Goal: Task Accomplishment & Management: Complete application form

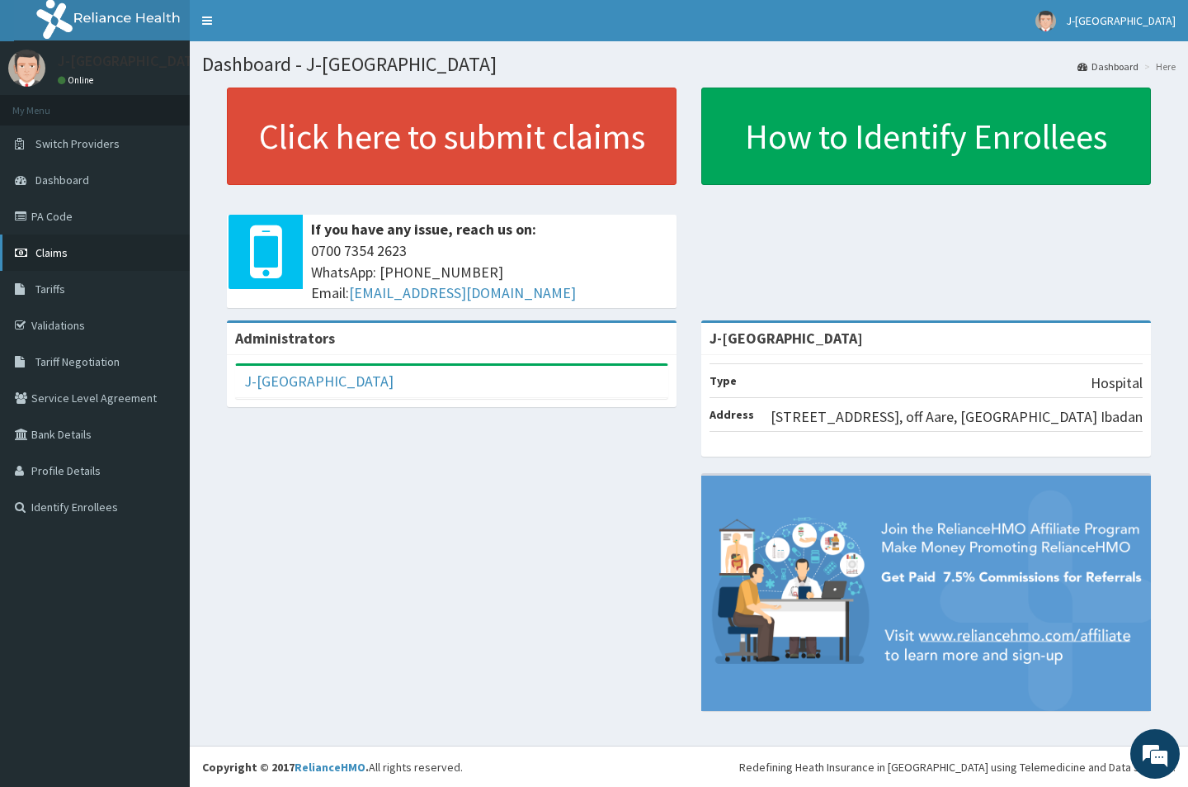
click at [58, 253] on span "Claims" at bounding box center [51, 252] width 32 height 15
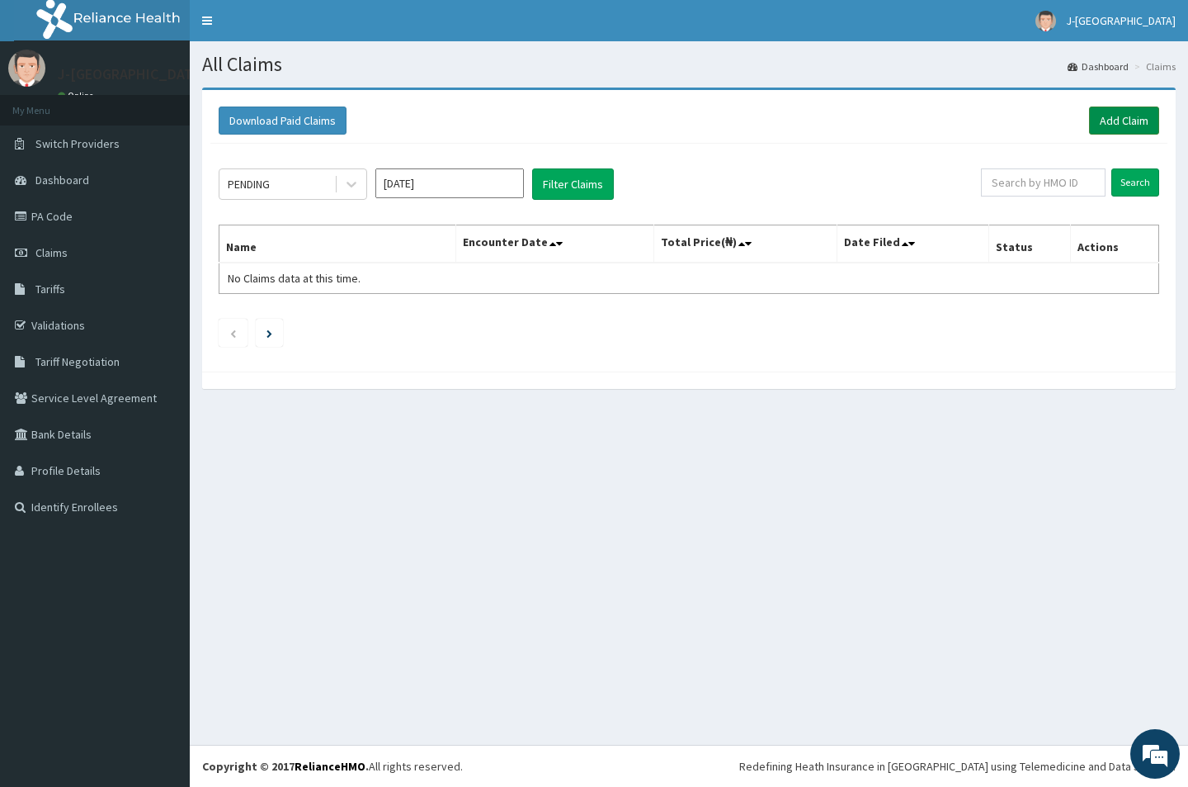
click at [1098, 125] on link "Add Claim" at bounding box center [1124, 120] width 70 height 28
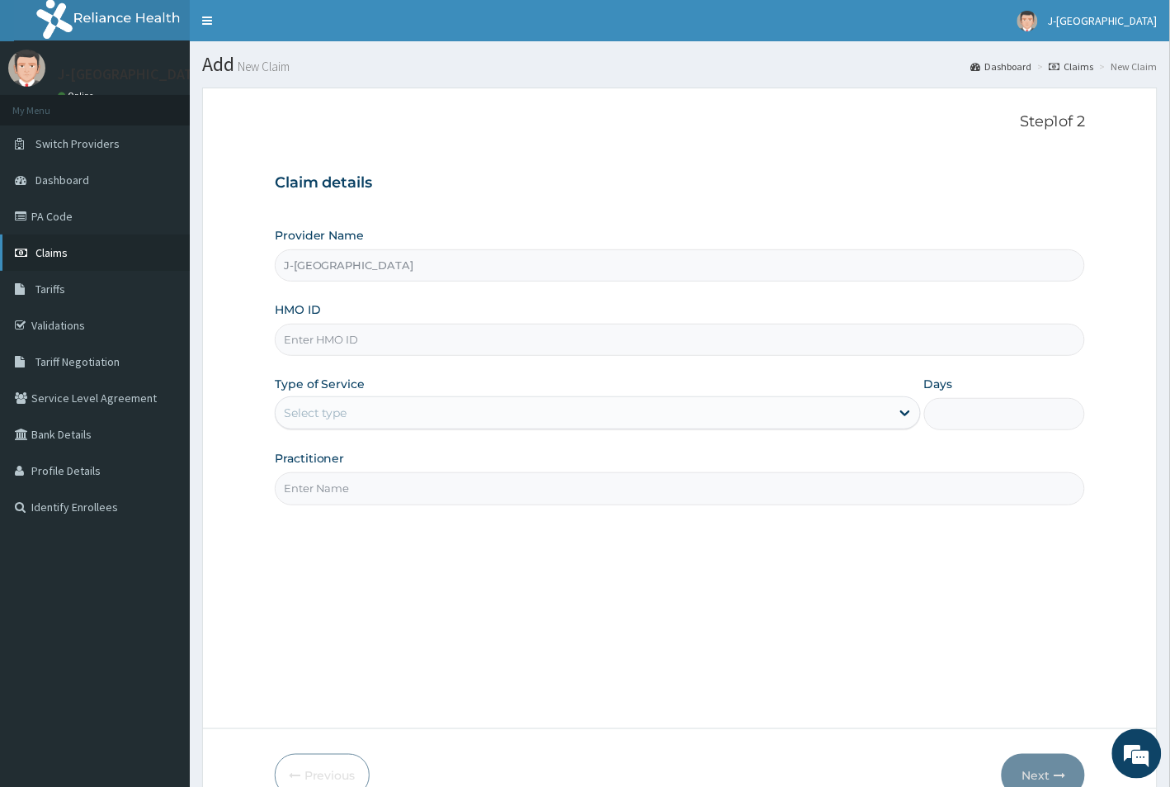
click at [43, 253] on span "Claims" at bounding box center [51, 252] width 32 height 15
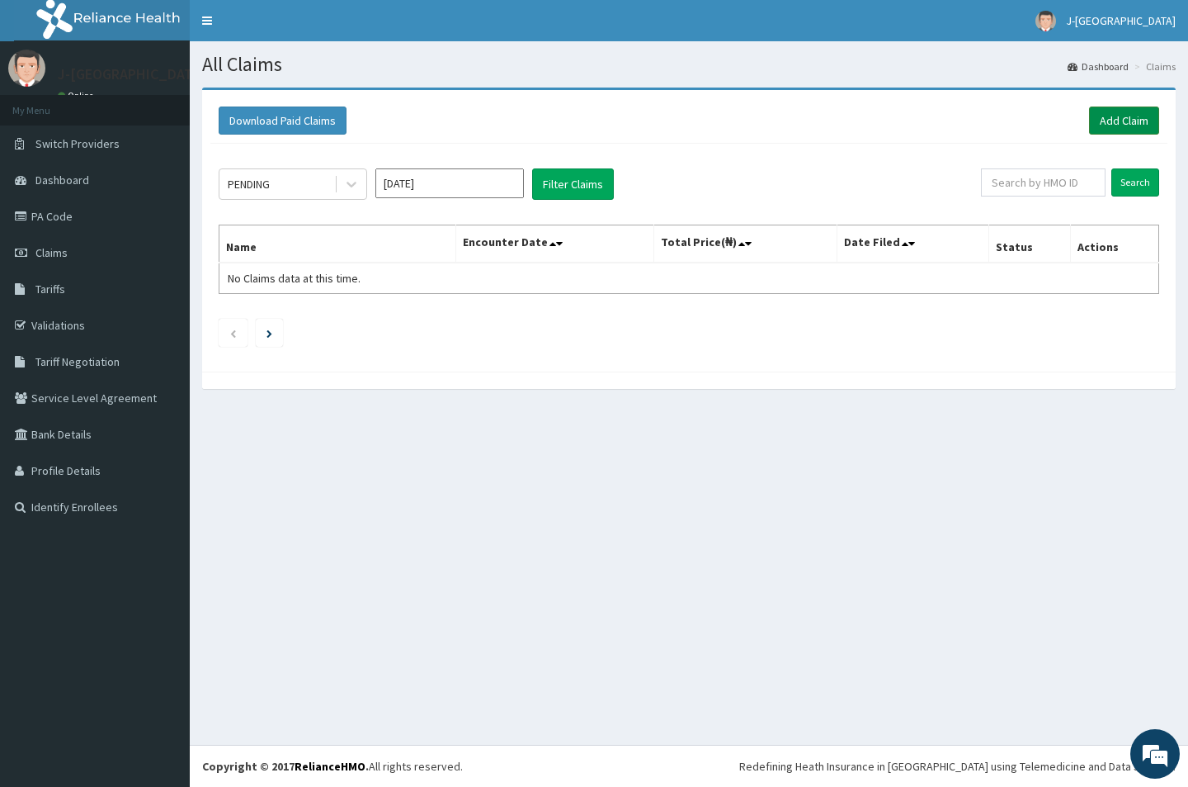
click at [1111, 117] on link "Add Claim" at bounding box center [1124, 120] width 70 height 28
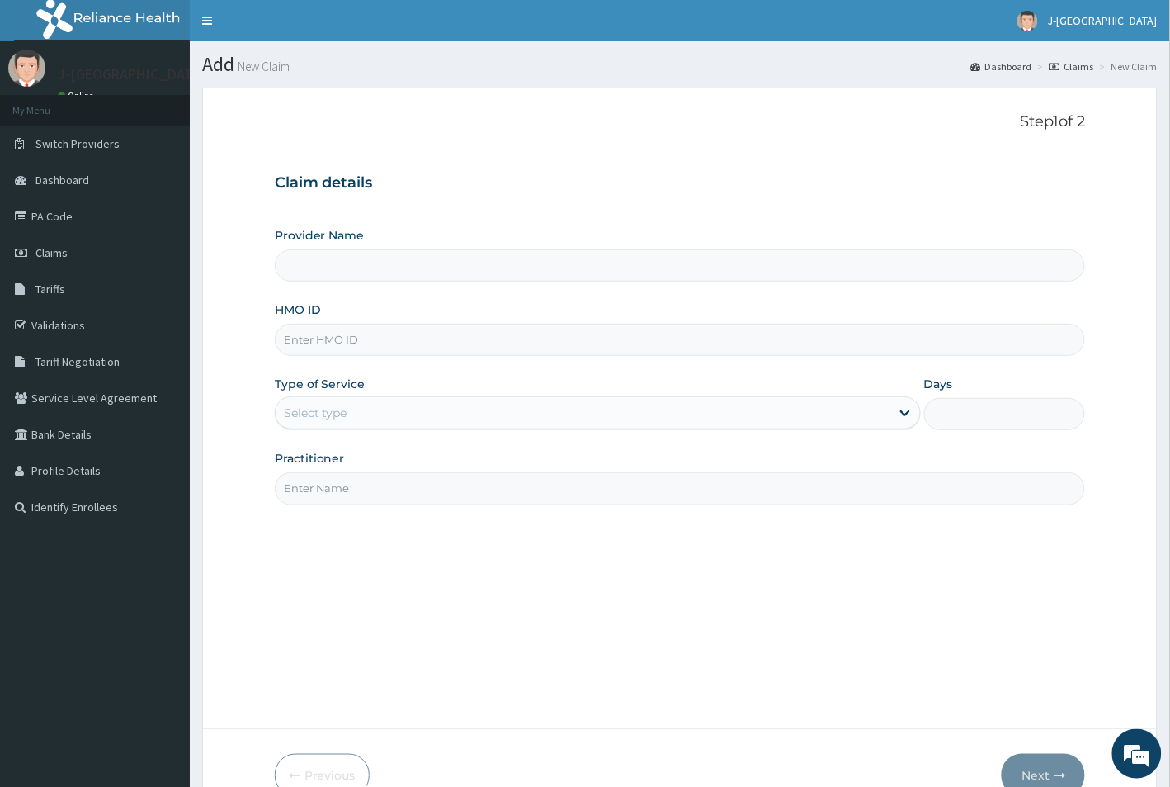
type input "J-[GEOGRAPHIC_DATA]"
click at [323, 328] on input "HMO ID" at bounding box center [680, 340] width 811 height 32
paste input "API/10053/C"
type input "API/10053/C"
click at [340, 405] on div "Select type" at bounding box center [316, 412] width 64 height 17
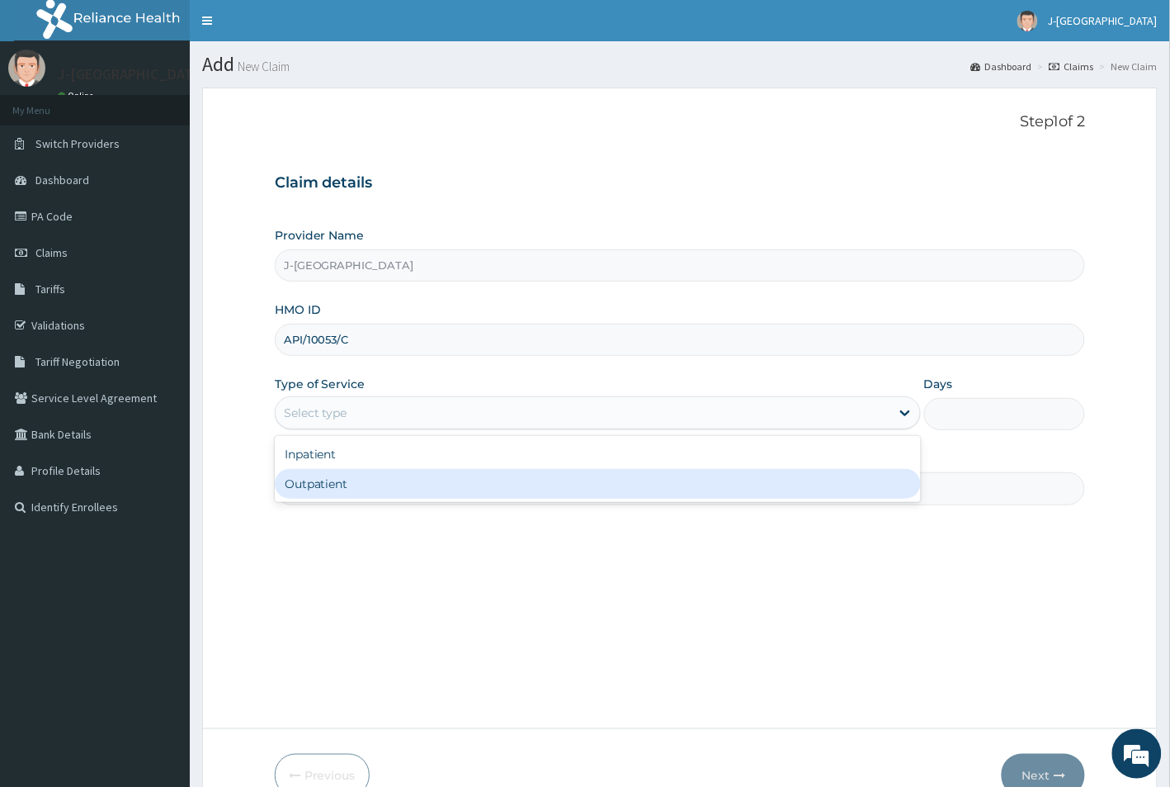
click at [330, 480] on div "Outpatient" at bounding box center [598, 484] width 646 height 30
type input "1"
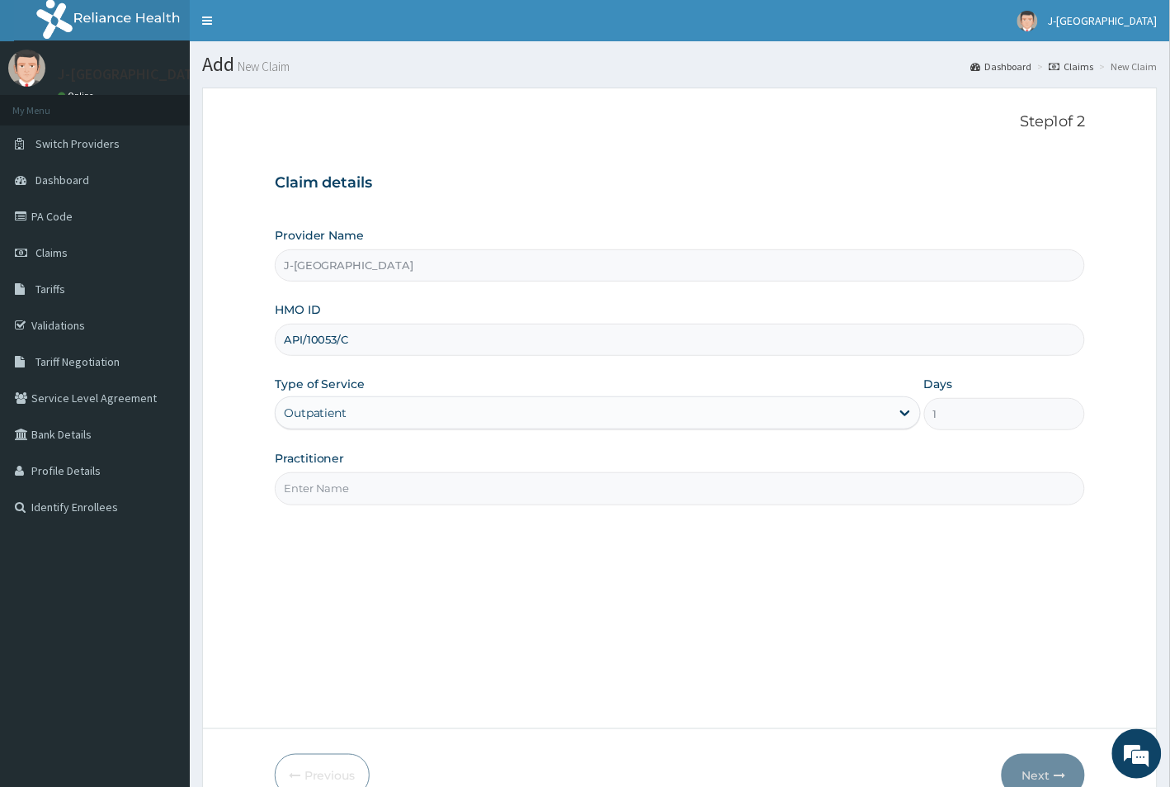
click at [330, 480] on input "Practitioner" at bounding box center [680, 488] width 811 height 32
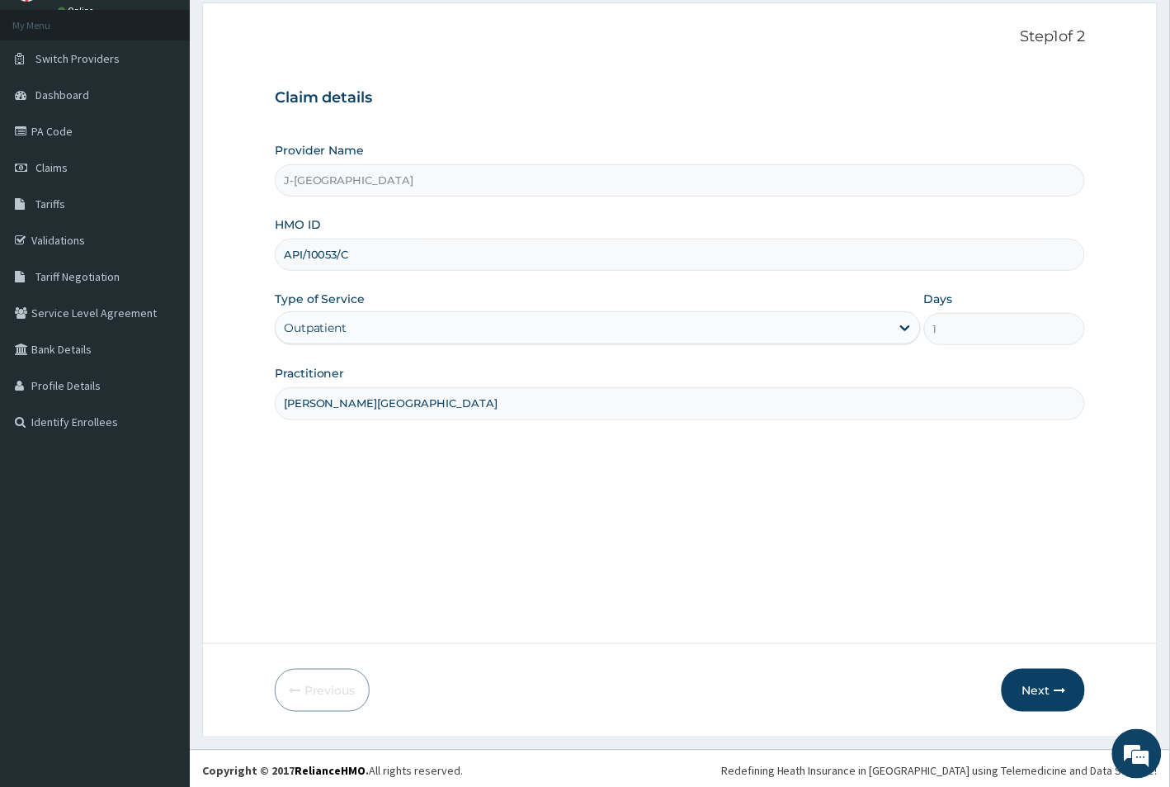
scroll to position [91, 0]
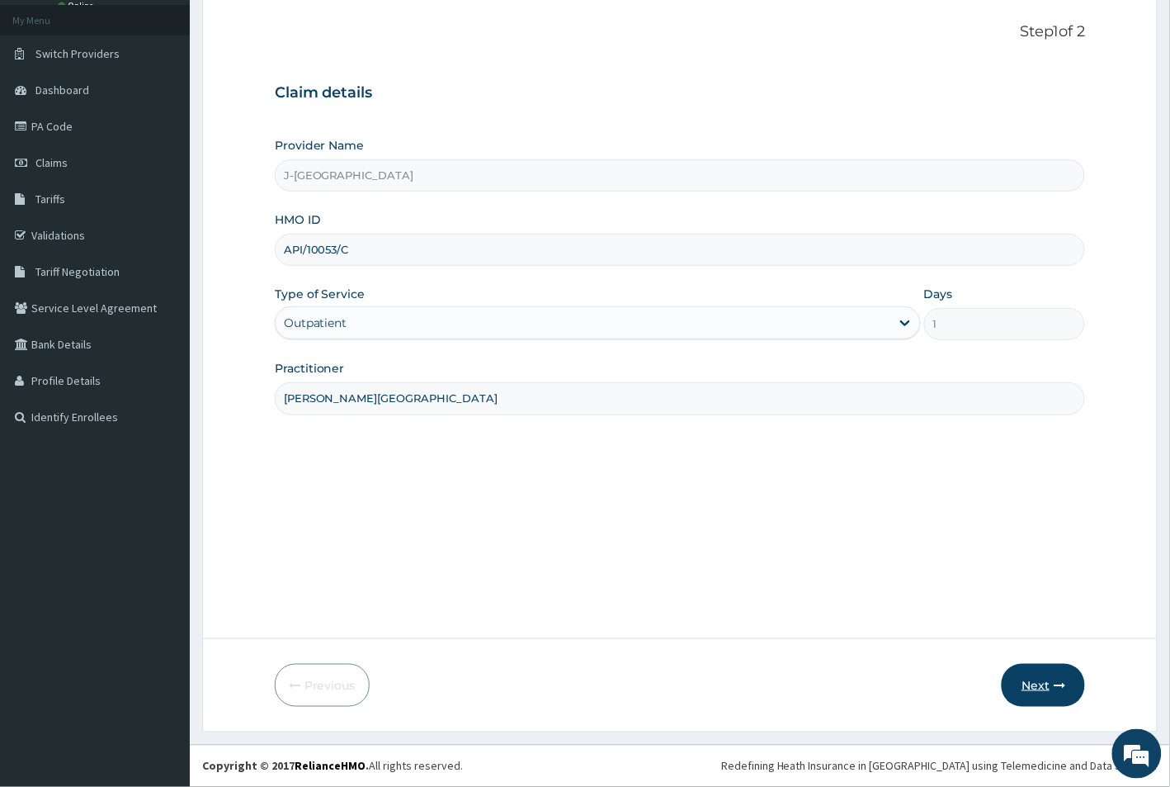
type input "[PERSON_NAME][GEOGRAPHIC_DATA]"
click at [1045, 683] on button "Next" at bounding box center [1043, 685] width 83 height 43
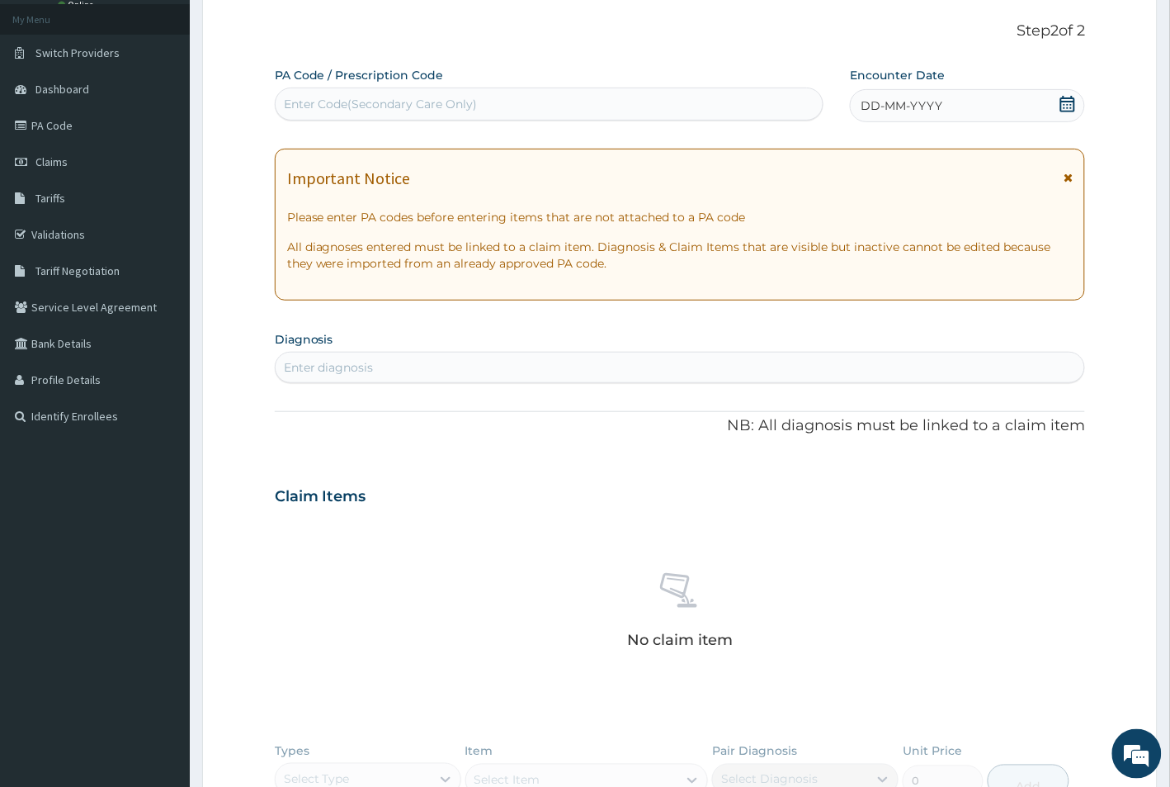
click at [347, 360] on div "Enter diagnosis" at bounding box center [329, 367] width 90 height 17
type input "[MEDICAL_DATA]"
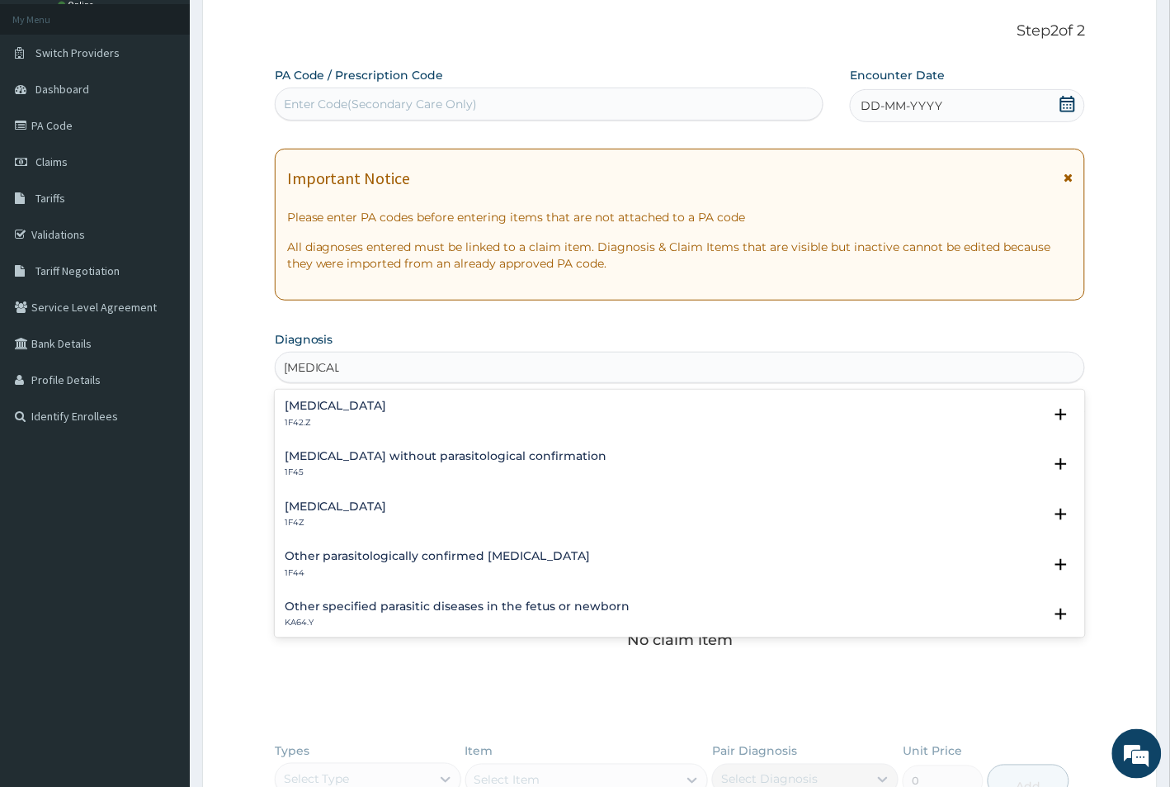
click at [316, 419] on p "1F42.Z" at bounding box center [336, 423] width 102 height 12
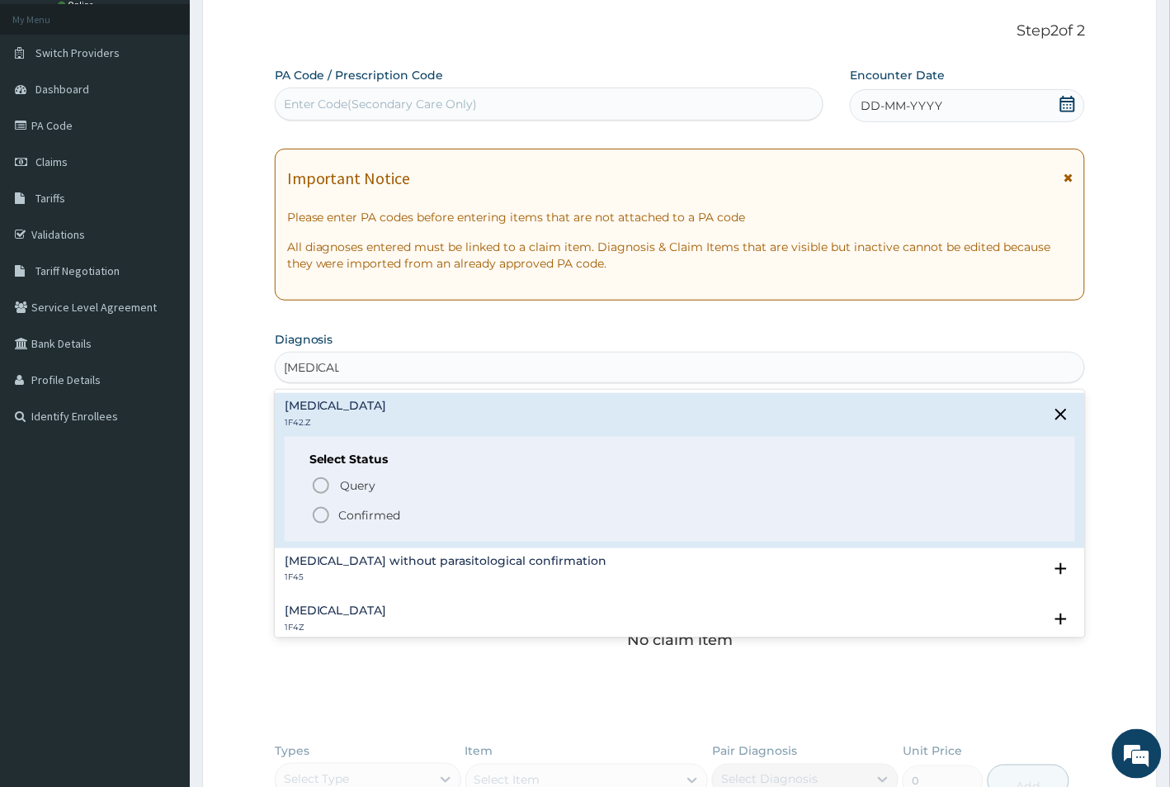
click at [319, 510] on icon "status option filled" at bounding box center [321, 515] width 20 height 20
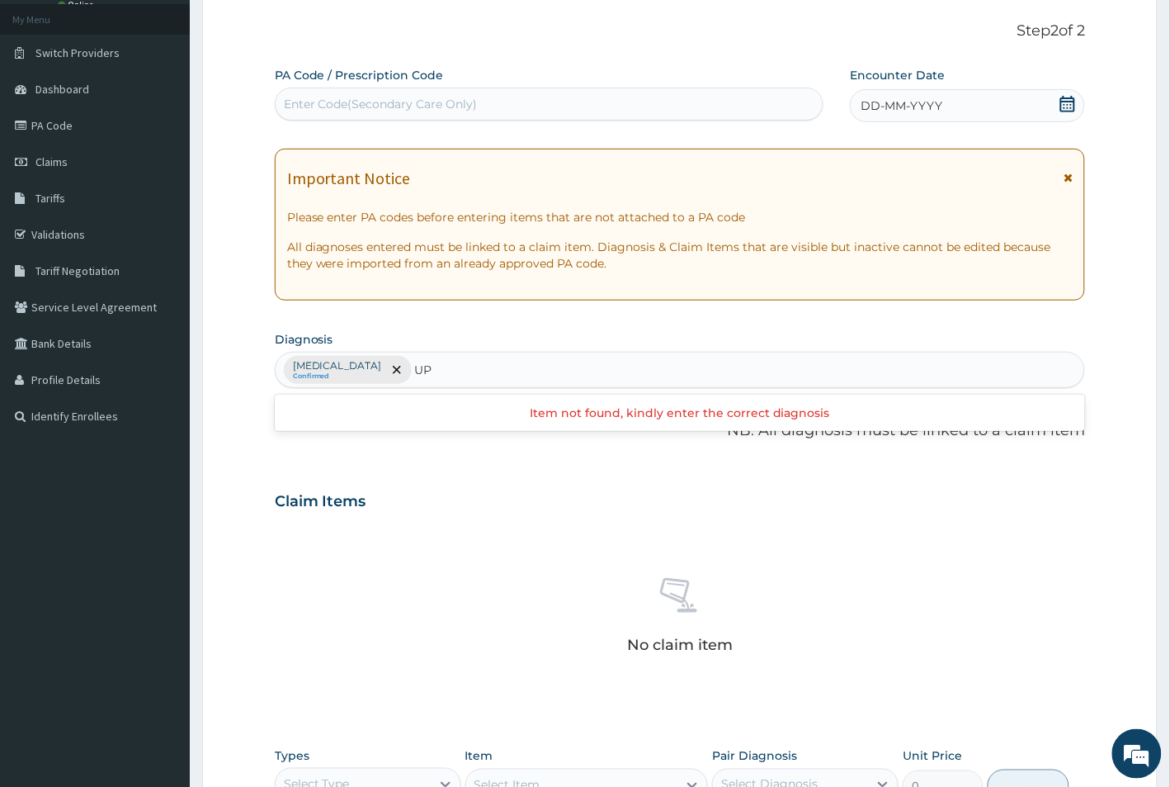
type input "U"
type input "URTI"
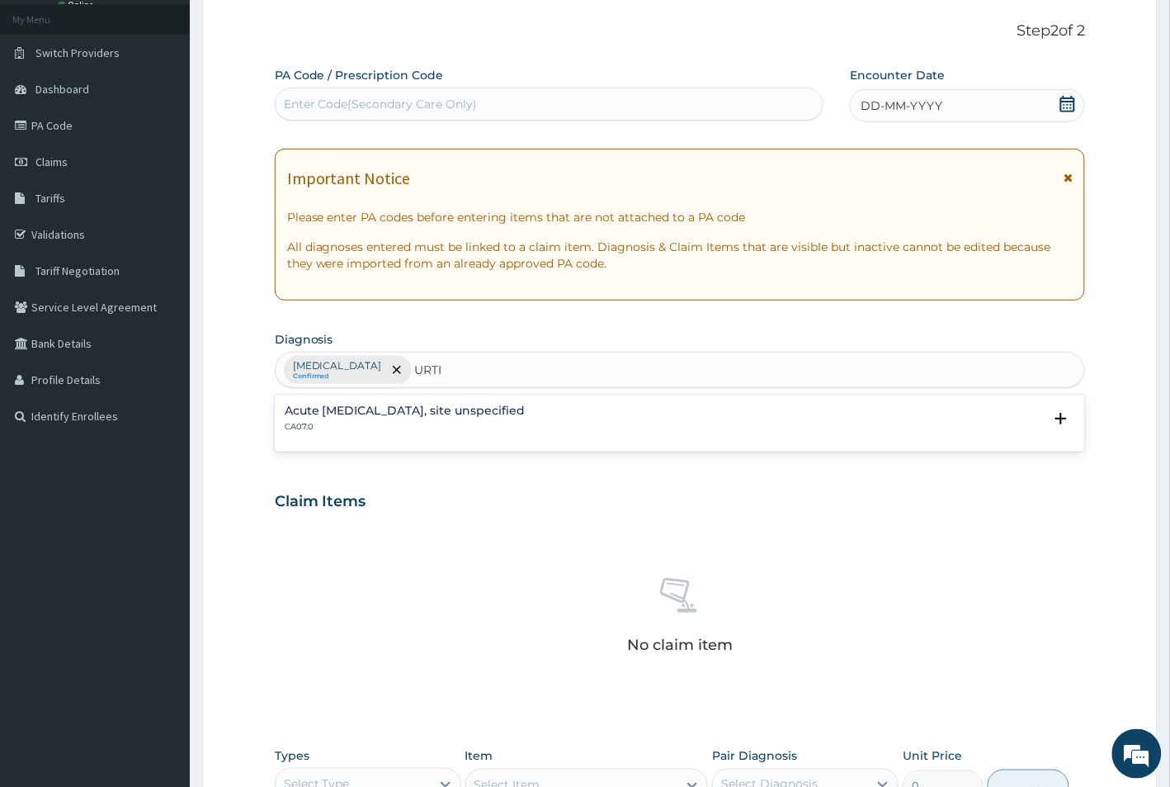
click at [340, 423] on p "CA07.0" at bounding box center [405, 427] width 241 height 12
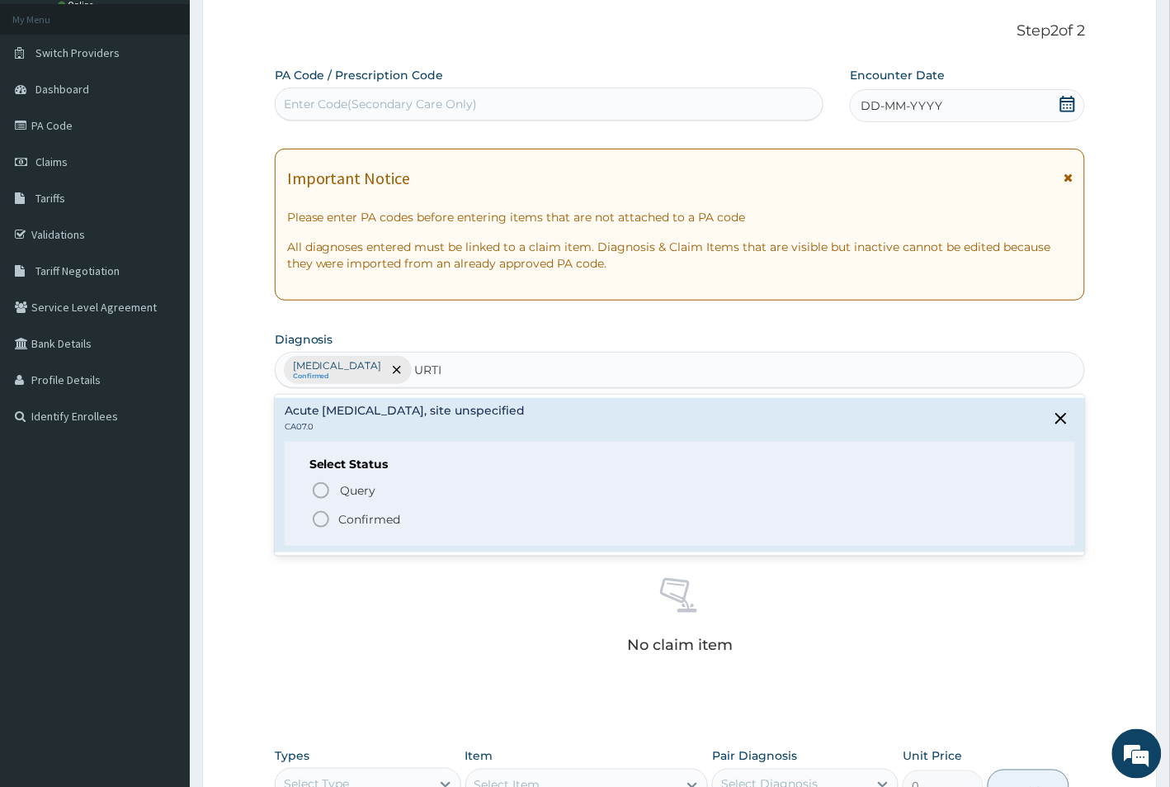
click at [319, 518] on icon "status option filled" at bounding box center [321, 519] width 20 height 20
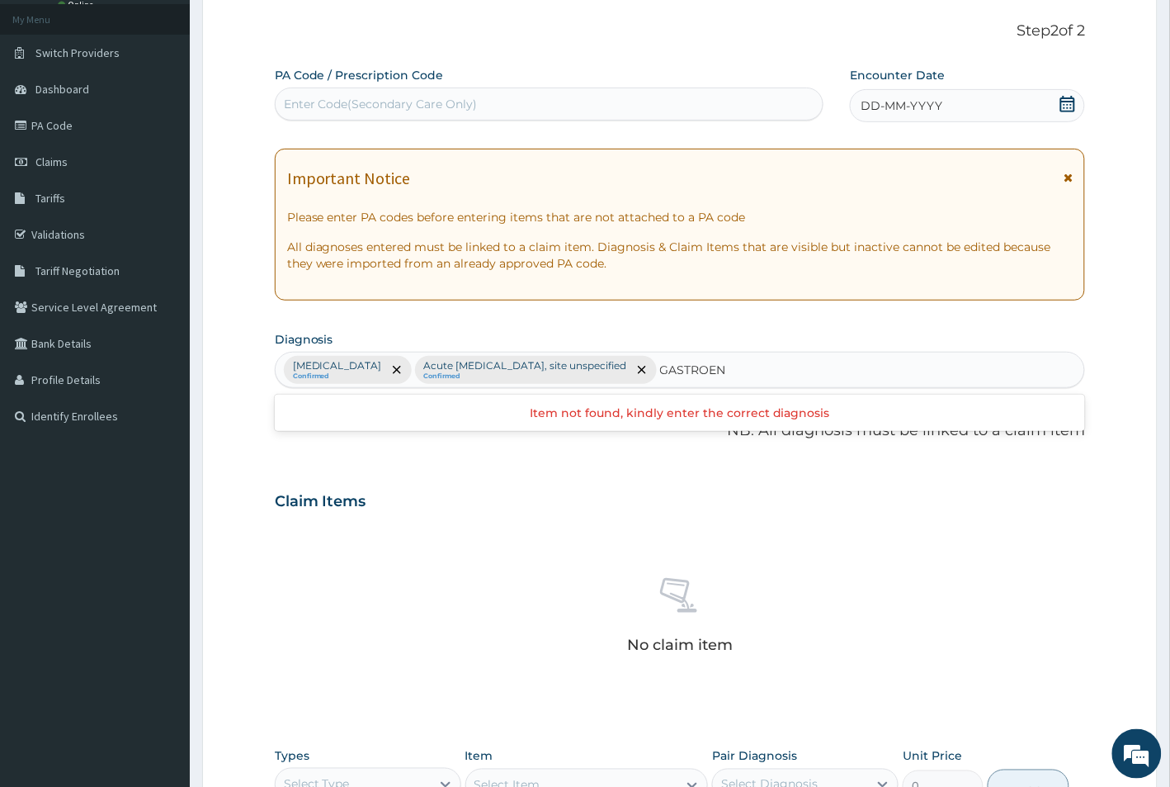
scroll to position [0, 0]
type input "GASTROE"
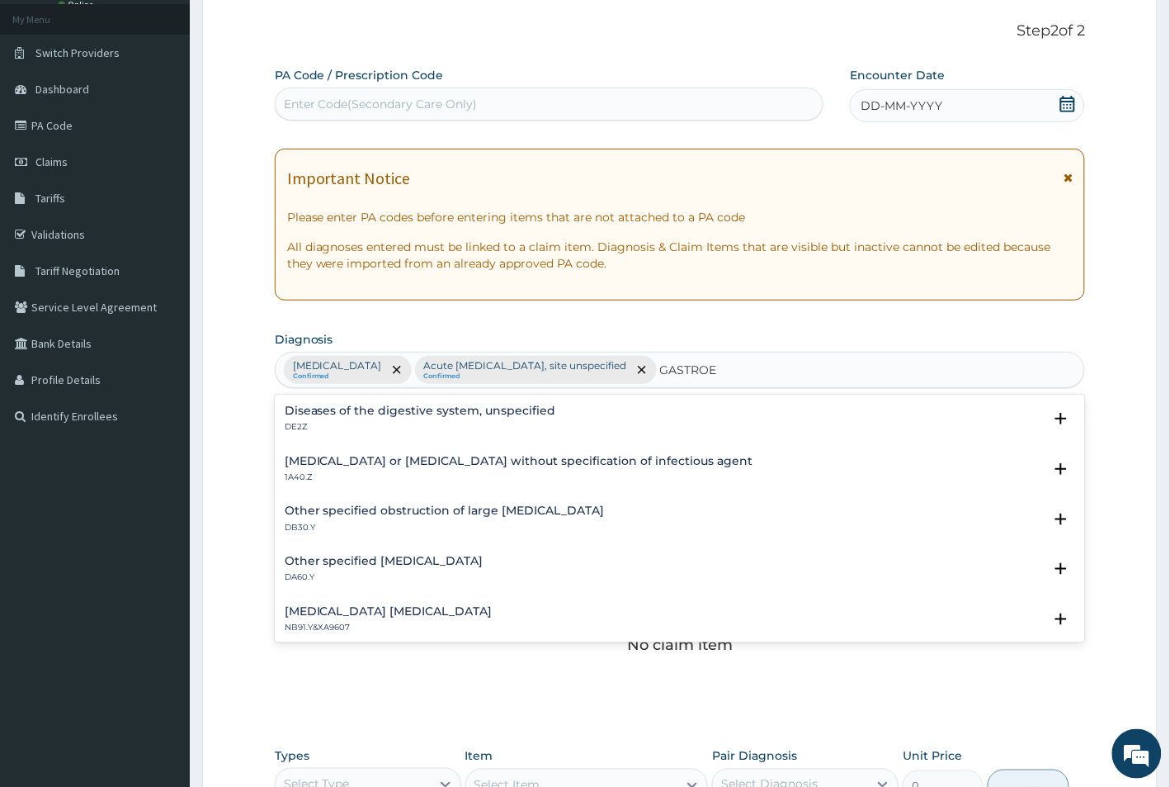
click at [380, 464] on h4 "[MEDICAL_DATA] or [MEDICAL_DATA] without specification of infectious agent" at bounding box center [519, 461] width 469 height 12
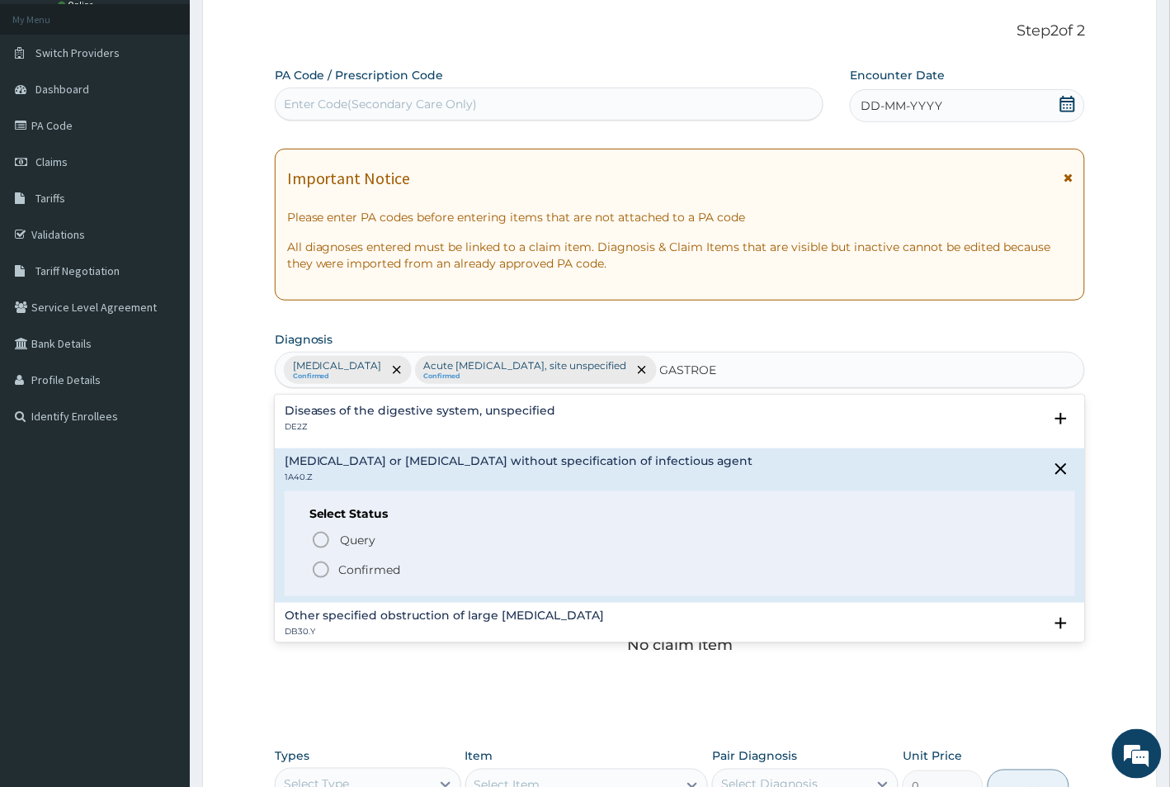
click at [320, 568] on icon "status option filled" at bounding box center [321, 570] width 20 height 20
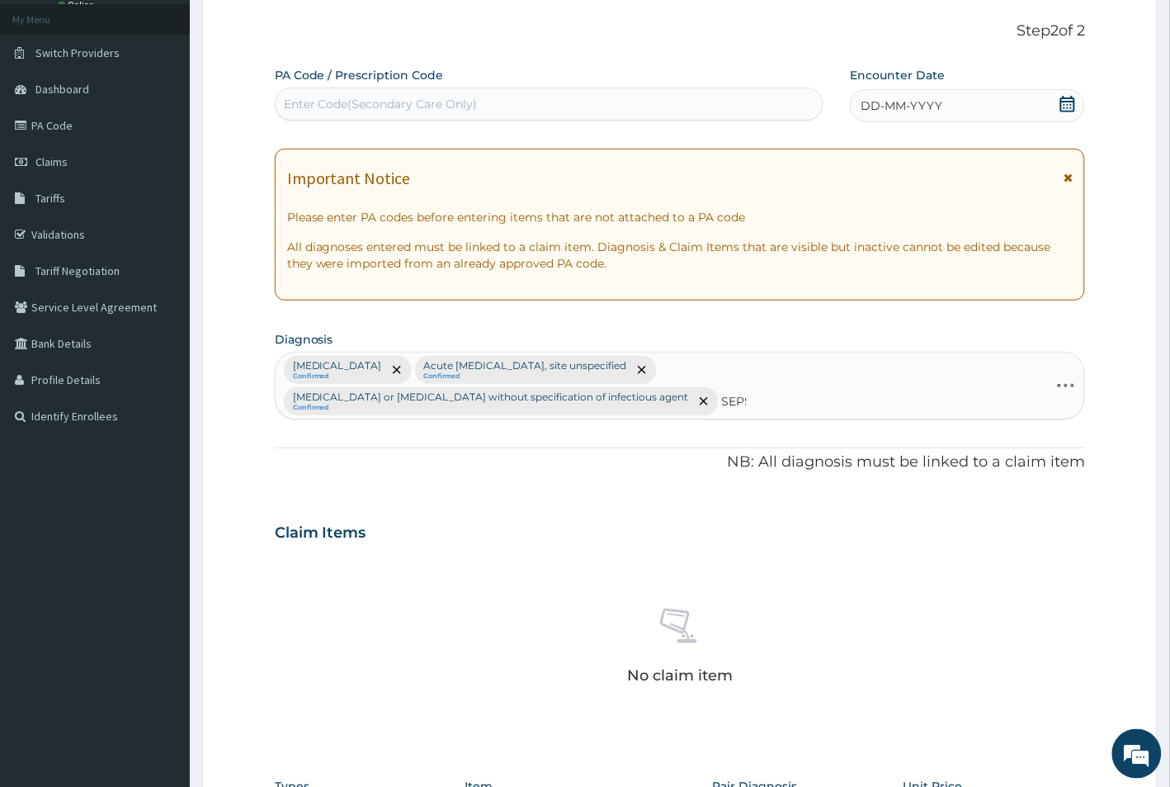
type input "[MEDICAL_DATA]"
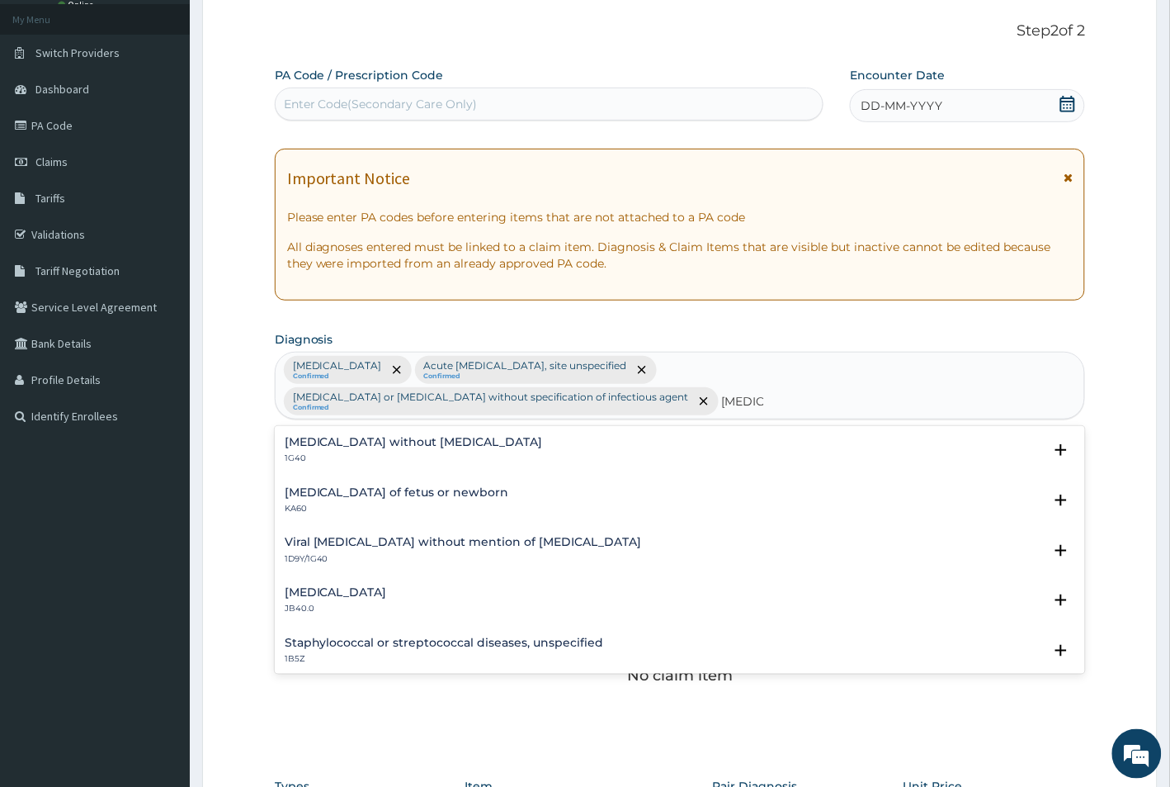
click at [340, 443] on h4 "[MEDICAL_DATA] without [MEDICAL_DATA]" at bounding box center [414, 442] width 258 height 12
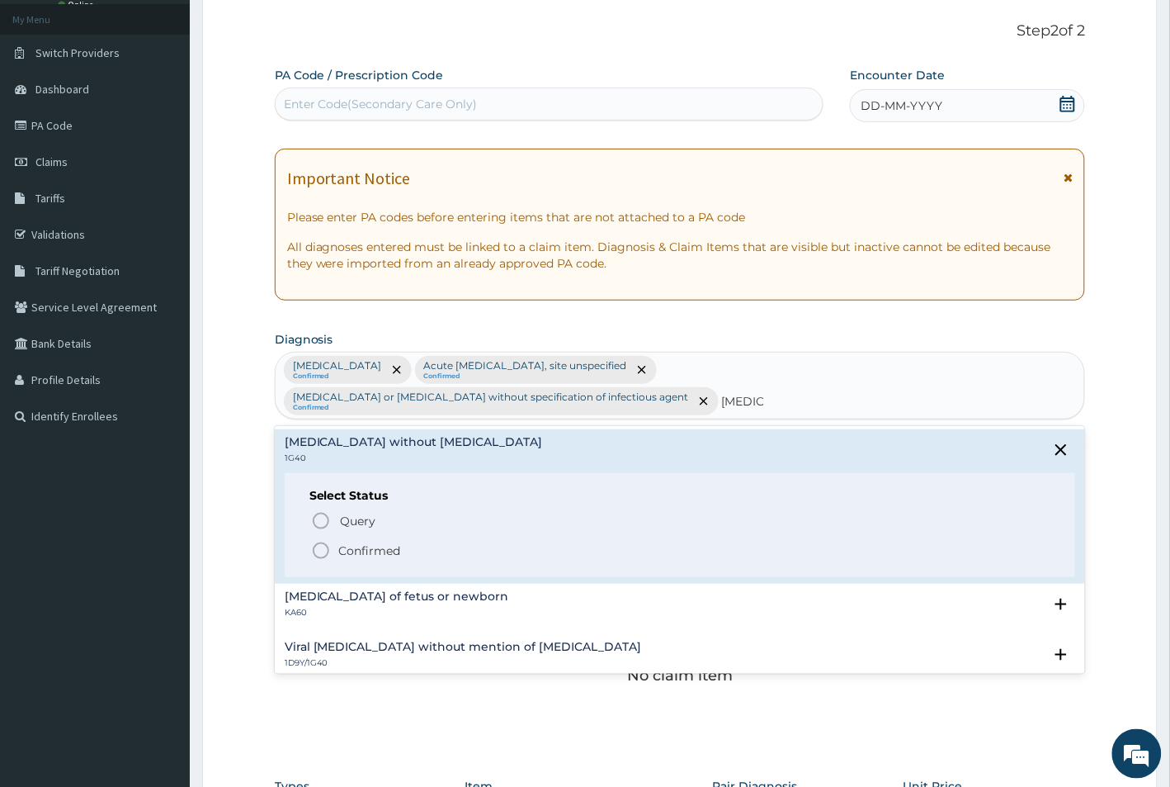
click at [319, 555] on icon "status option filled" at bounding box center [321, 551] width 20 height 20
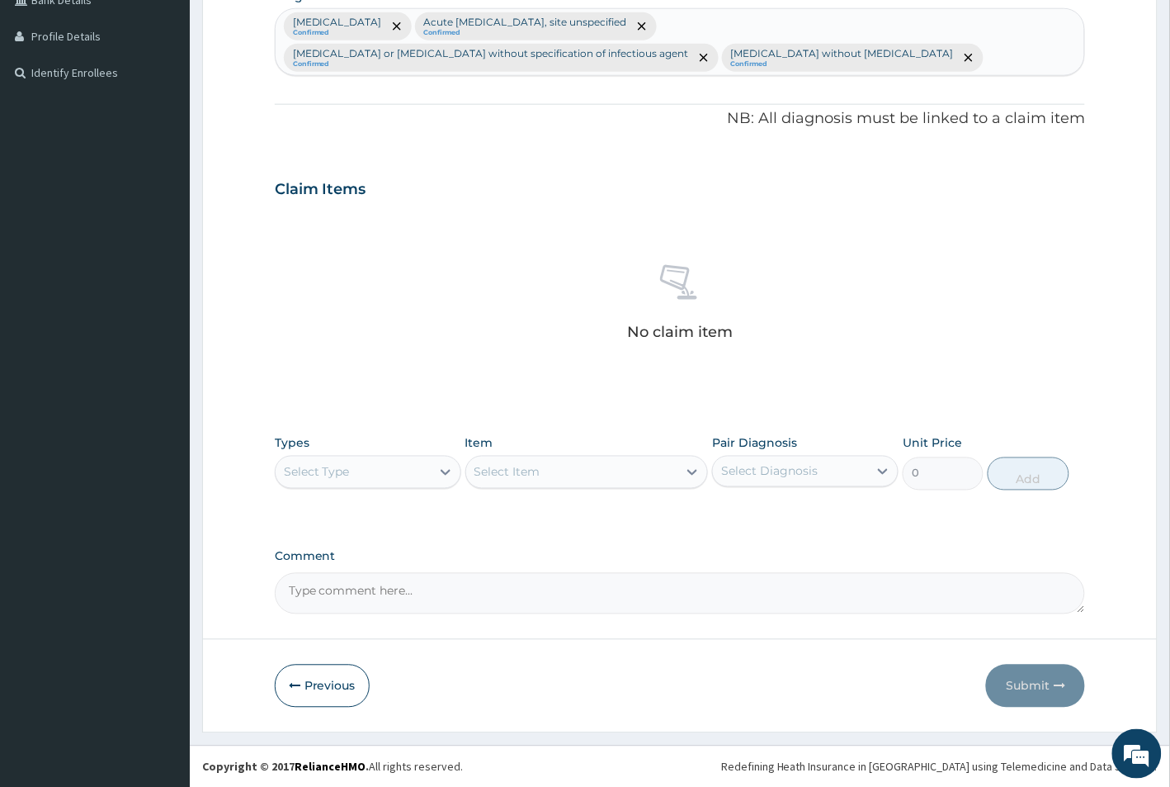
scroll to position [435, 0]
click at [409, 462] on div "Select Type" at bounding box center [353, 471] width 155 height 26
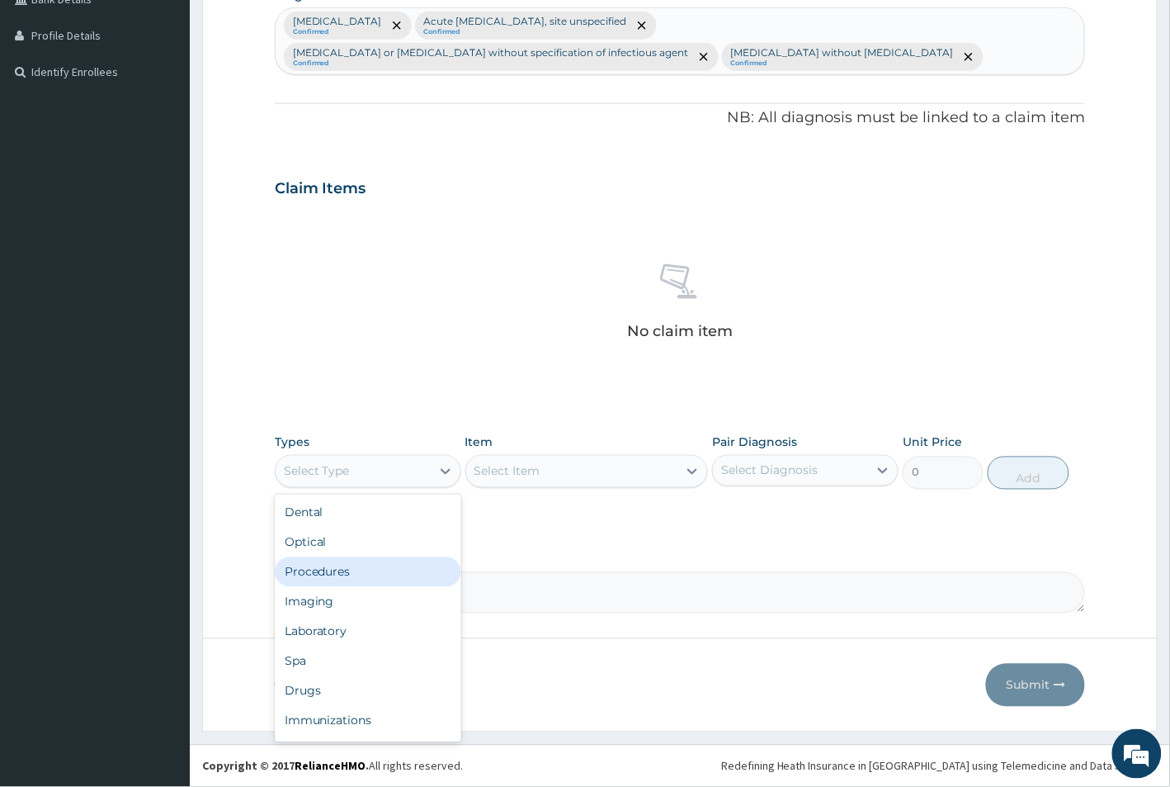
click at [333, 575] on div "Procedures" at bounding box center [368, 572] width 187 height 30
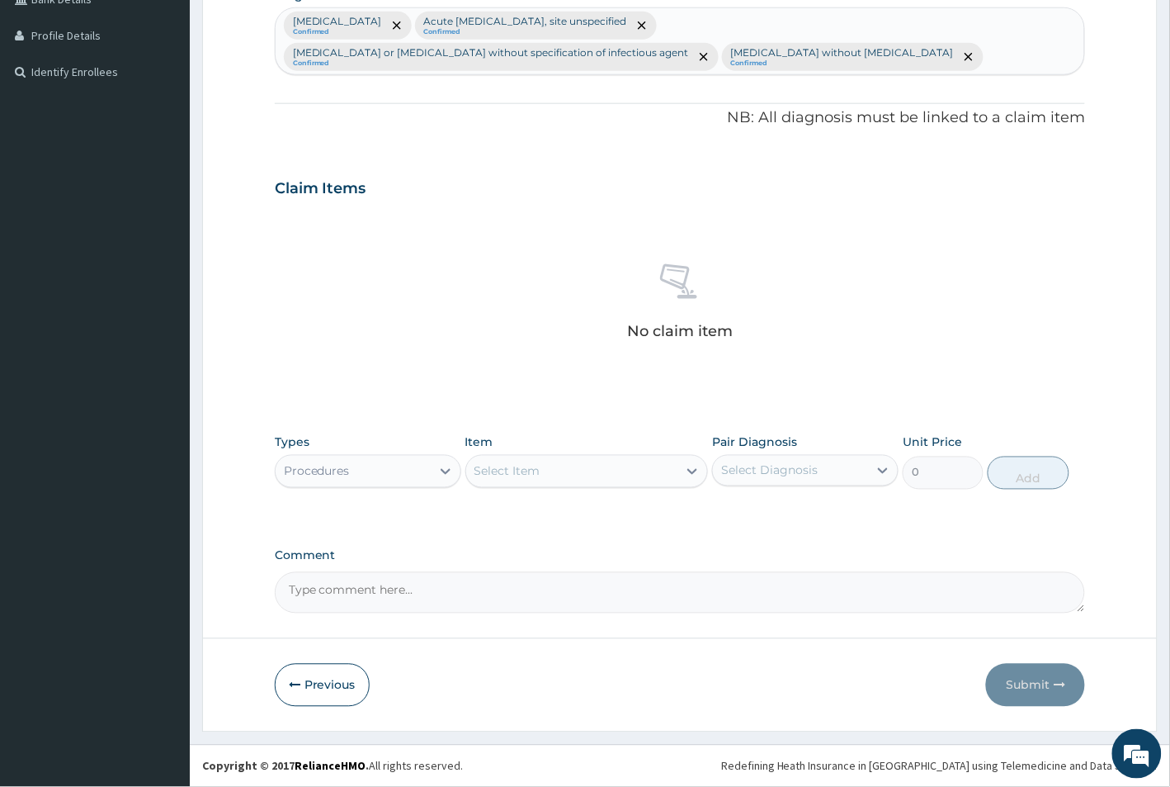
click at [508, 469] on div "Select Item" at bounding box center [508, 471] width 66 height 17
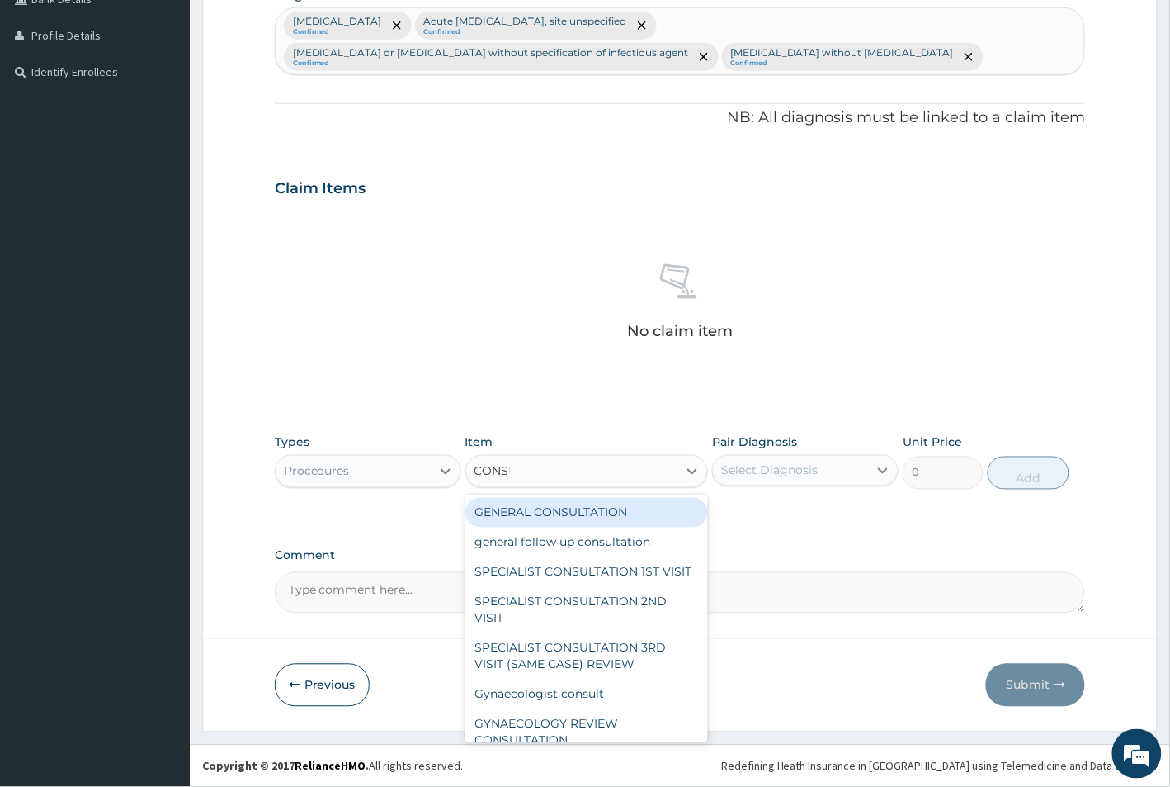
type input "CONSUL"
drag, startPoint x: 587, startPoint y: 510, endPoint x: 597, endPoint y: 510, distance: 9.9
click at [588, 510] on div "GENERAL CONSULTATION" at bounding box center [586, 513] width 243 height 30
type input "1500"
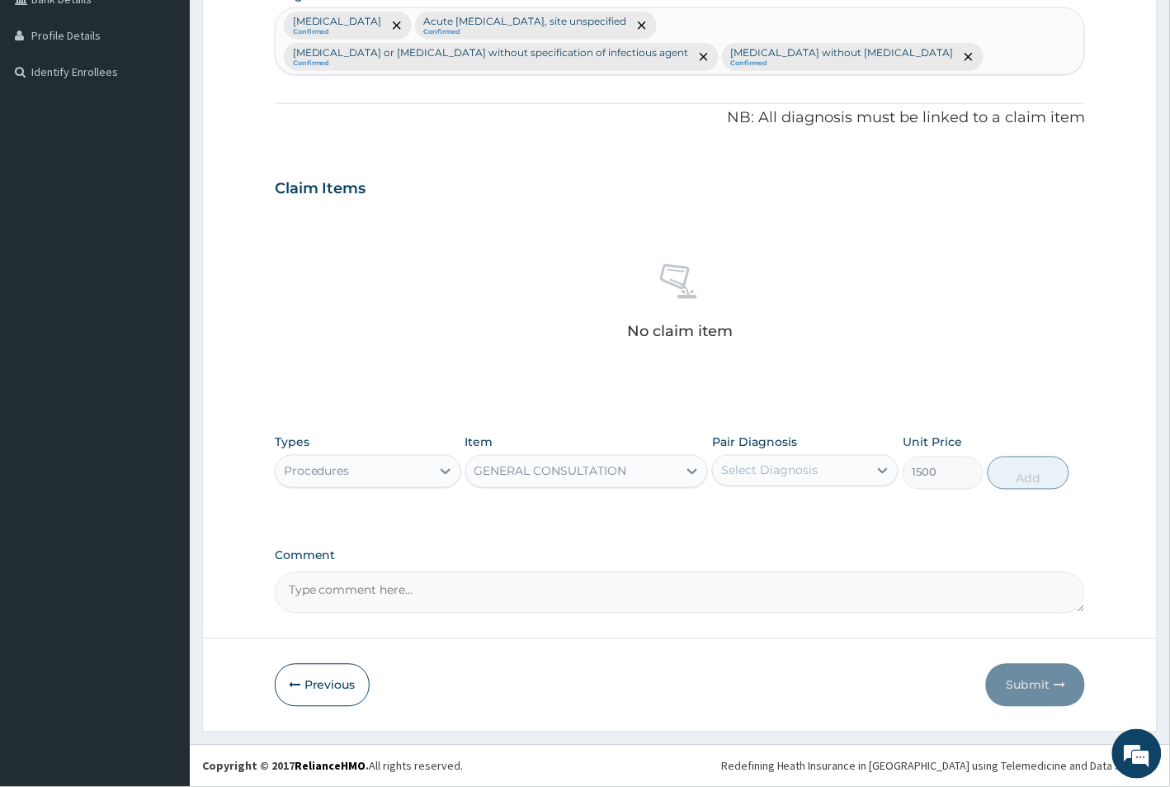
click at [782, 479] on div "Select Diagnosis" at bounding box center [769, 470] width 97 height 17
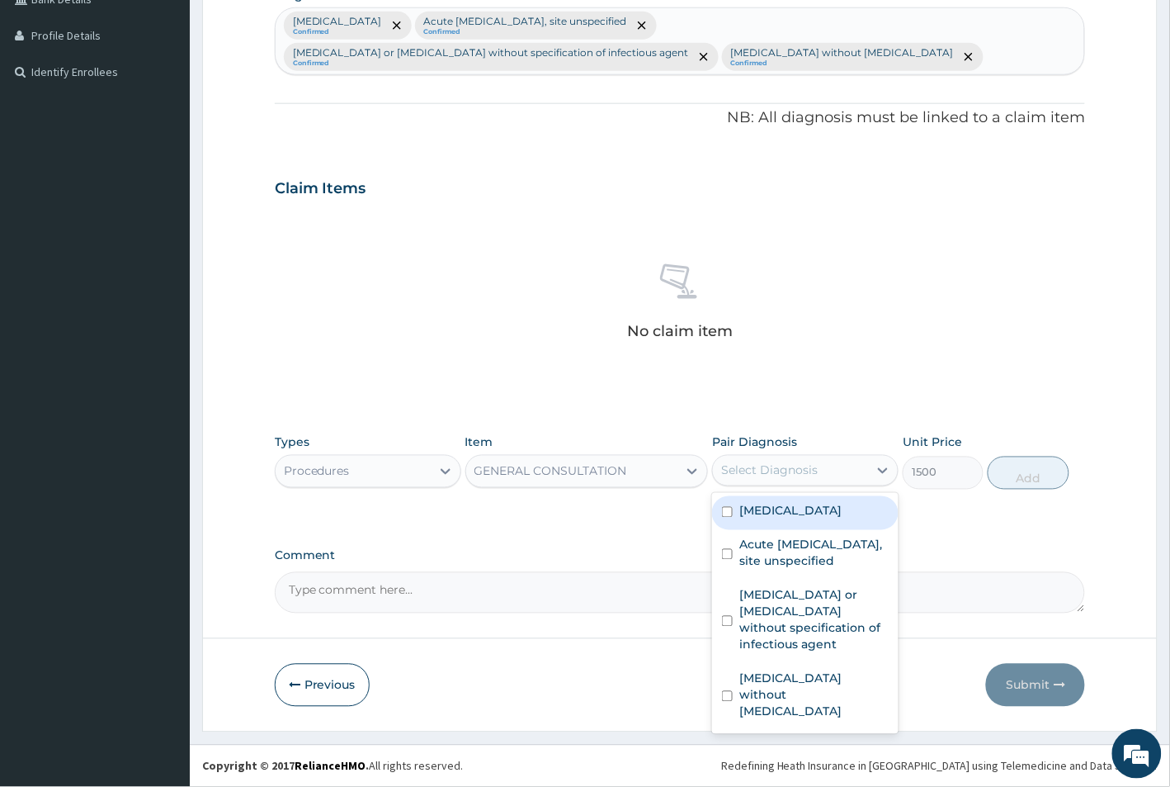
click at [728, 517] on input "checkbox" at bounding box center [727, 512] width 11 height 11
checkbox input "true"
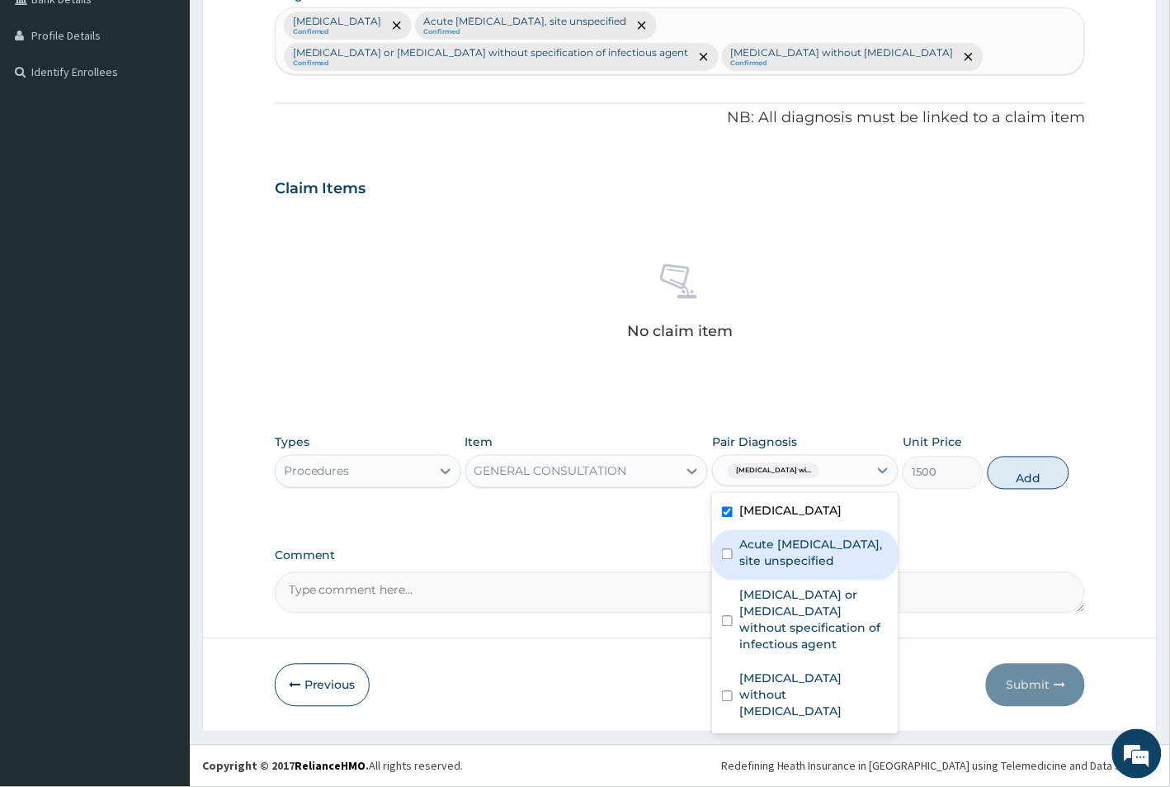
drag, startPoint x: 727, startPoint y: 602, endPoint x: 735, endPoint y: 594, distance: 11.1
click at [727, 580] on div "Acute [MEDICAL_DATA], site unspecified" at bounding box center [805, 555] width 187 height 50
checkbox input "true"
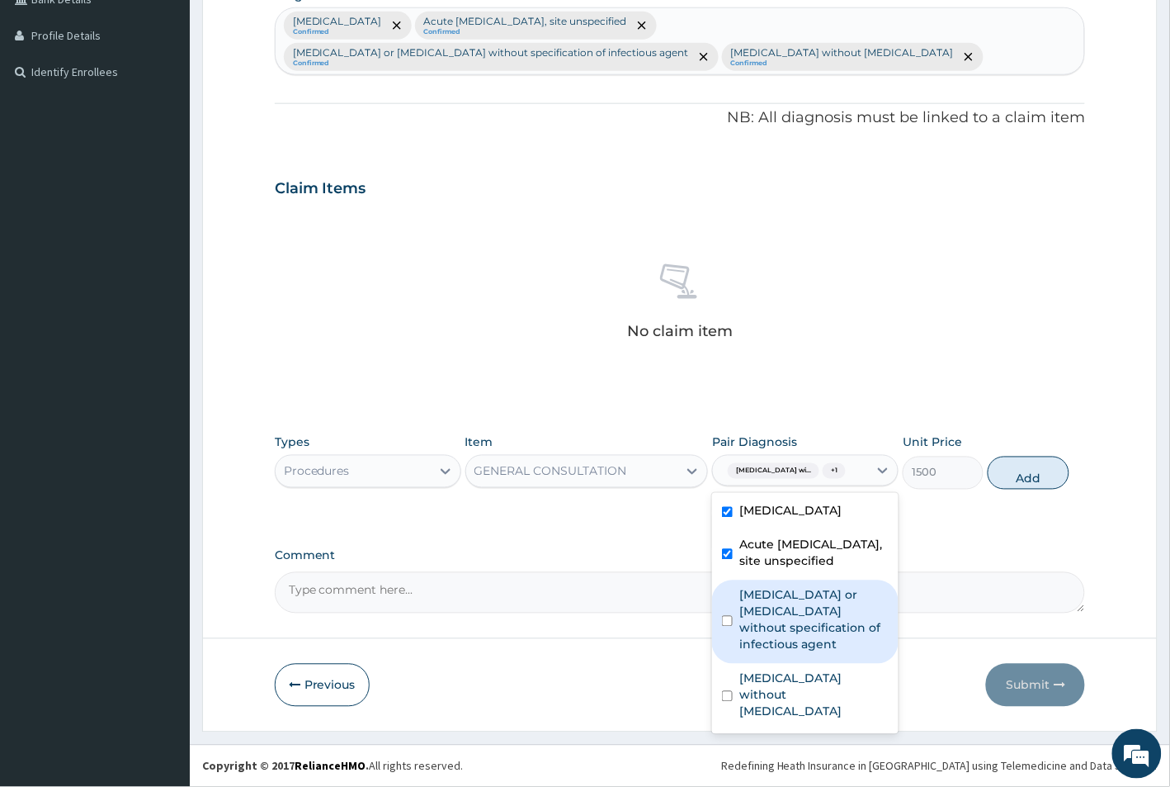
click at [729, 626] on input "checkbox" at bounding box center [727, 621] width 11 height 11
checkbox input "true"
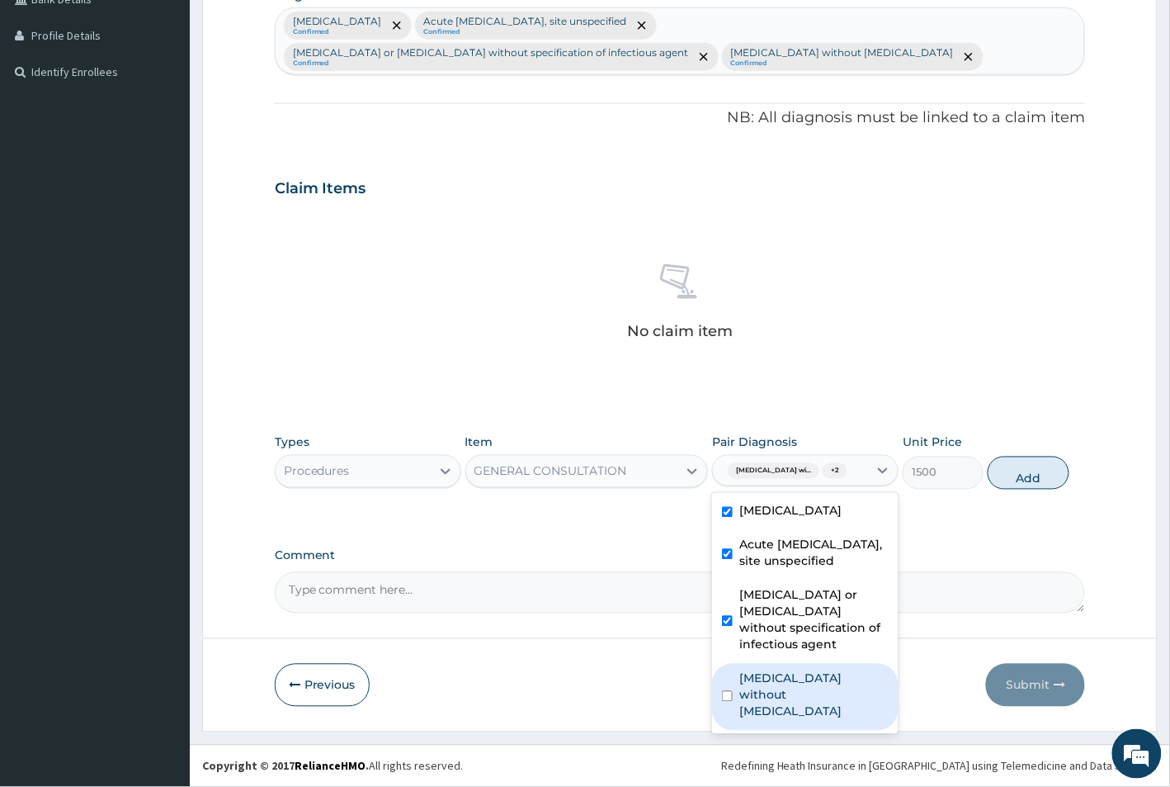
click at [728, 702] on input "checkbox" at bounding box center [727, 696] width 11 height 11
checkbox input "true"
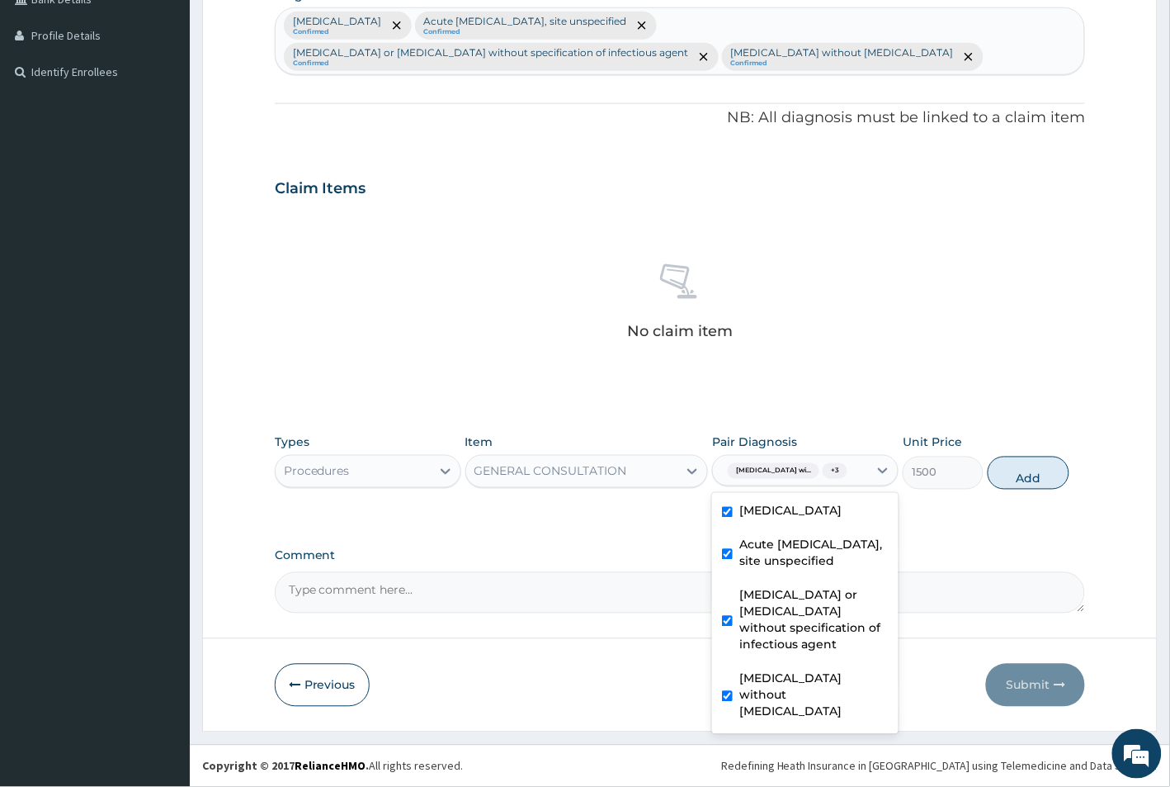
click at [971, 550] on div "PA Code / Prescription Code Enter Code(Secondary Care Only) Encounter Date DD-M…" at bounding box center [680, 168] width 811 height 890
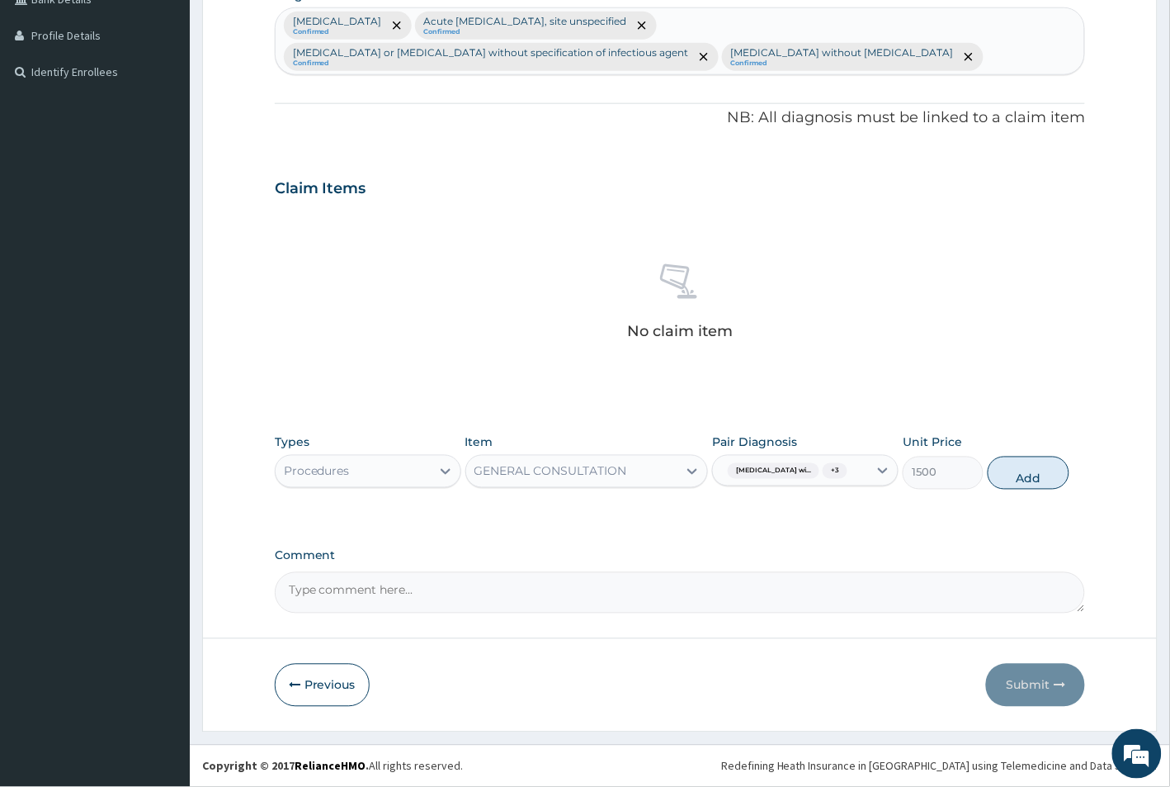
scroll to position [448, 0]
click at [1018, 475] on button "Add" at bounding box center [1028, 472] width 81 height 33
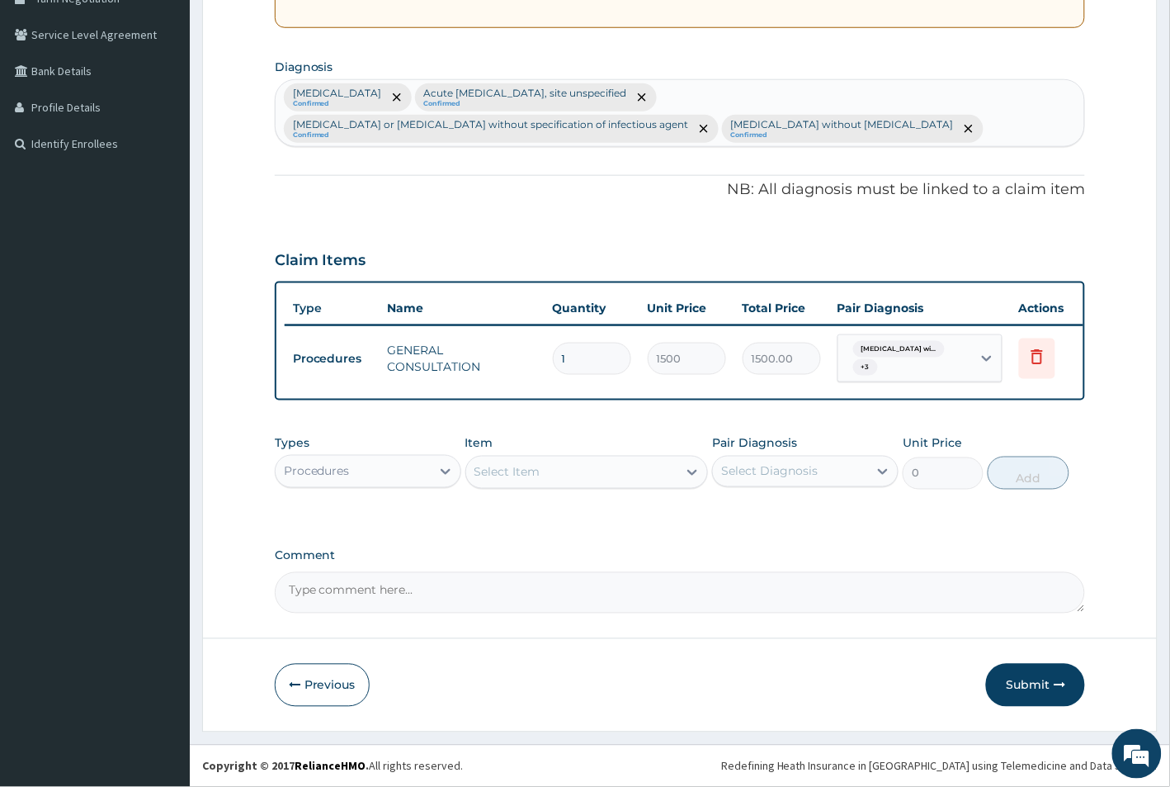
scroll to position [380, 0]
click at [341, 480] on div "Procedures" at bounding box center [353, 471] width 155 height 26
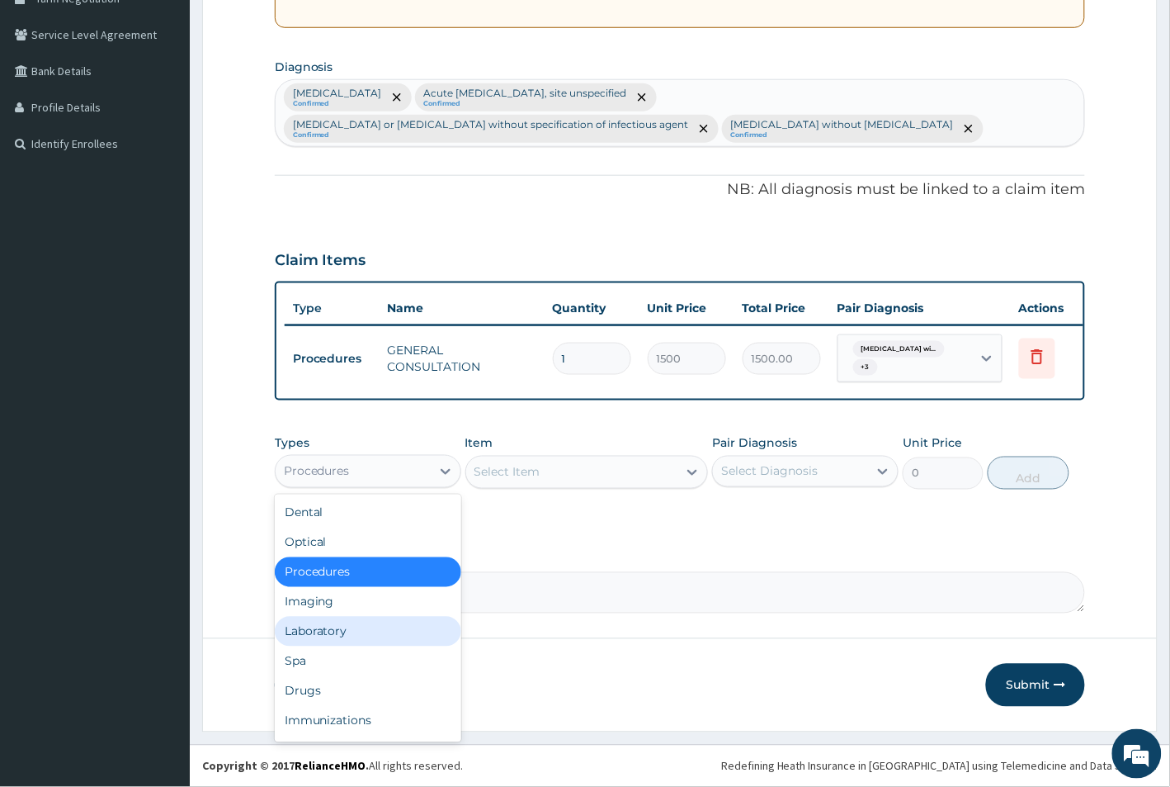
click at [338, 628] on div "Laboratory" at bounding box center [368, 632] width 187 height 30
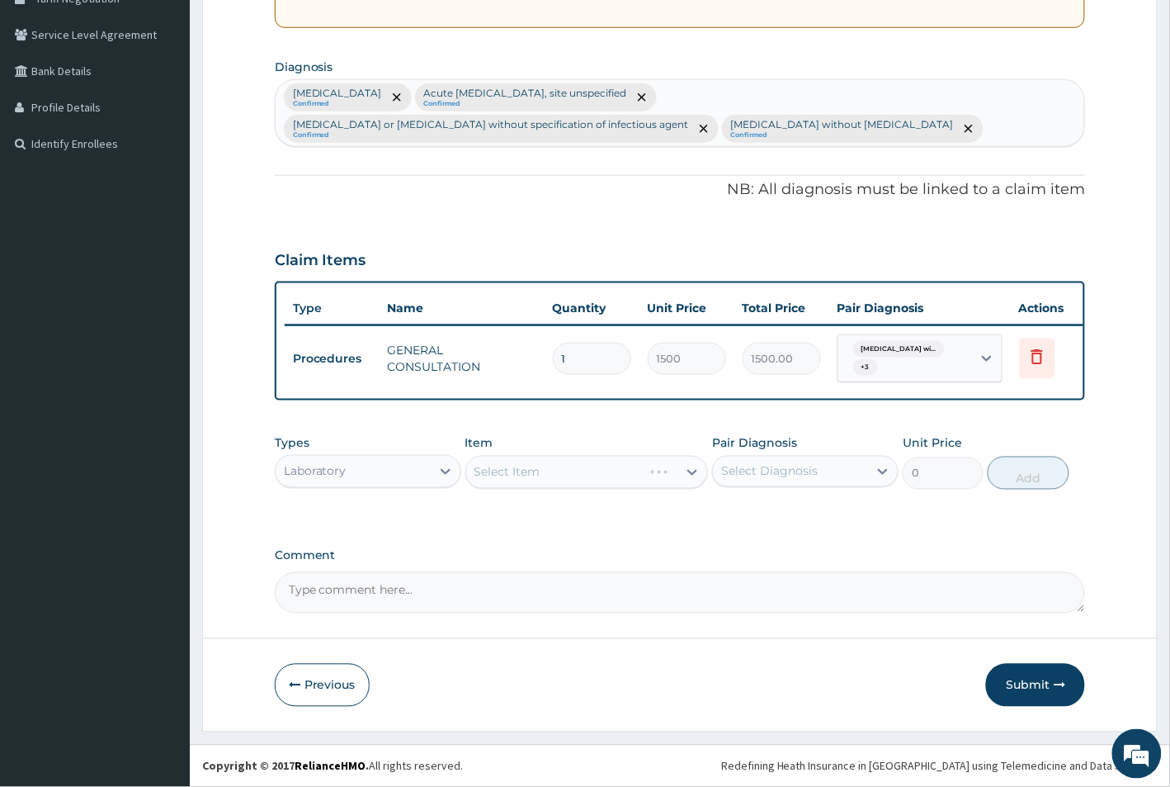
click at [569, 463] on div "Select Item" at bounding box center [586, 472] width 243 height 33
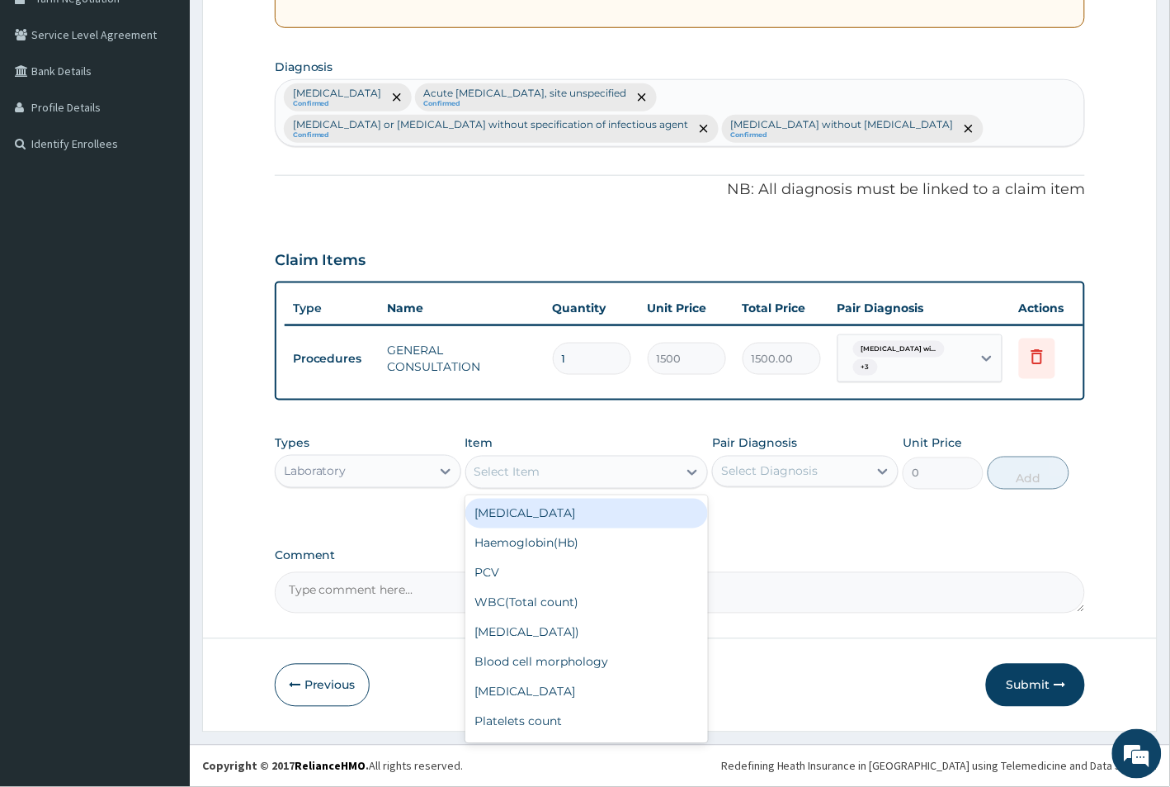
click at [569, 463] on div "Select Item" at bounding box center [572, 472] width 212 height 26
click at [546, 520] on div "[MEDICAL_DATA]" at bounding box center [586, 514] width 243 height 30
type input "2500"
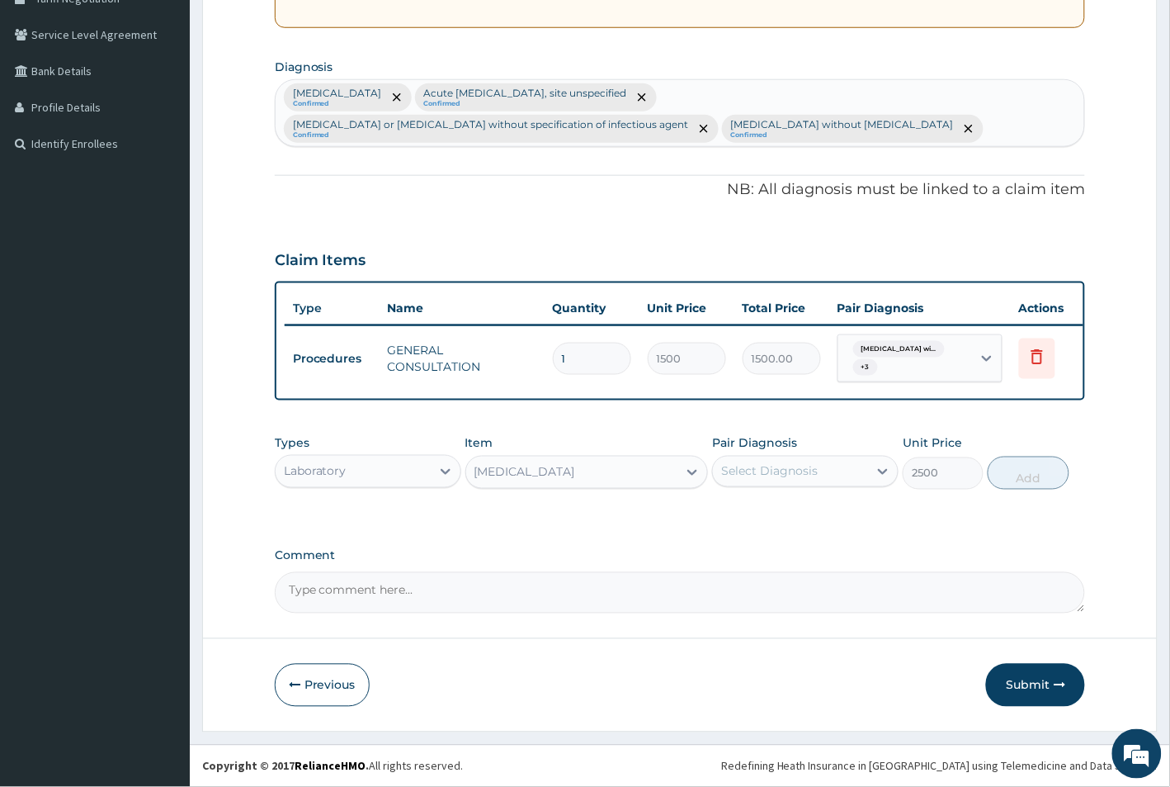
click at [751, 475] on div "Select Diagnosis" at bounding box center [769, 471] width 97 height 17
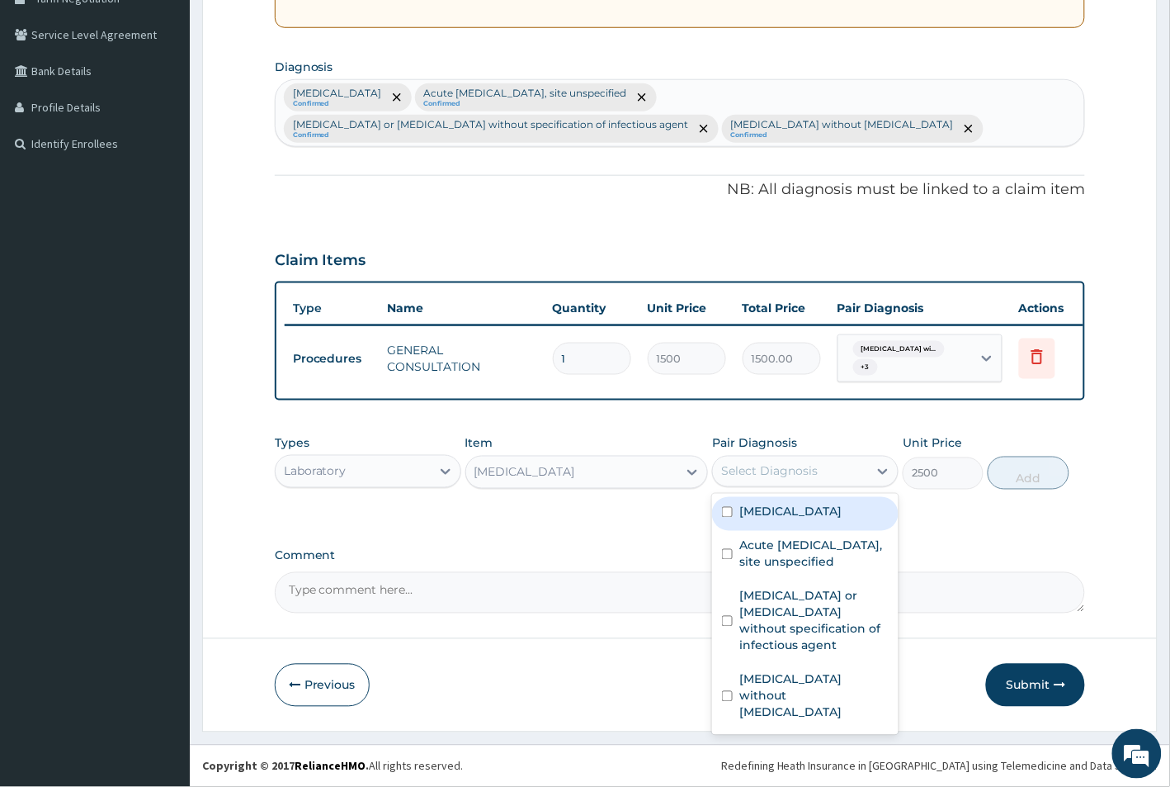
click at [729, 517] on input "checkbox" at bounding box center [727, 512] width 11 height 11
checkbox input "true"
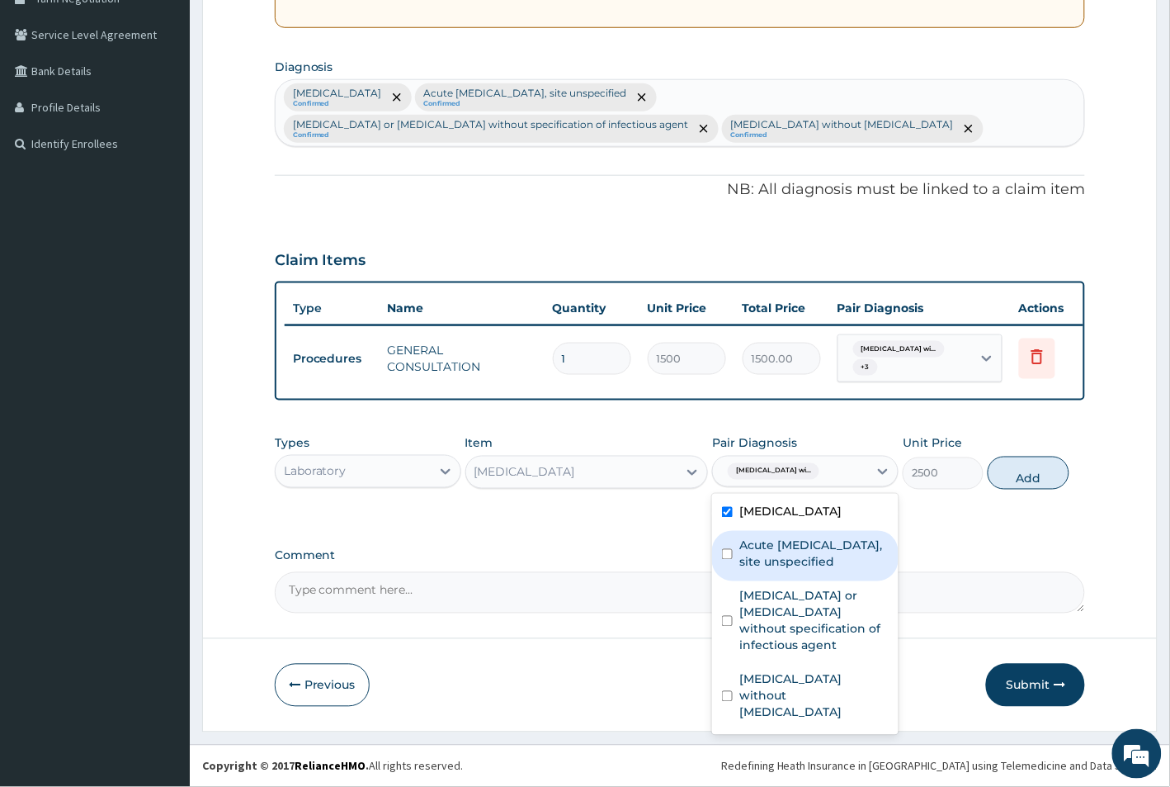
click at [728, 581] on div "Acute [MEDICAL_DATA], site unspecified" at bounding box center [805, 556] width 187 height 50
checkbox input "true"
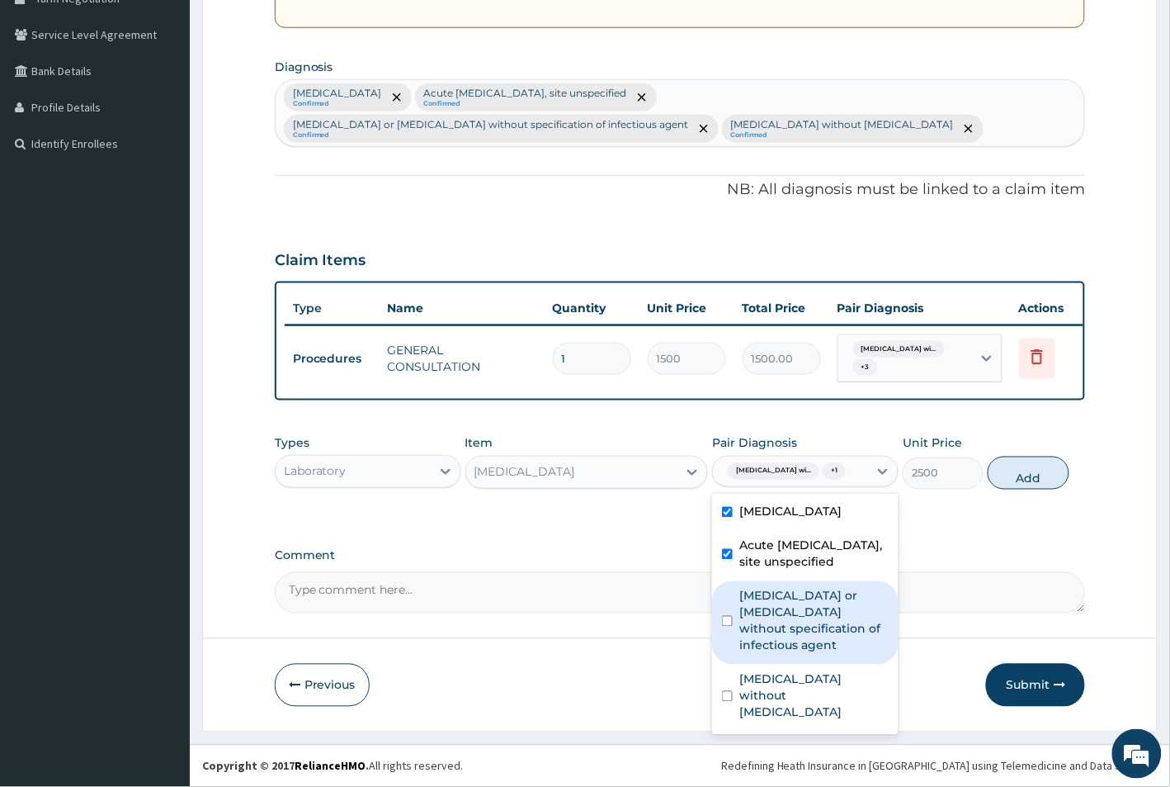
scroll to position [43, 0]
click at [732, 626] on input "checkbox" at bounding box center [727, 621] width 11 height 11
checkbox input "true"
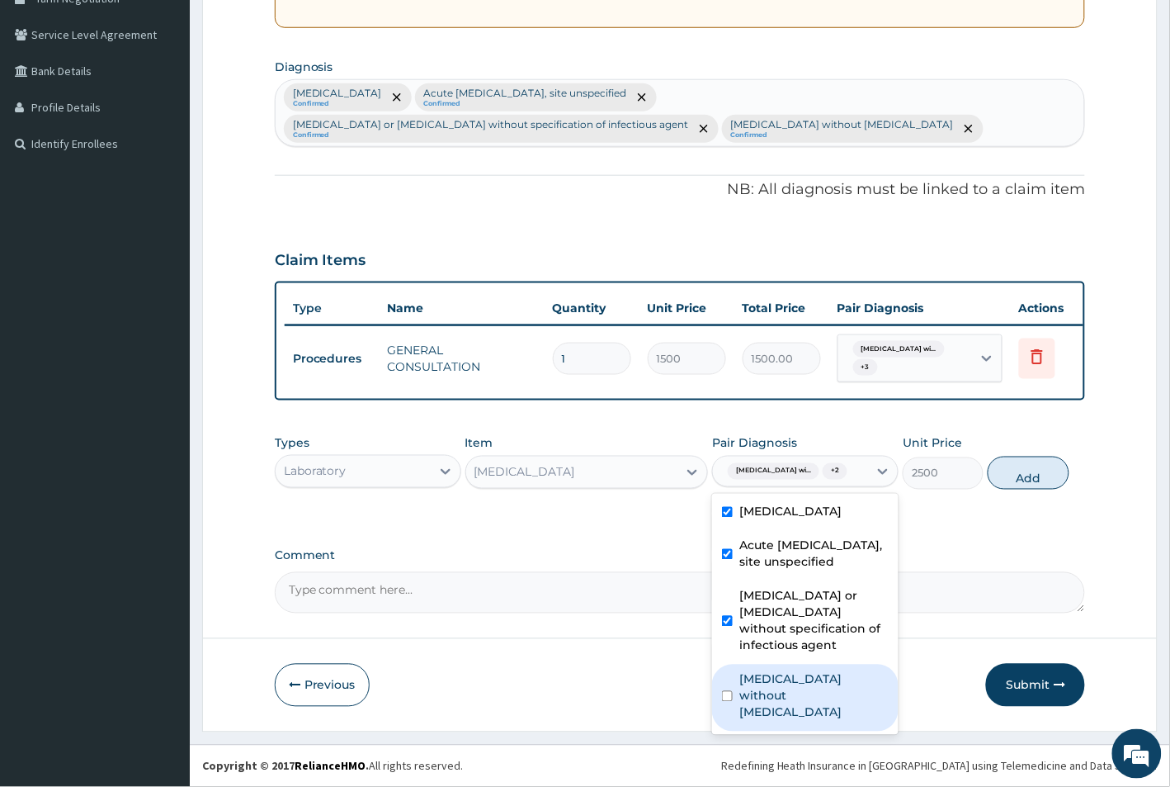
click at [726, 702] on input "checkbox" at bounding box center [727, 696] width 11 height 11
checkbox input "true"
drag, startPoint x: 966, startPoint y: 533, endPoint x: 1008, endPoint y: 527, distance: 42.6
click at [967, 522] on div "Types Laboratory Item [MEDICAL_DATA] Pair Diagnosis option [MEDICAL_DATA] witho…" at bounding box center [680, 475] width 811 height 96
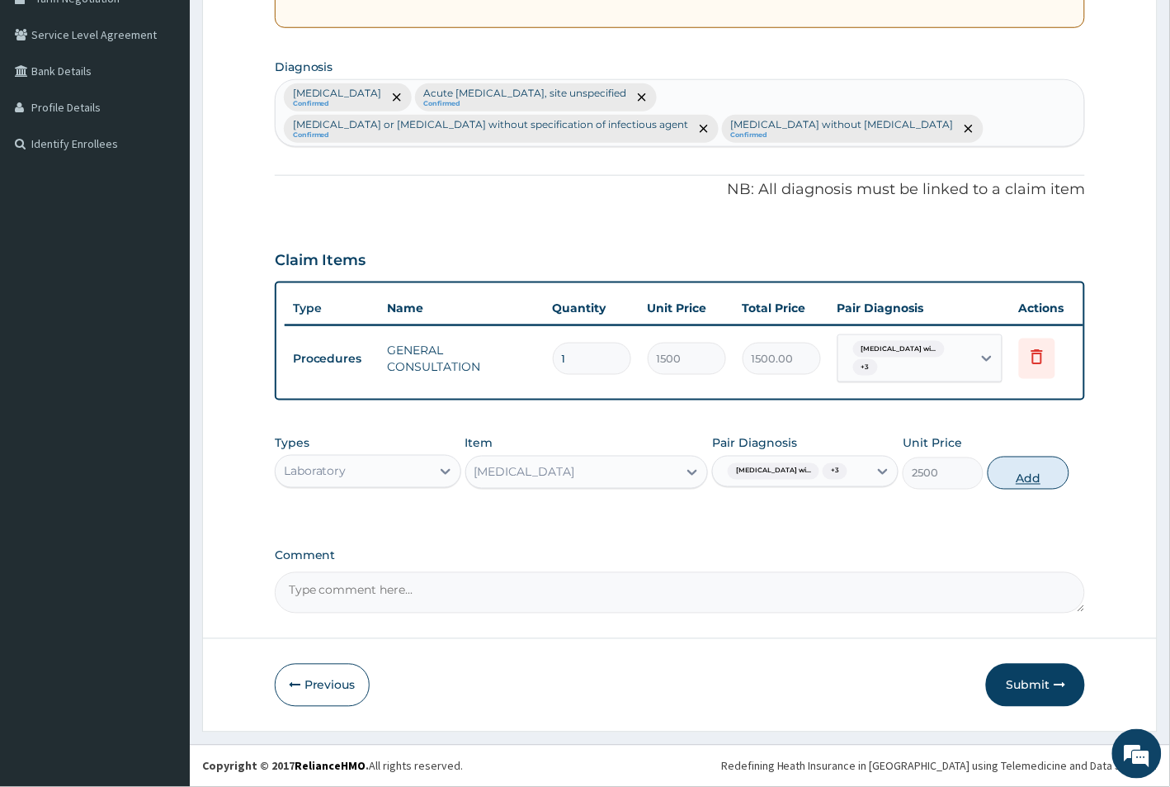
click at [1032, 489] on button "Add" at bounding box center [1028, 472] width 81 height 33
type input "0"
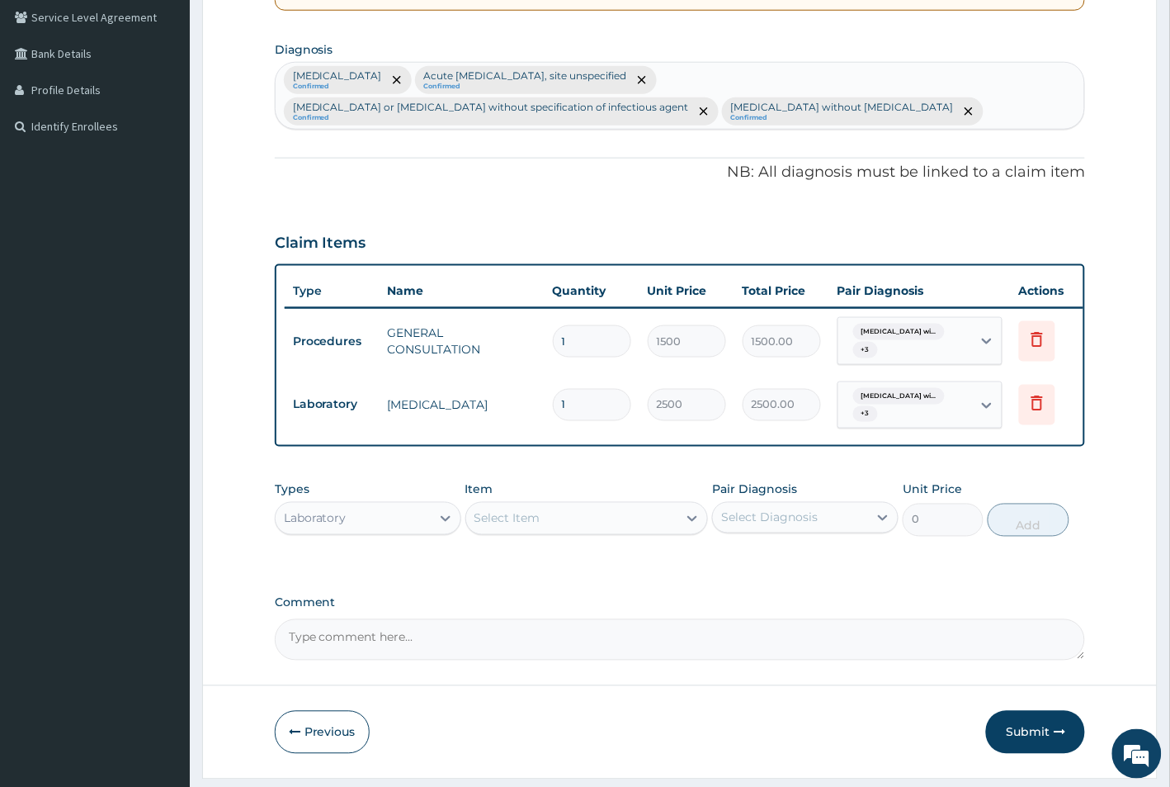
click at [551, 532] on div "Select Item" at bounding box center [572, 518] width 212 height 26
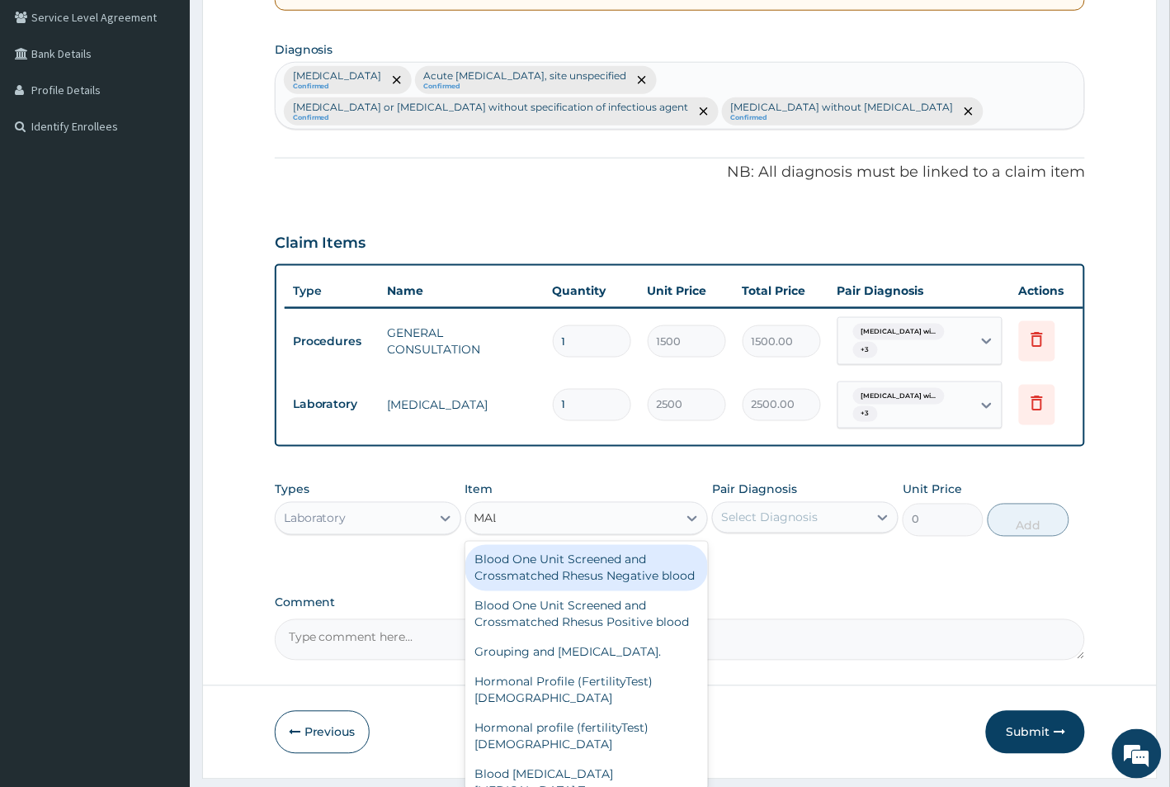
type input "MALA"
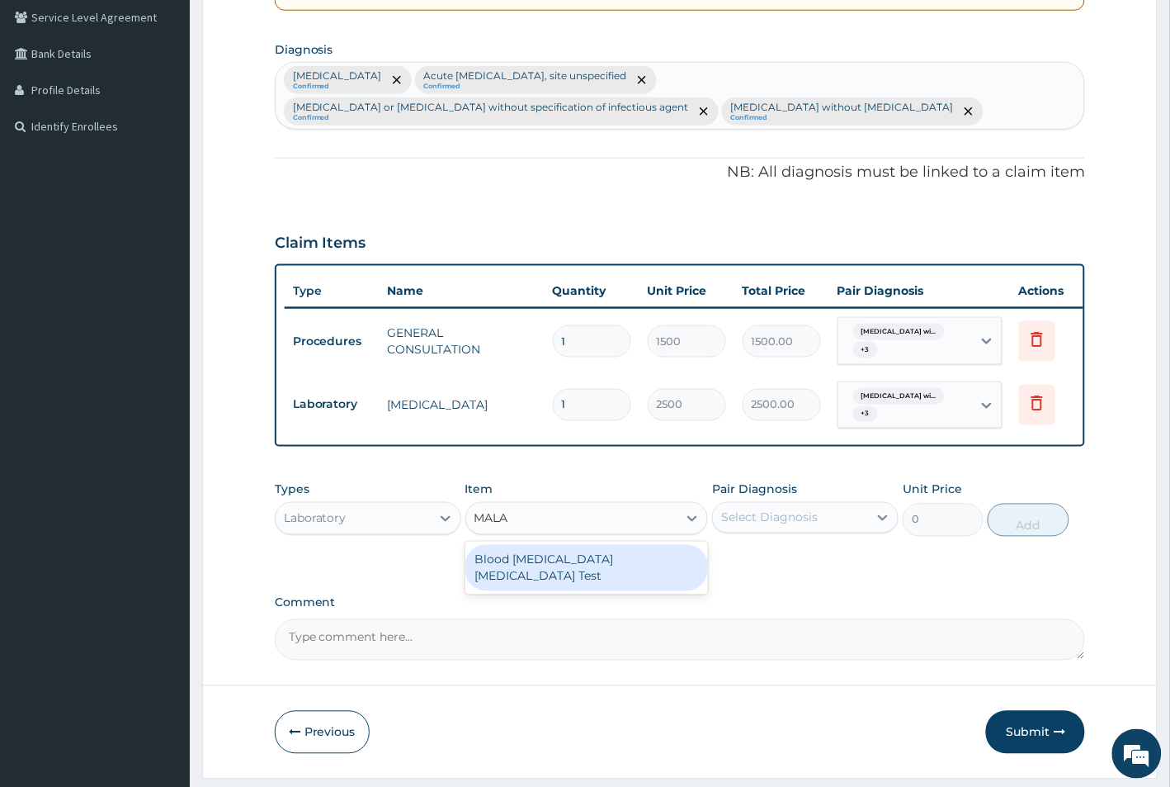
click at [595, 569] on div "Blood [MEDICAL_DATA] [MEDICAL_DATA] Test" at bounding box center [586, 568] width 243 height 46
type input "1500"
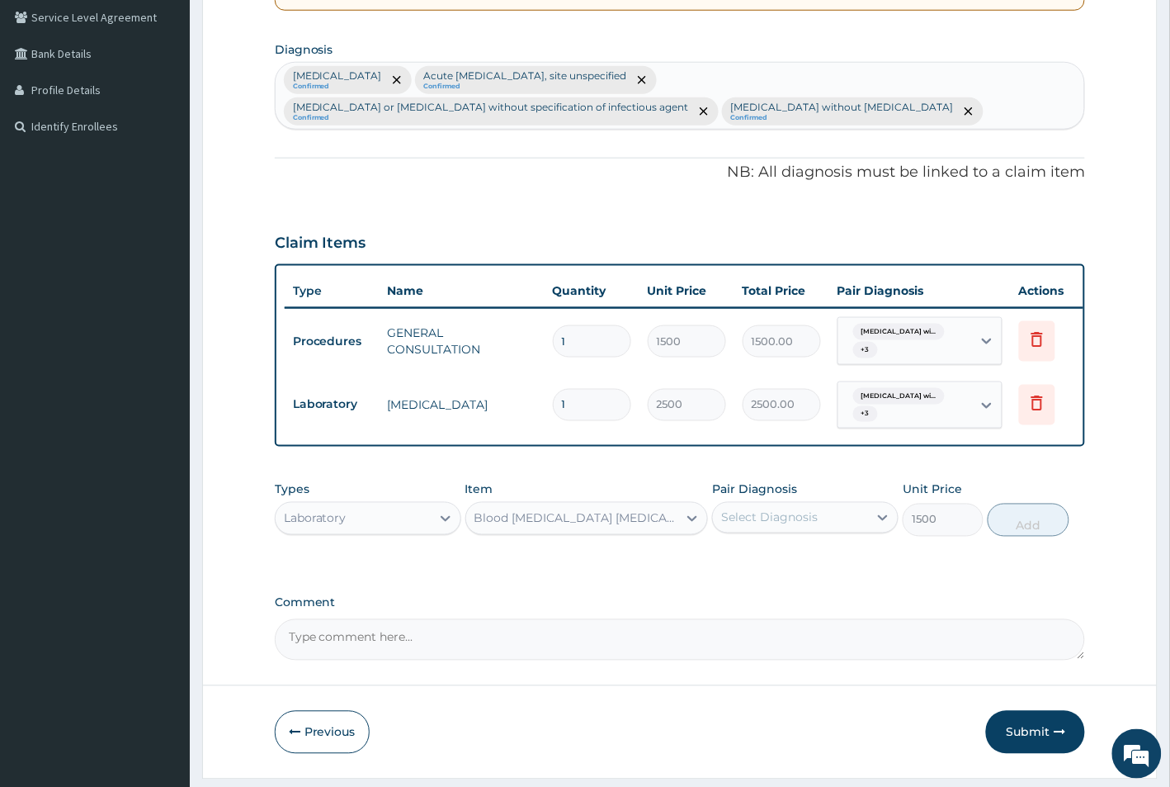
click at [753, 526] on div "Select Diagnosis" at bounding box center [769, 517] width 97 height 17
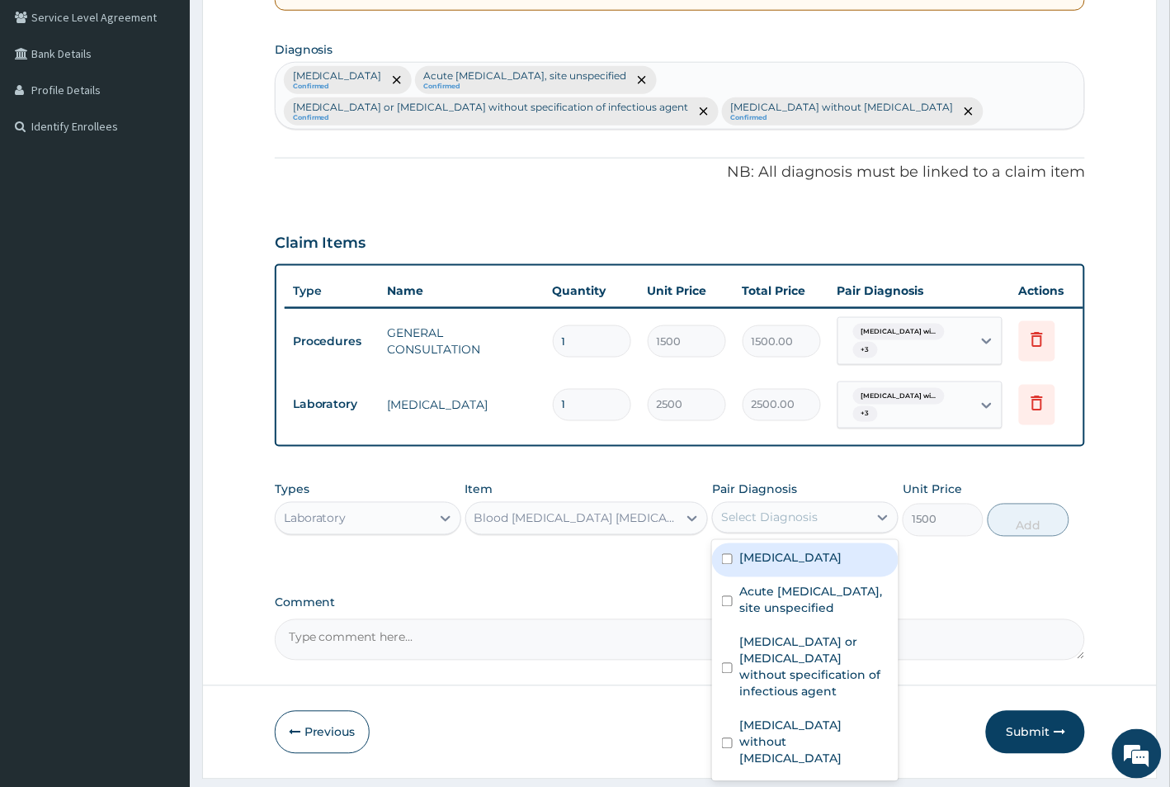
click at [729, 565] on input "checkbox" at bounding box center [727, 559] width 11 height 11
checkbox input "true"
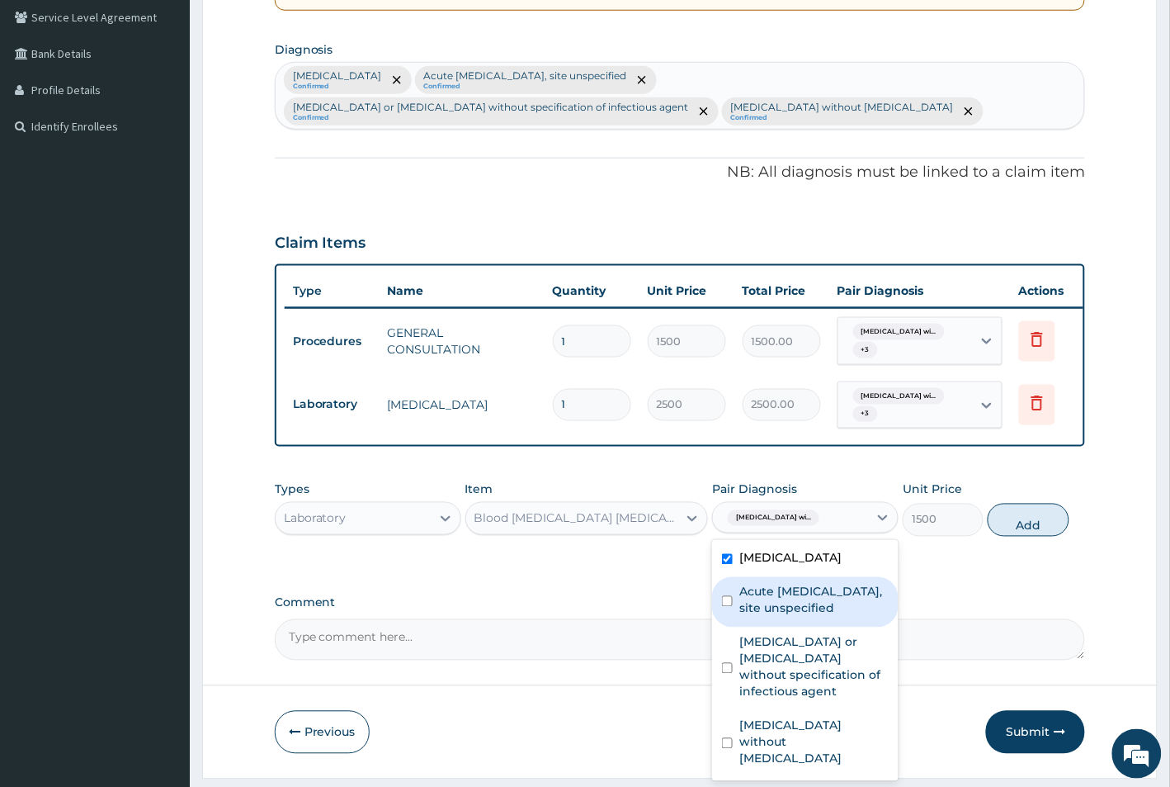
click at [730, 607] on input "checkbox" at bounding box center [727, 601] width 11 height 11
checkbox input "true"
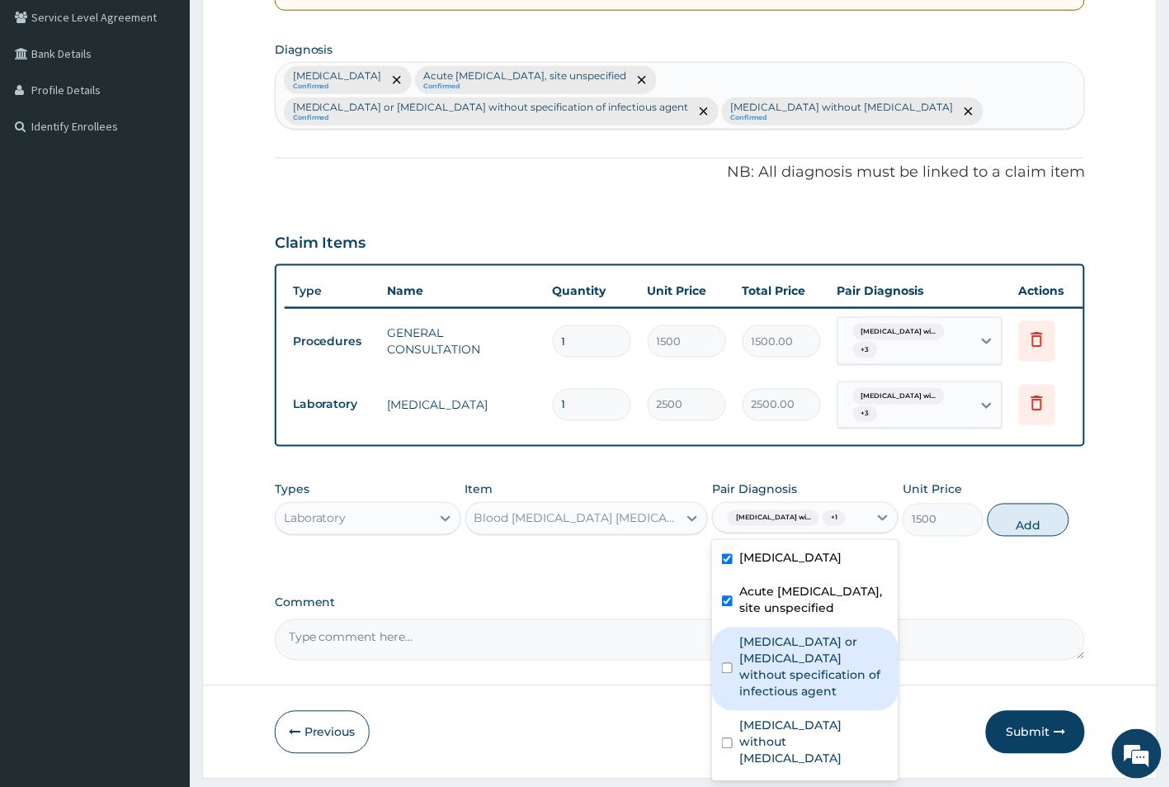
click at [726, 673] on input "checkbox" at bounding box center [727, 668] width 11 height 11
checkbox input "true"
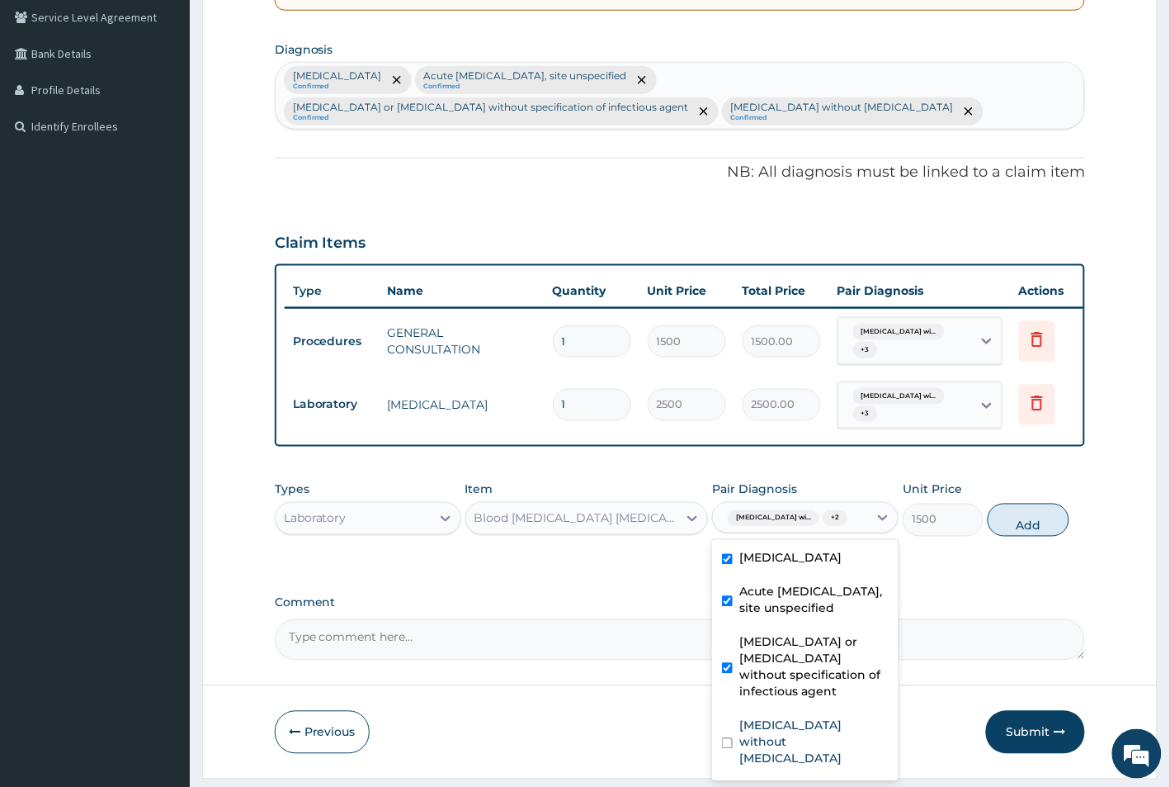
scroll to position [458, 0]
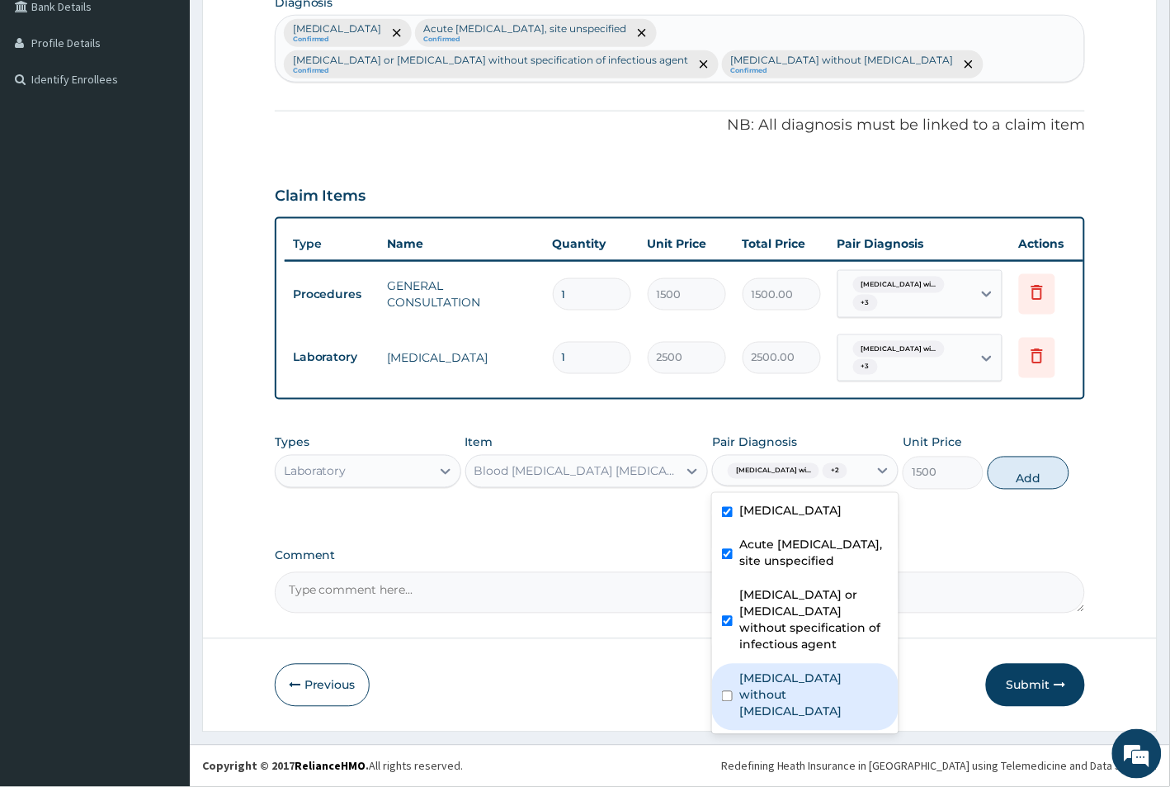
click at [727, 702] on input "checkbox" at bounding box center [727, 696] width 11 height 11
checkbox input "true"
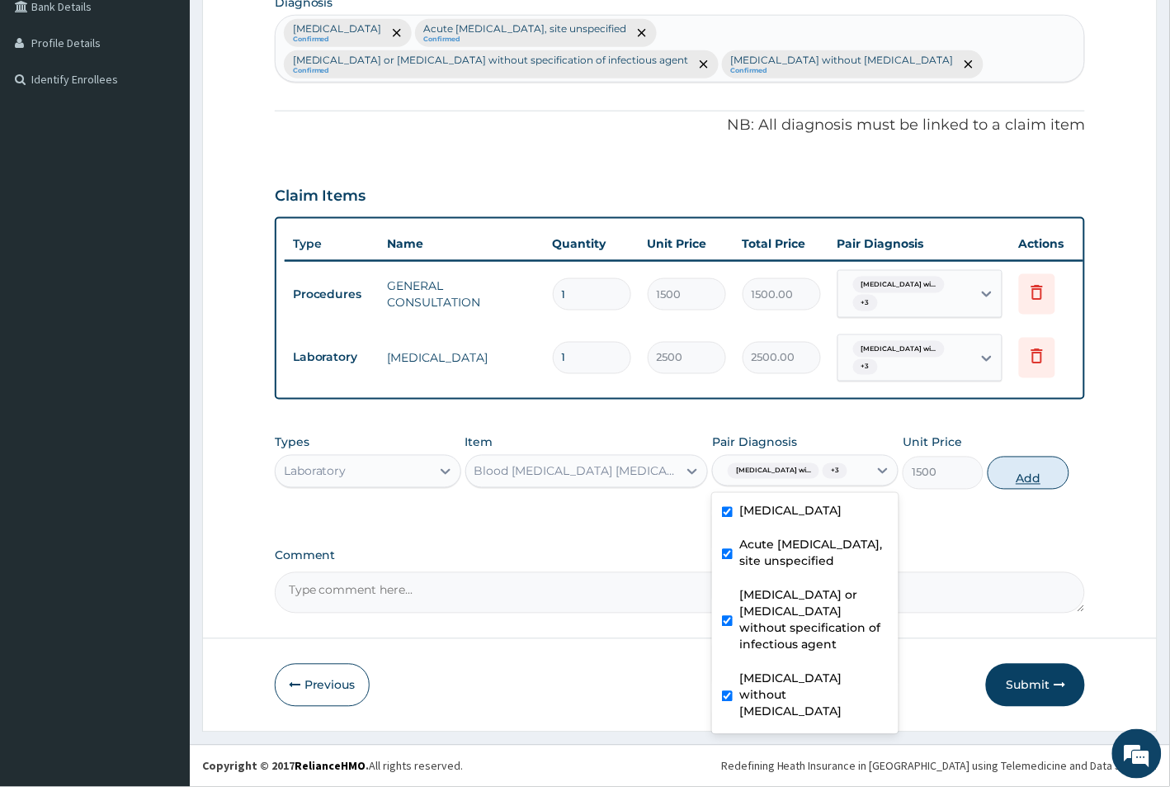
click at [1025, 477] on button "Add" at bounding box center [1028, 472] width 81 height 33
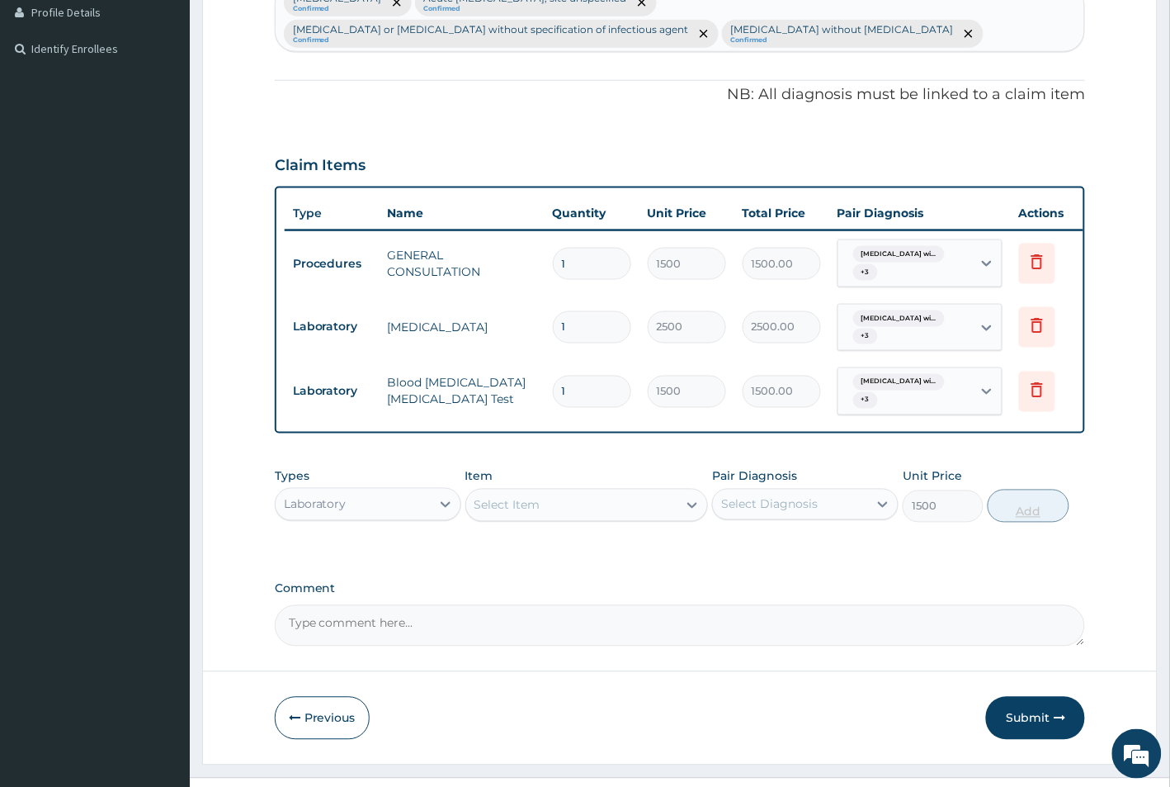
type input "0"
click at [330, 513] on div "Laboratory" at bounding box center [315, 504] width 63 height 17
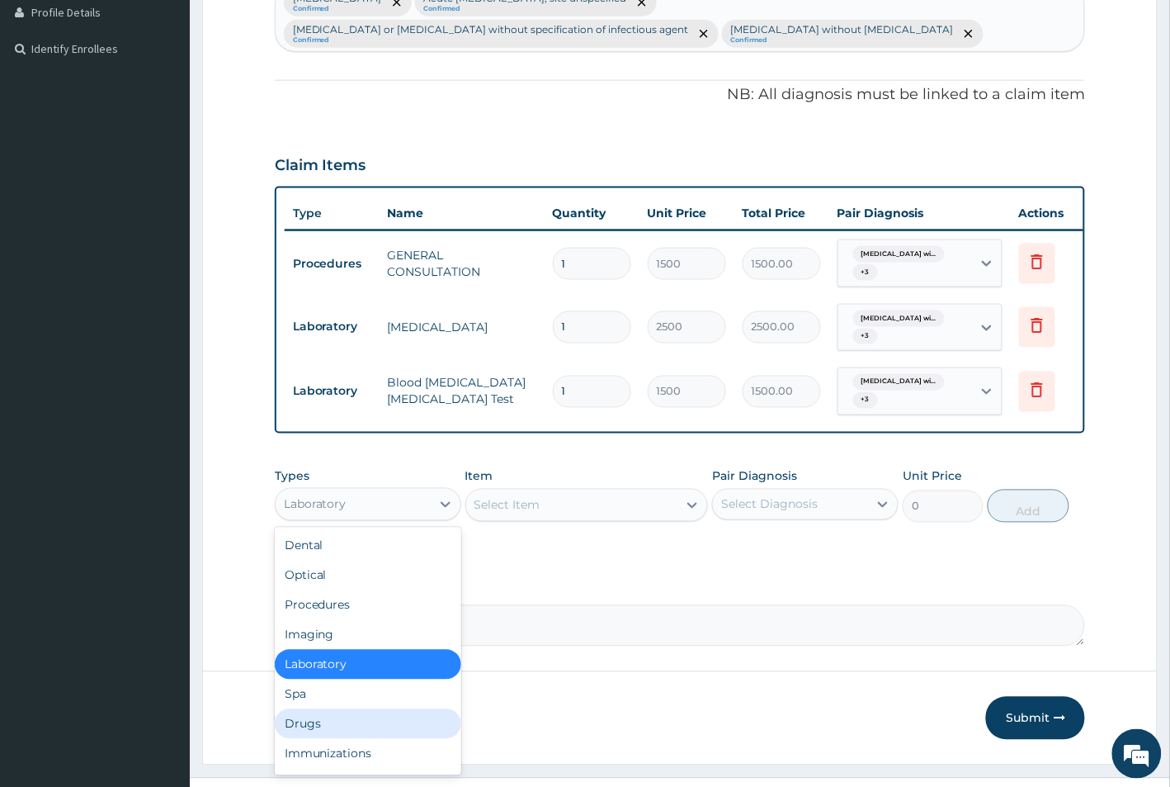
click at [305, 739] on div "Drugs" at bounding box center [368, 724] width 187 height 30
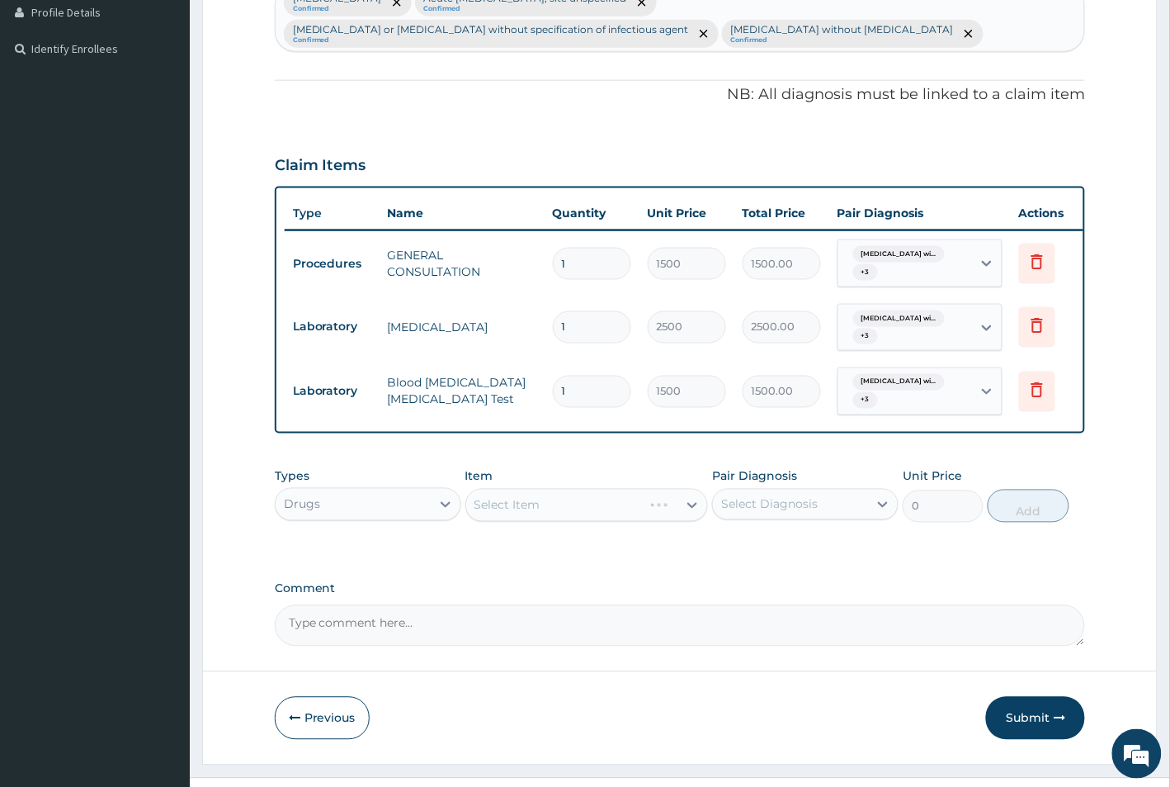
click at [558, 517] on div "Select Item" at bounding box center [586, 505] width 243 height 33
click at [562, 518] on div "Select Item" at bounding box center [586, 505] width 243 height 33
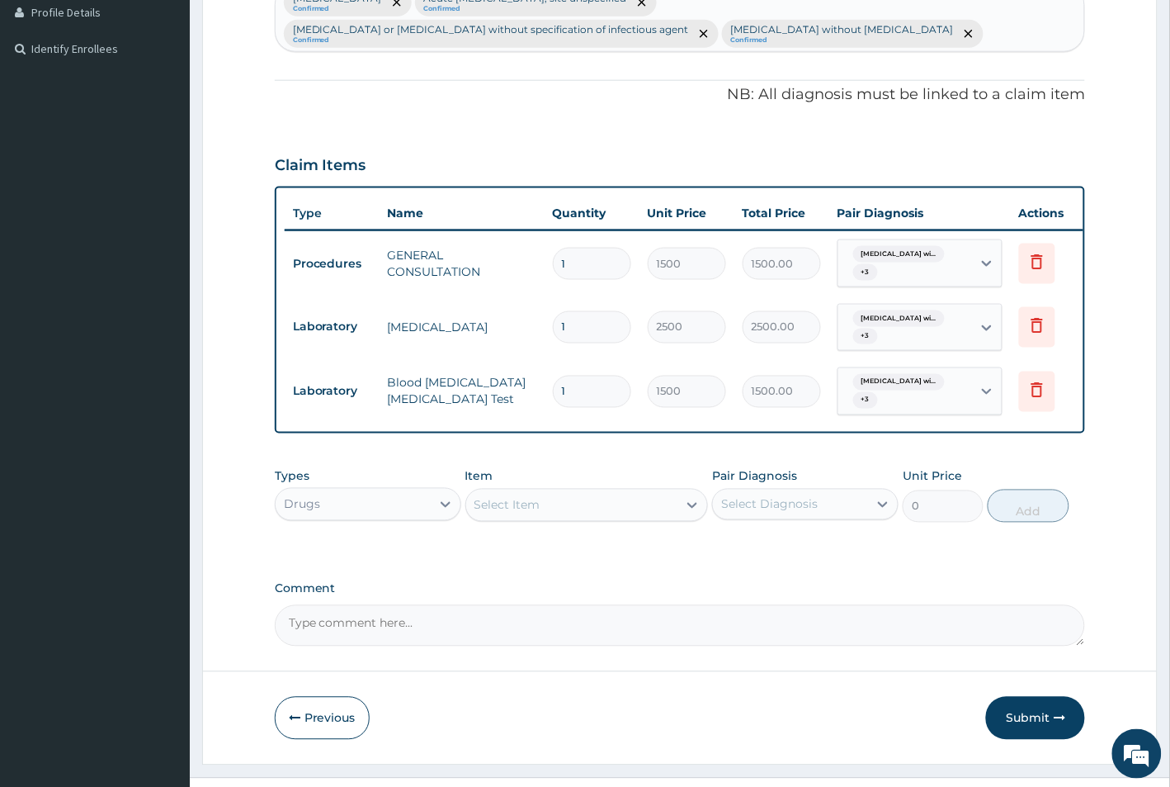
click at [562, 518] on div "Select Item" at bounding box center [572, 505] width 212 height 26
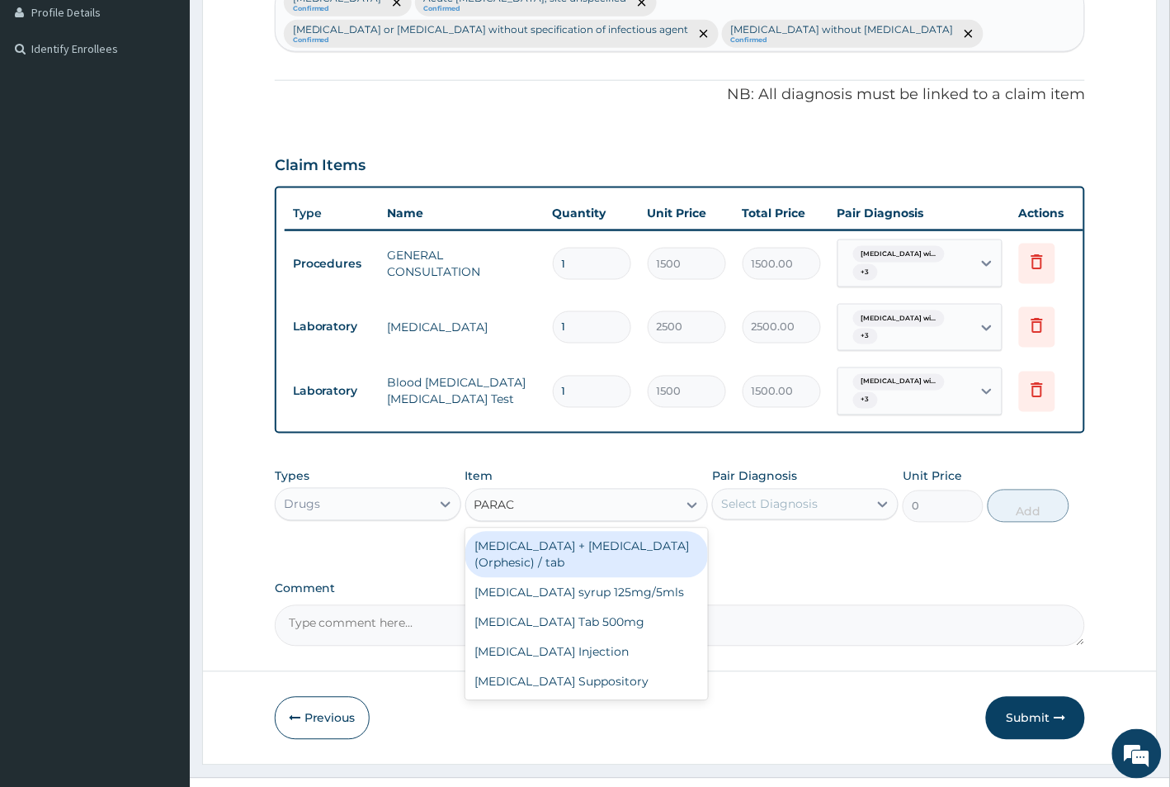
type input "PARACE"
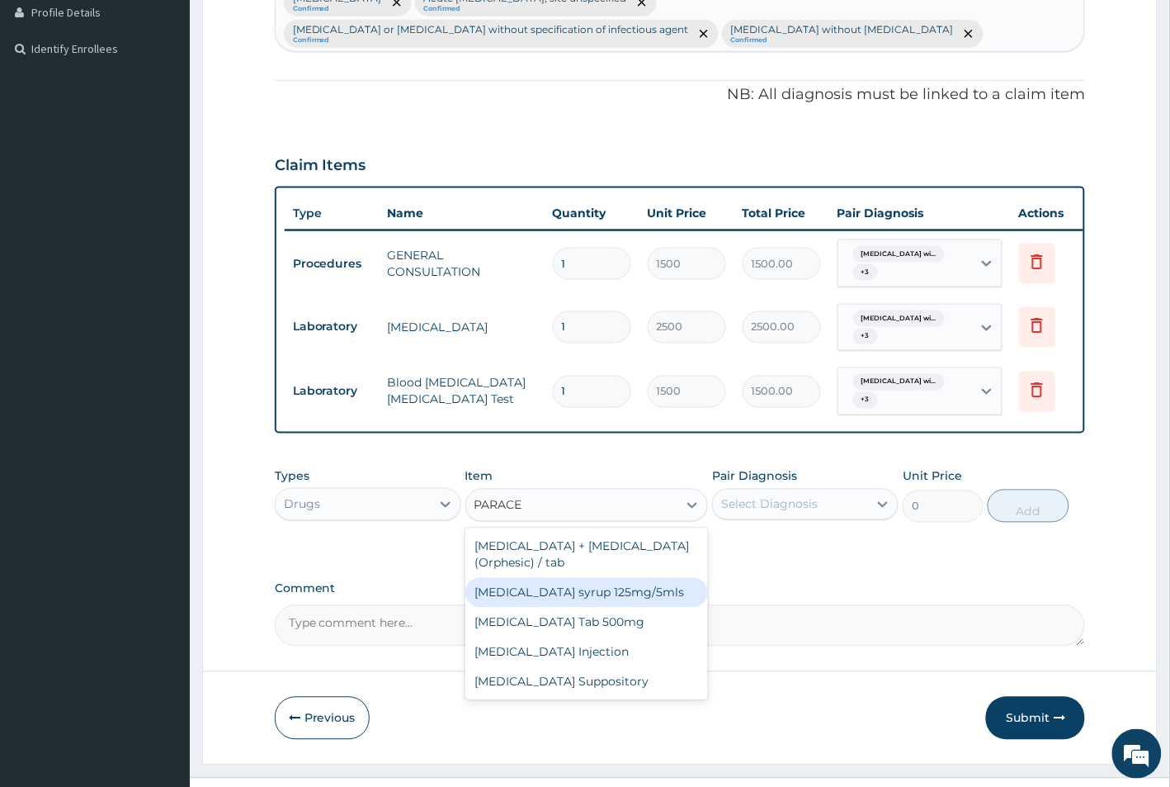
click at [525, 607] on div "[MEDICAL_DATA] syrup 125mg/5mls" at bounding box center [586, 593] width 243 height 30
type input "500"
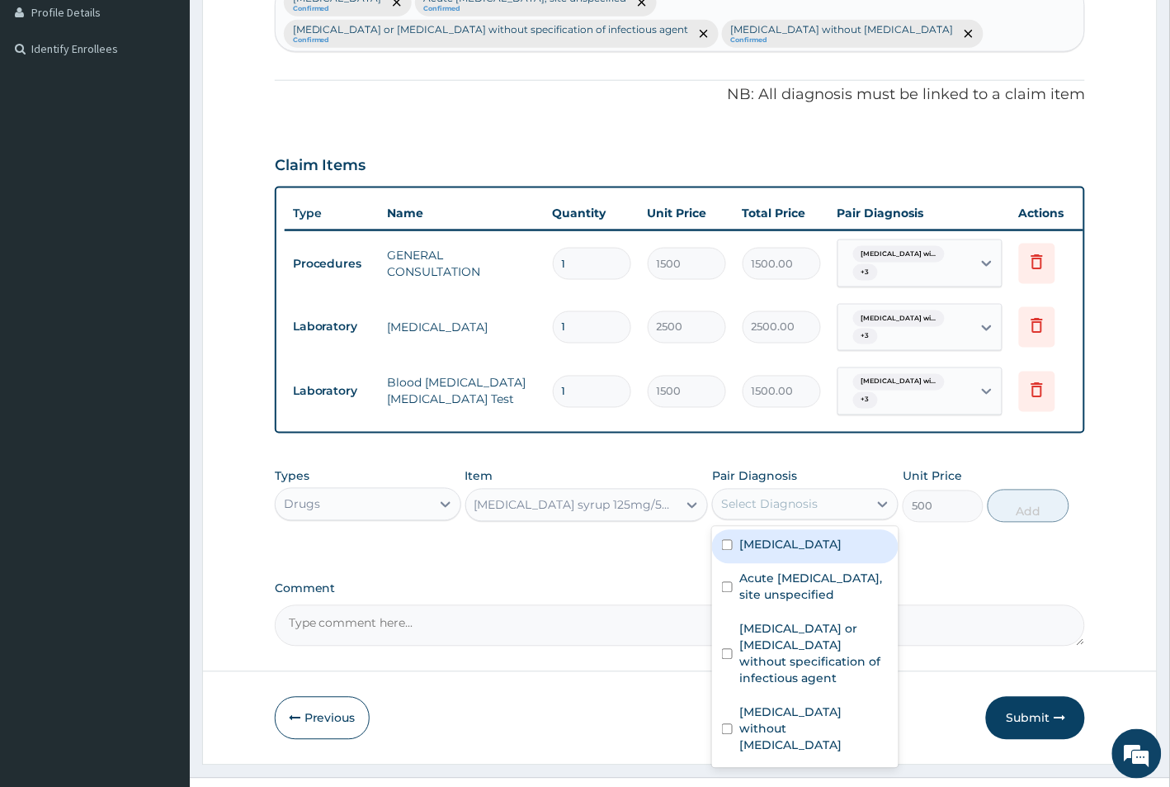
click at [801, 513] on div "Select Diagnosis" at bounding box center [769, 504] width 97 height 17
click at [730, 550] on input "checkbox" at bounding box center [727, 545] width 11 height 11
checkbox input "true"
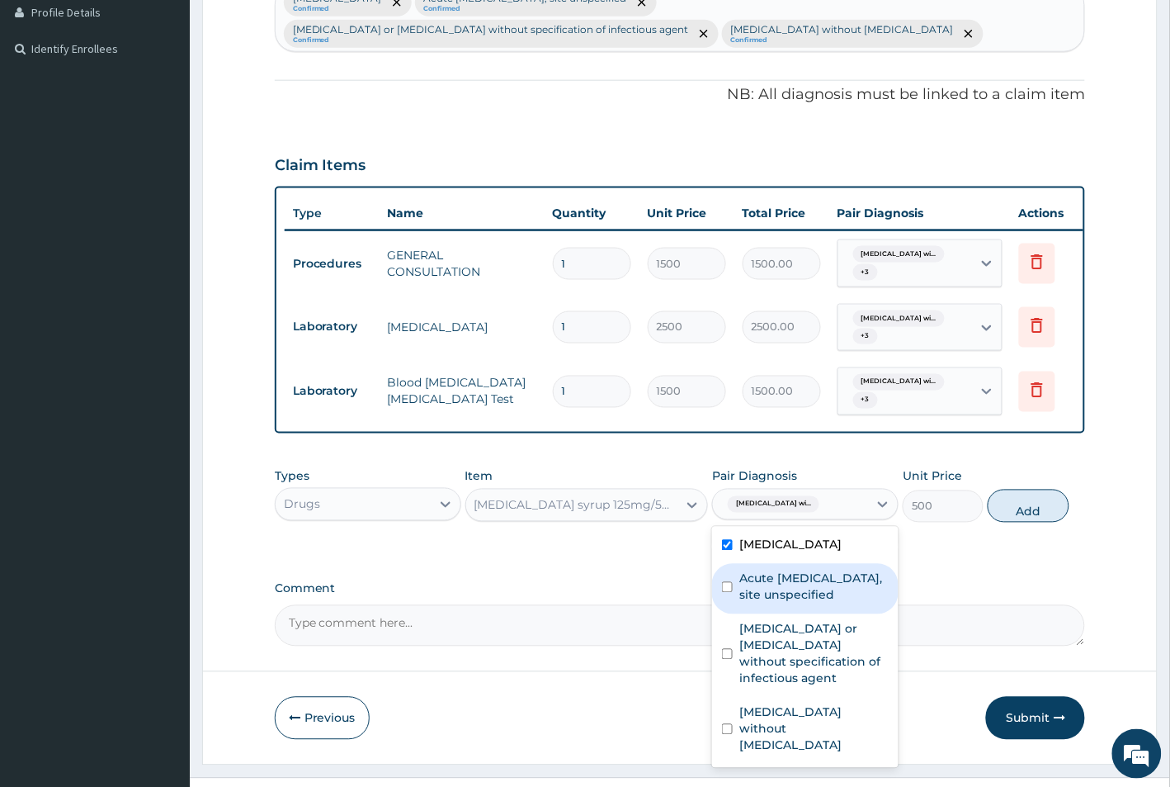
click at [729, 593] on input "checkbox" at bounding box center [727, 587] width 11 height 11
checkbox input "true"
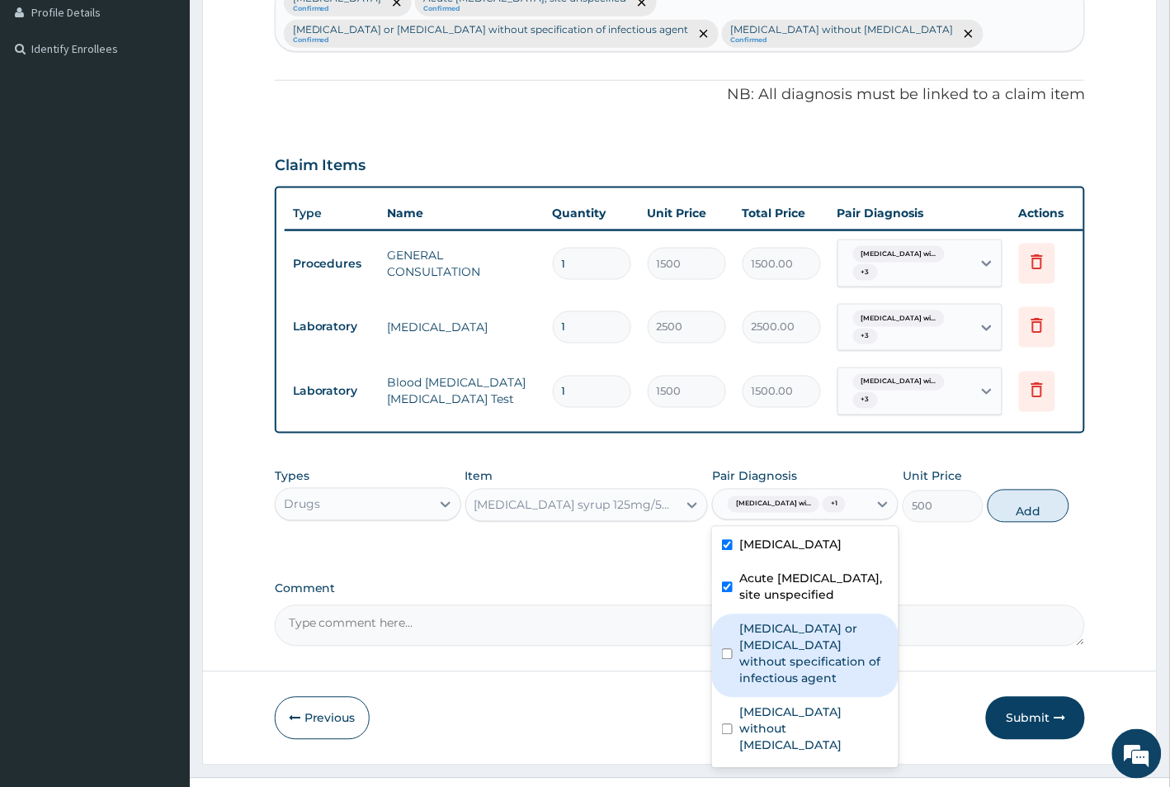
drag, startPoint x: 729, startPoint y: 749, endPoint x: 740, endPoint y: 739, distance: 15.8
click at [730, 659] on input "checkbox" at bounding box center [727, 654] width 11 height 11
checkbox input "true"
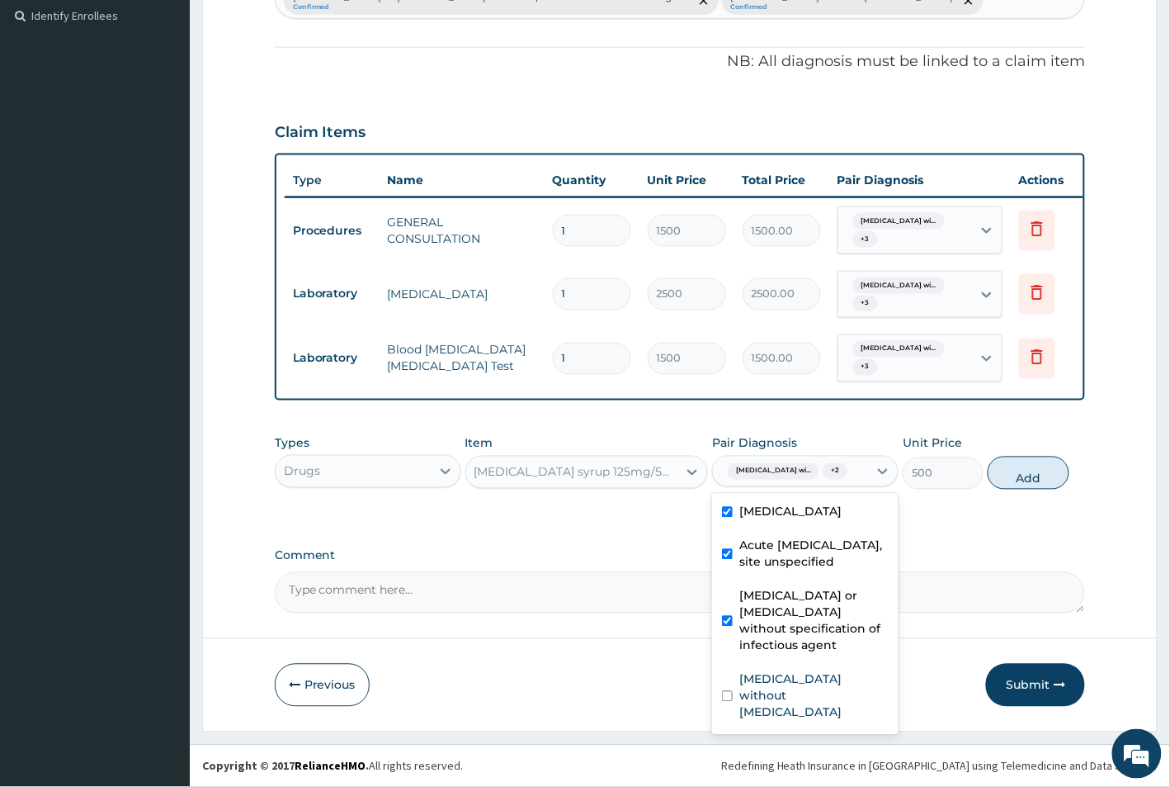
scroll to position [43, 0]
click at [725, 702] on input "checkbox" at bounding box center [727, 696] width 11 height 11
checkbox input "true"
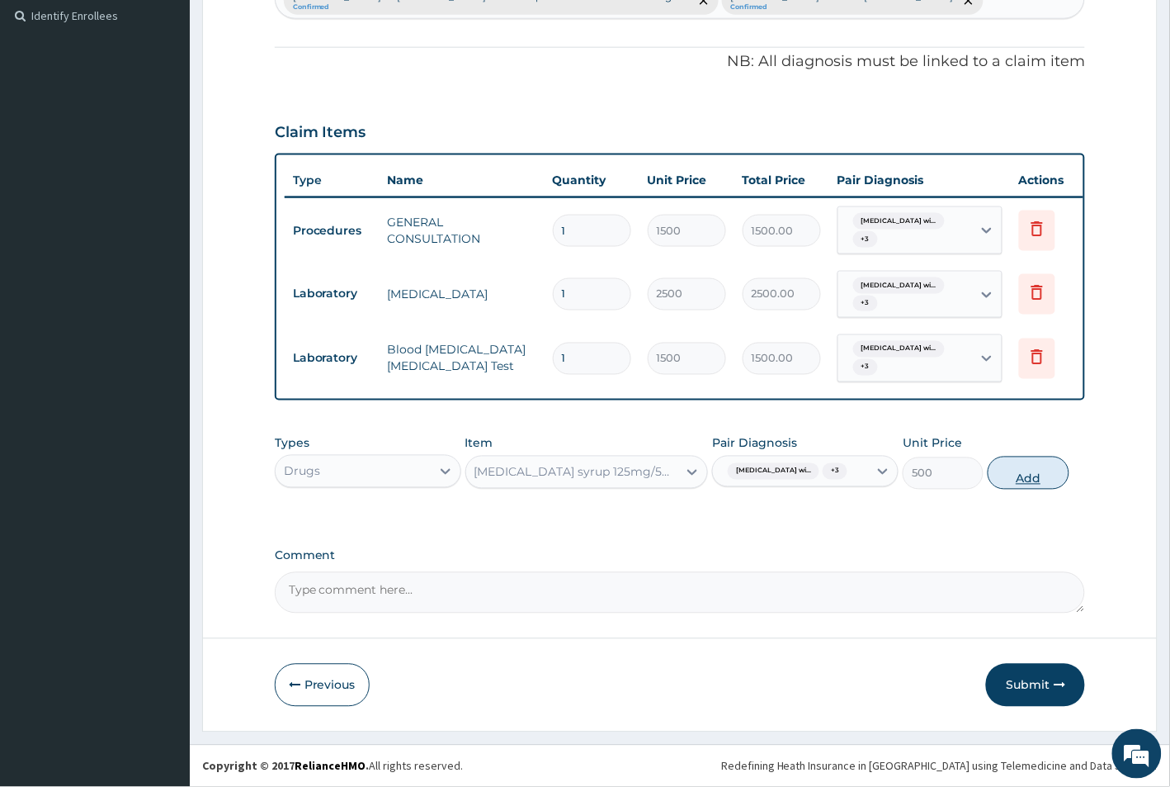
click at [1022, 477] on button "Add" at bounding box center [1028, 472] width 81 height 33
type input "0"
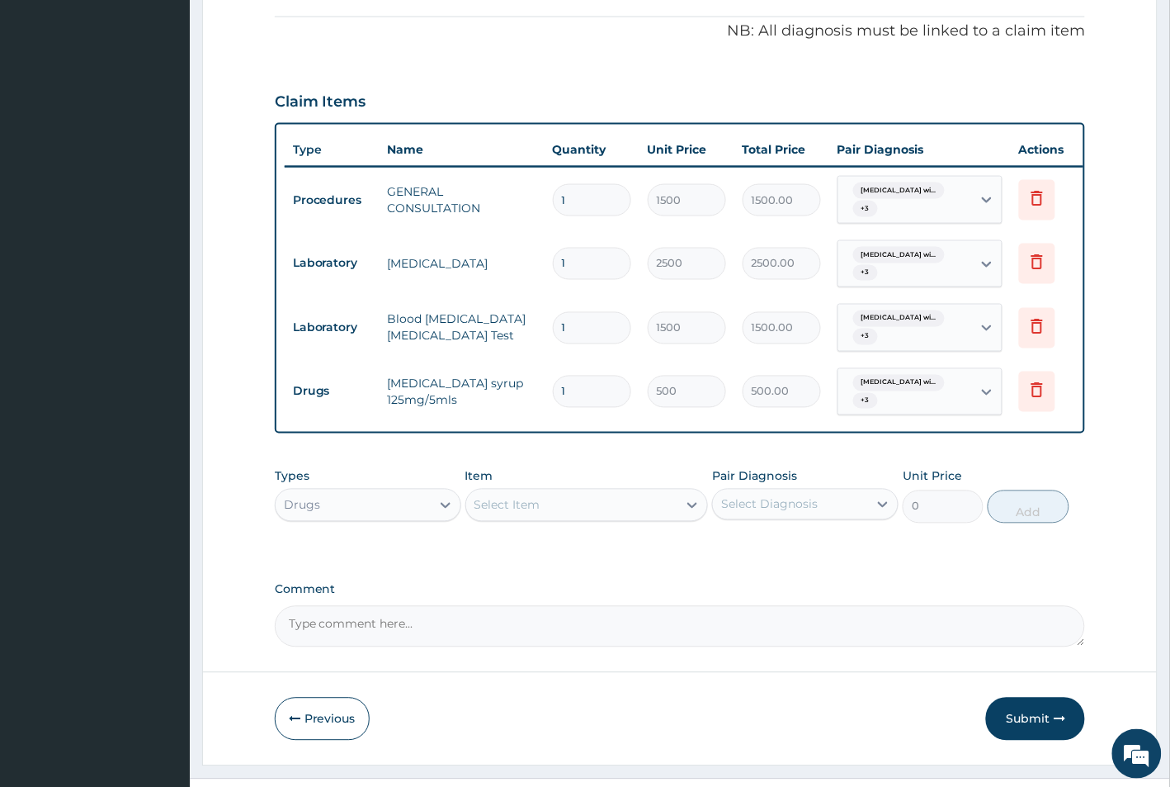
click at [506, 513] on div "Select Item" at bounding box center [508, 505] width 66 height 17
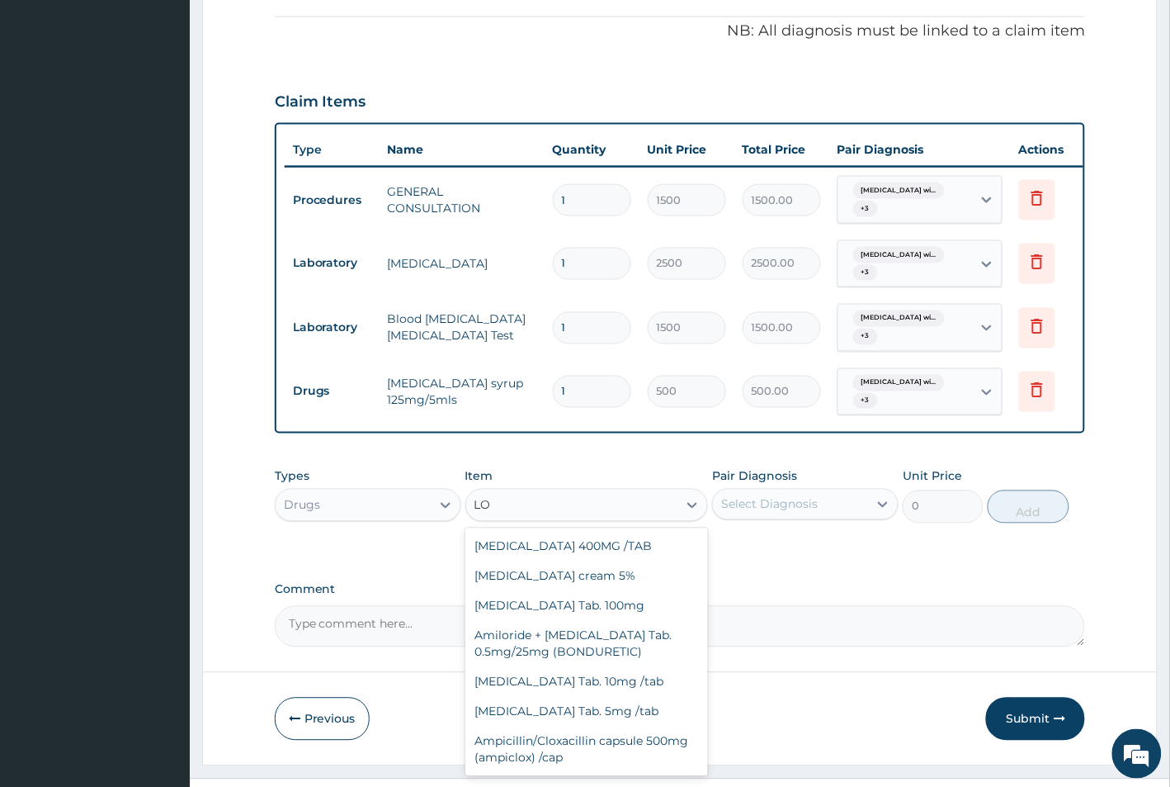
type input "L"
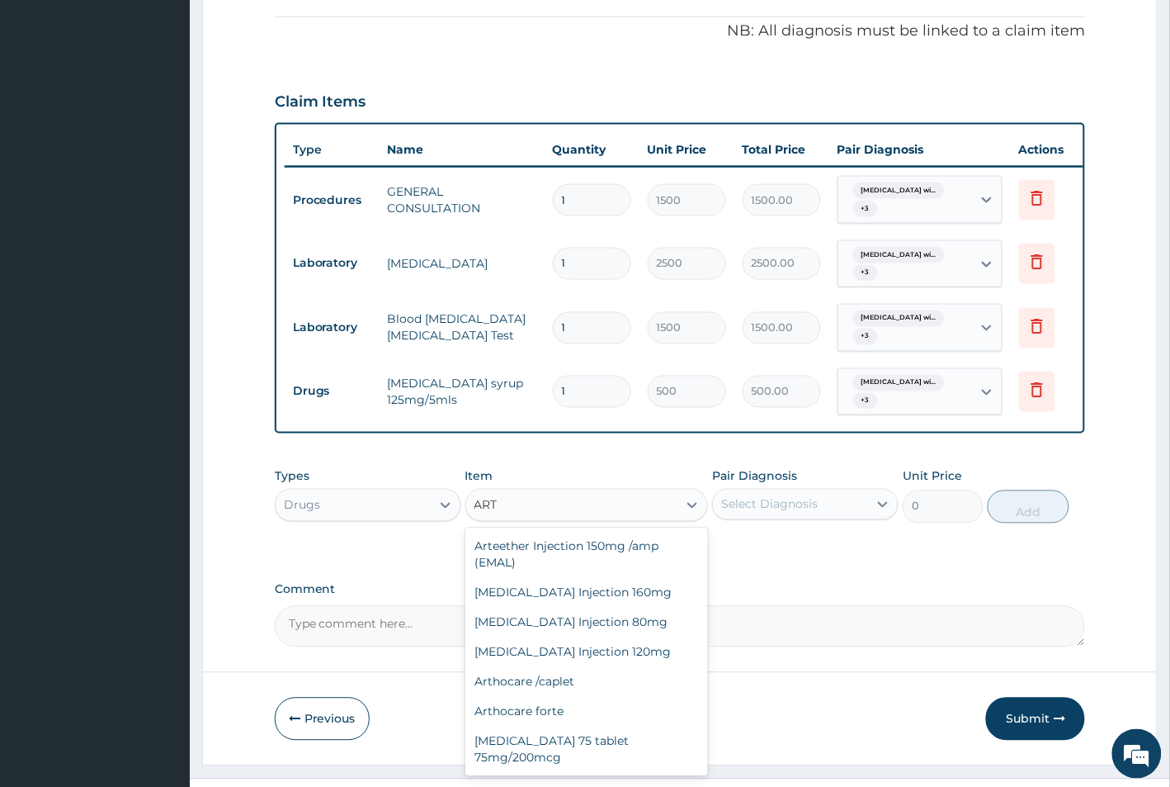
type input "ARTE"
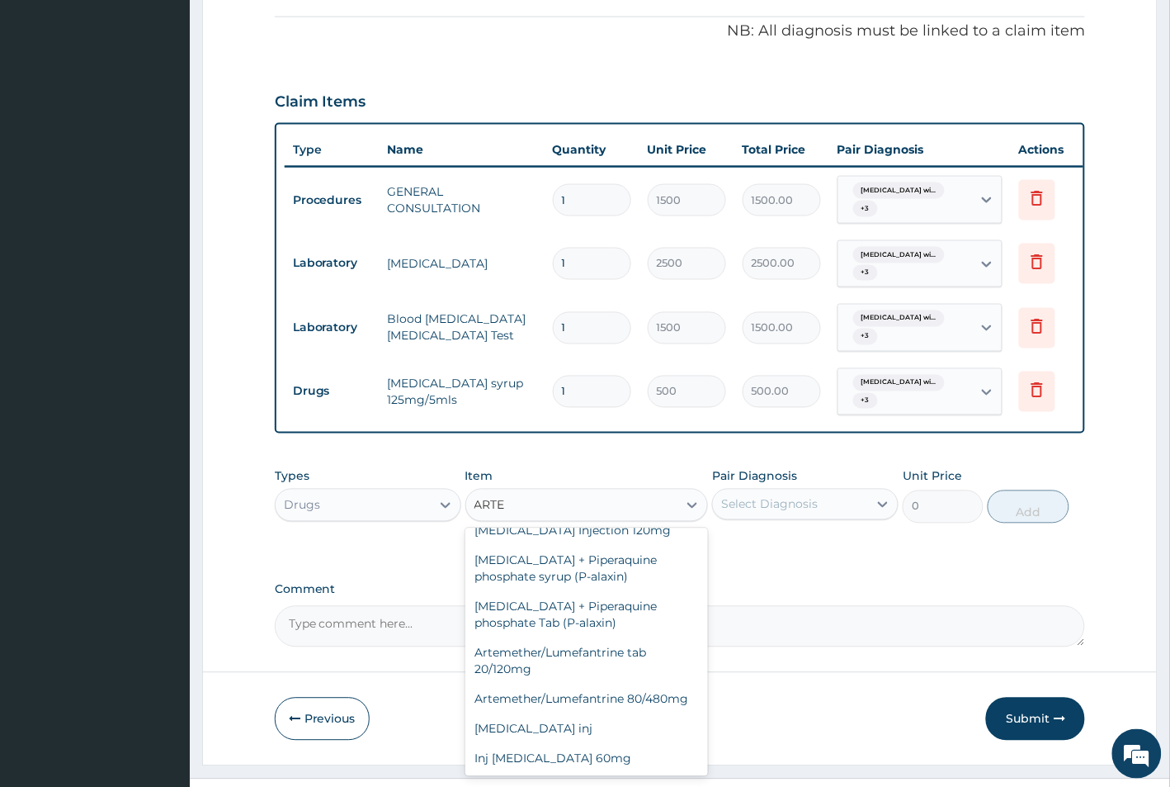
scroll to position [138, 0]
click at [587, 713] on div "Artemether/Lumefantrine 80/480mg" at bounding box center [586, 698] width 243 height 30
type input "2500"
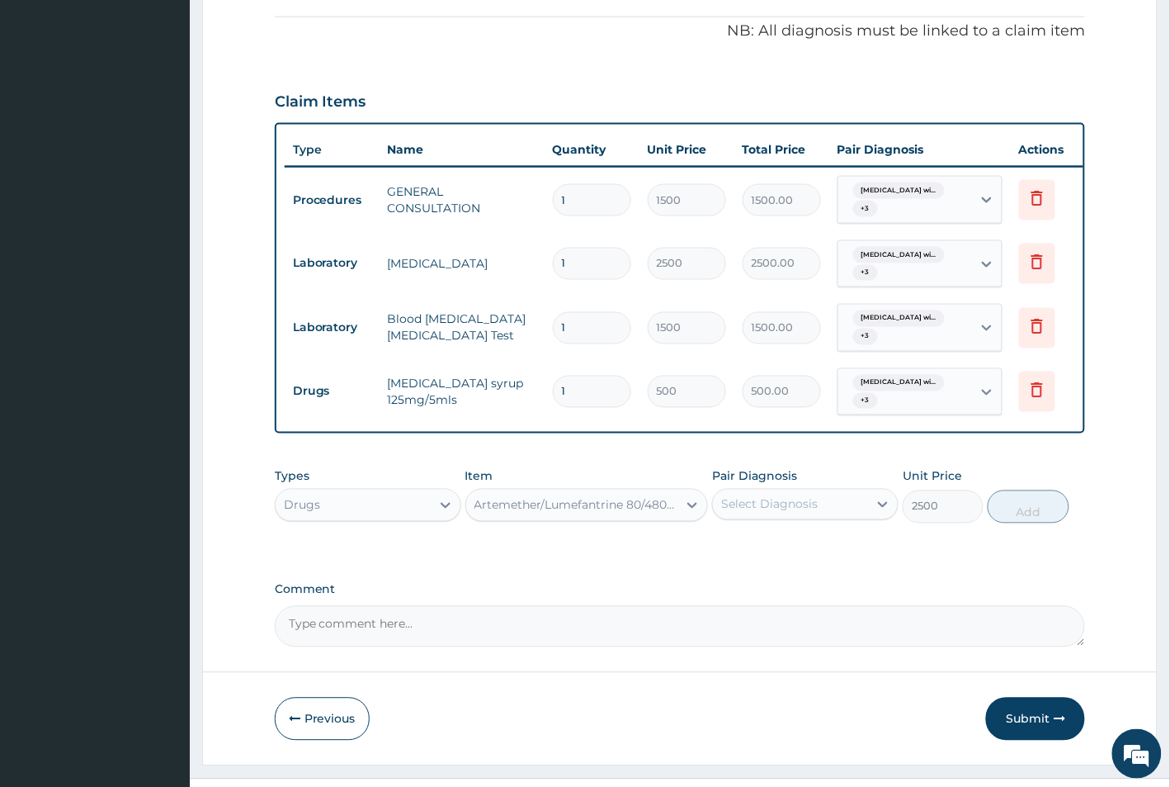
click at [777, 513] on div "Select Diagnosis" at bounding box center [769, 504] width 97 height 17
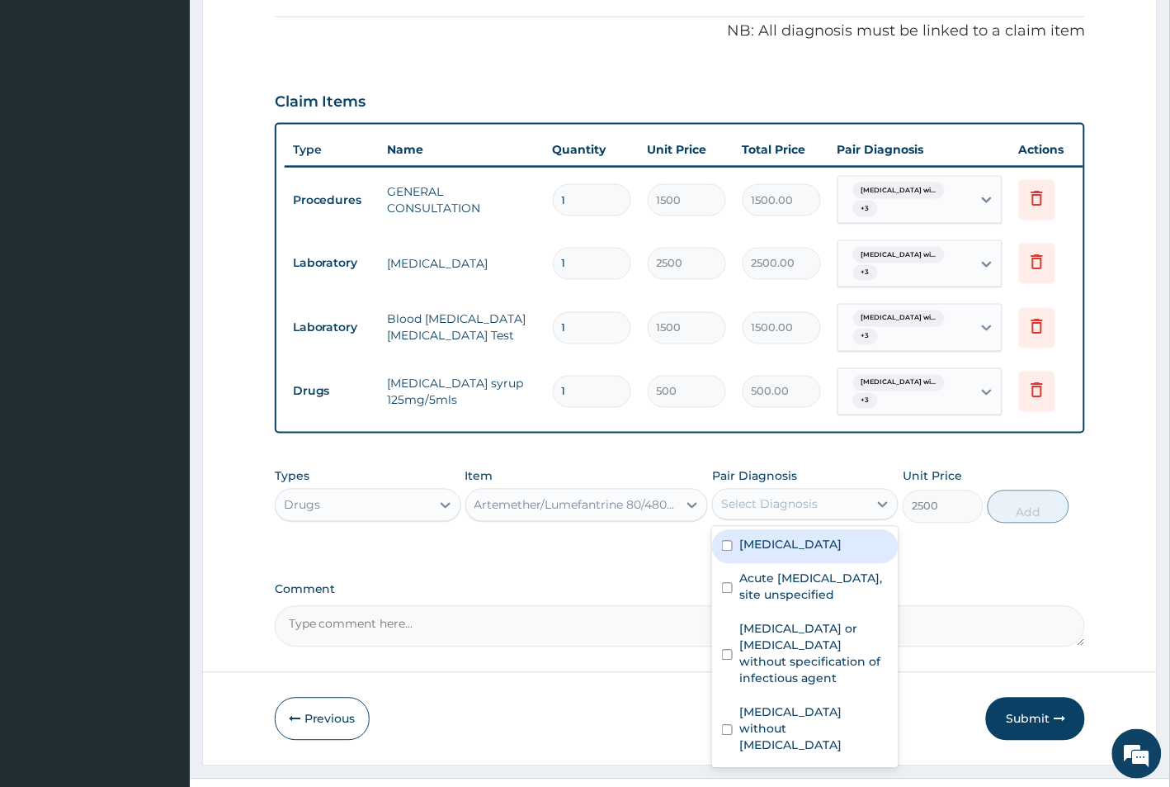
click at [730, 551] on input "checkbox" at bounding box center [727, 546] width 11 height 11
checkbox input "true"
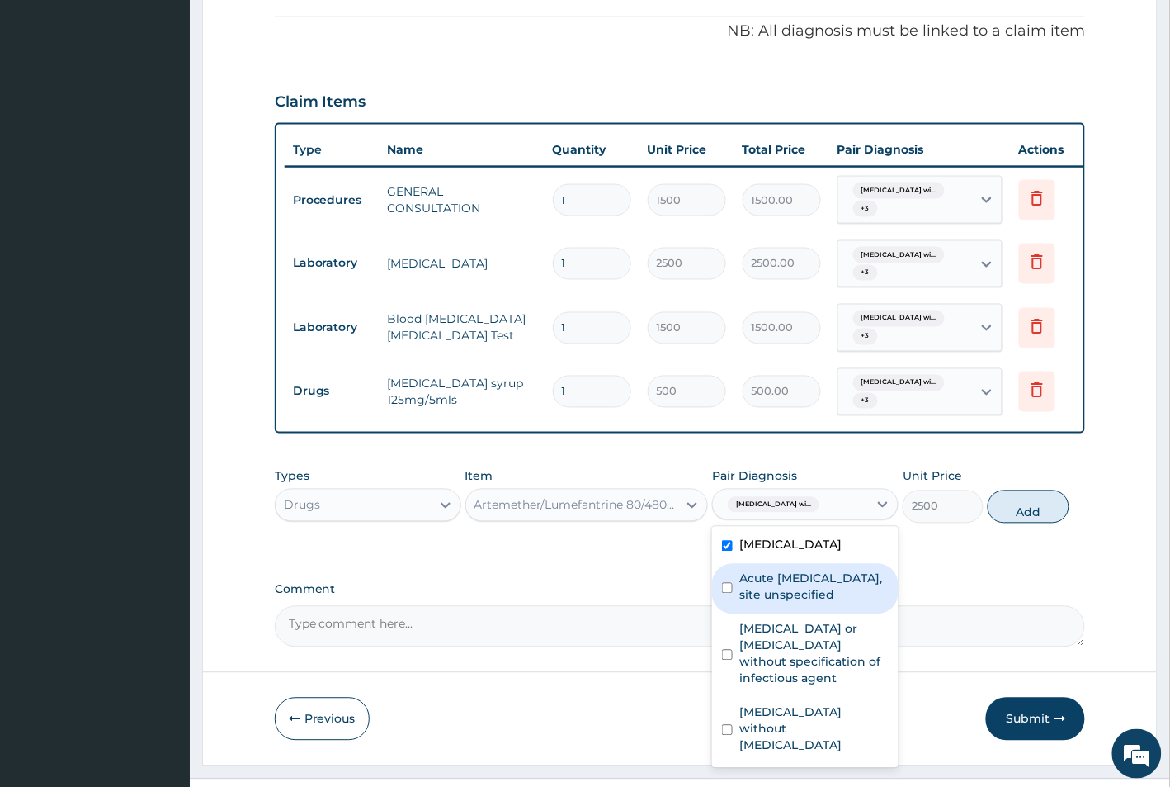
click at [733, 614] on div "Acute [MEDICAL_DATA], site unspecified" at bounding box center [805, 589] width 187 height 50
checkbox input "true"
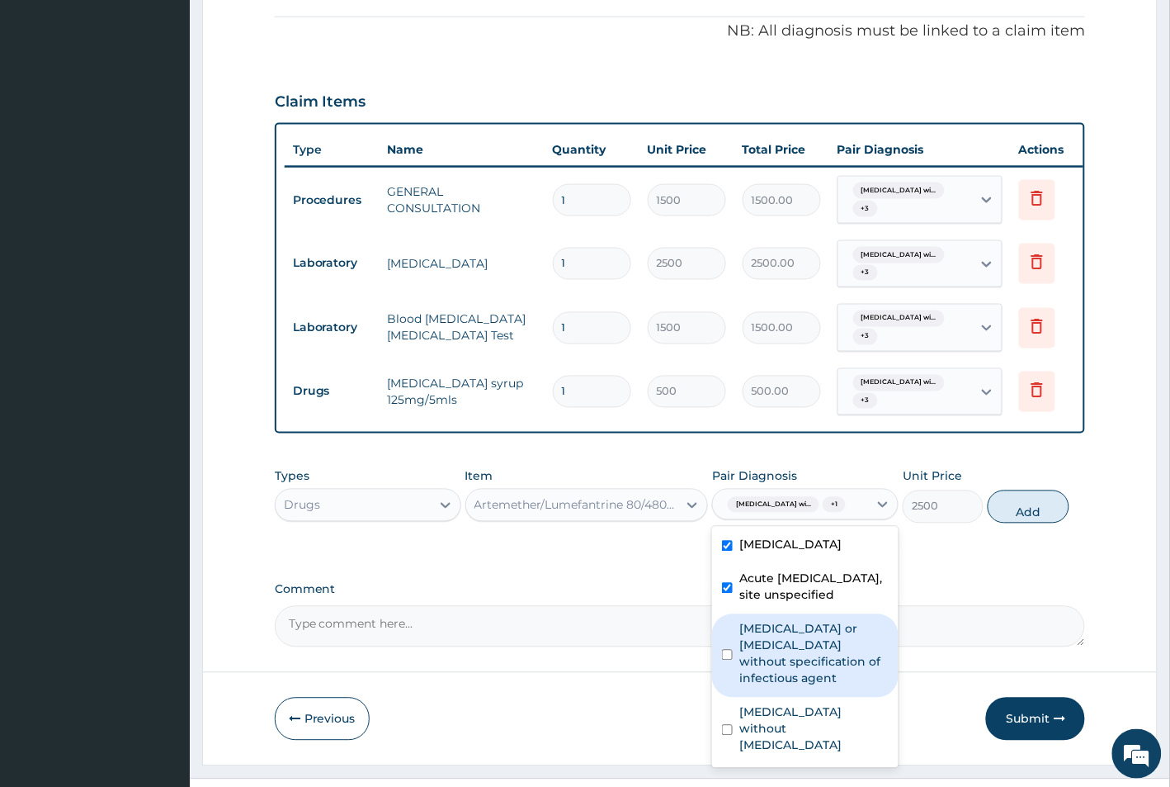
click at [723, 660] on input "checkbox" at bounding box center [727, 655] width 11 height 11
checkbox input "true"
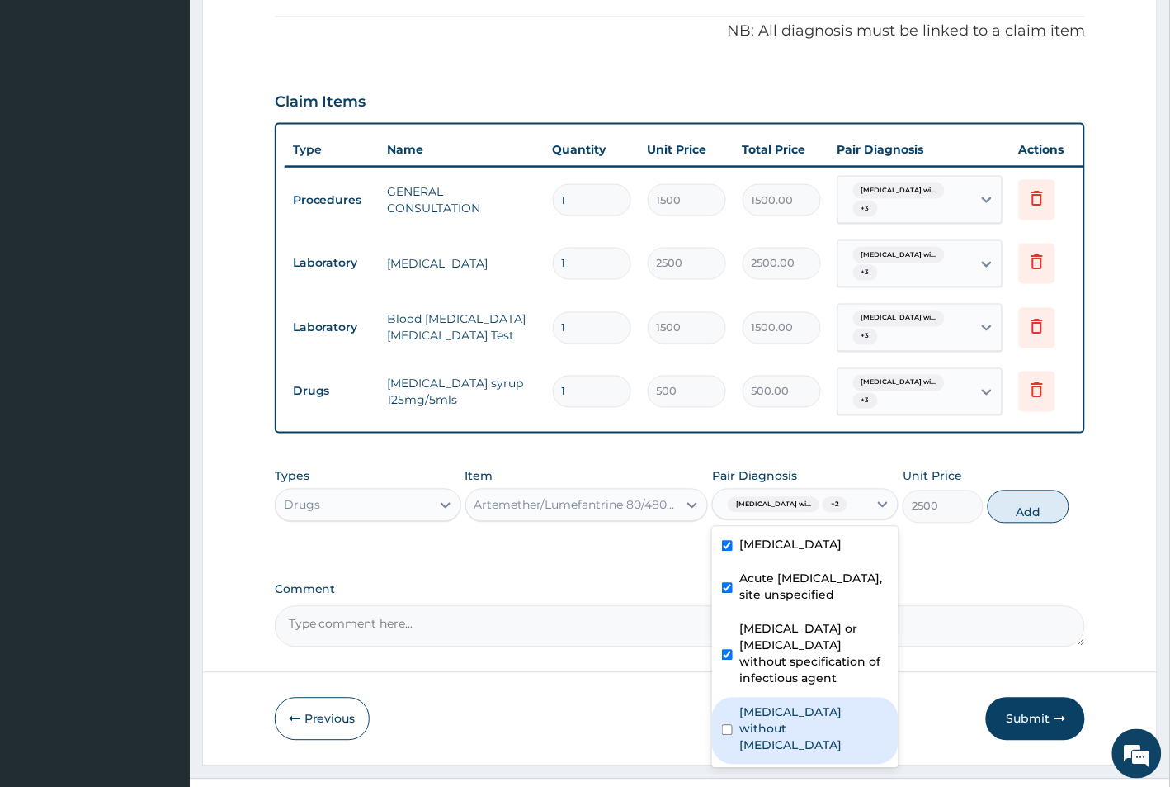
click at [725, 735] on input "checkbox" at bounding box center [727, 730] width 11 height 11
checkbox input "true"
click at [1025, 523] on button "Add" at bounding box center [1028, 506] width 81 height 33
type input "0"
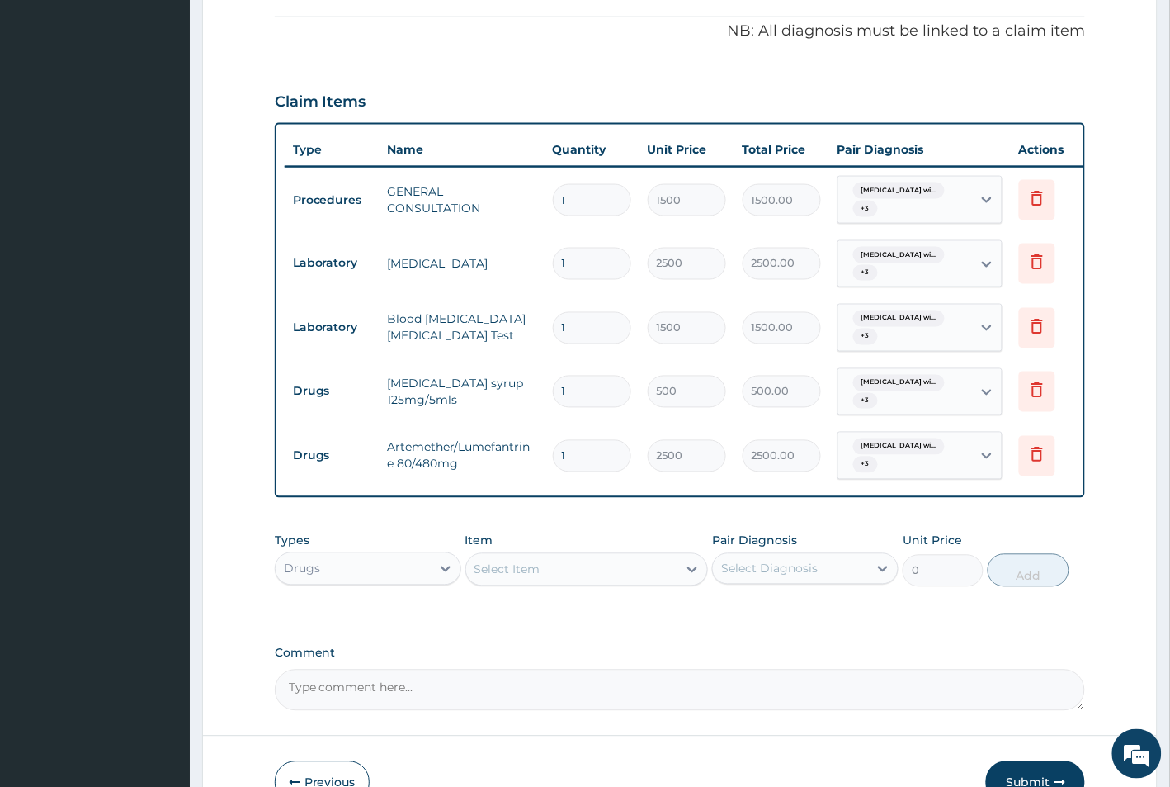
click at [542, 583] on div "Select Item" at bounding box center [572, 569] width 212 height 26
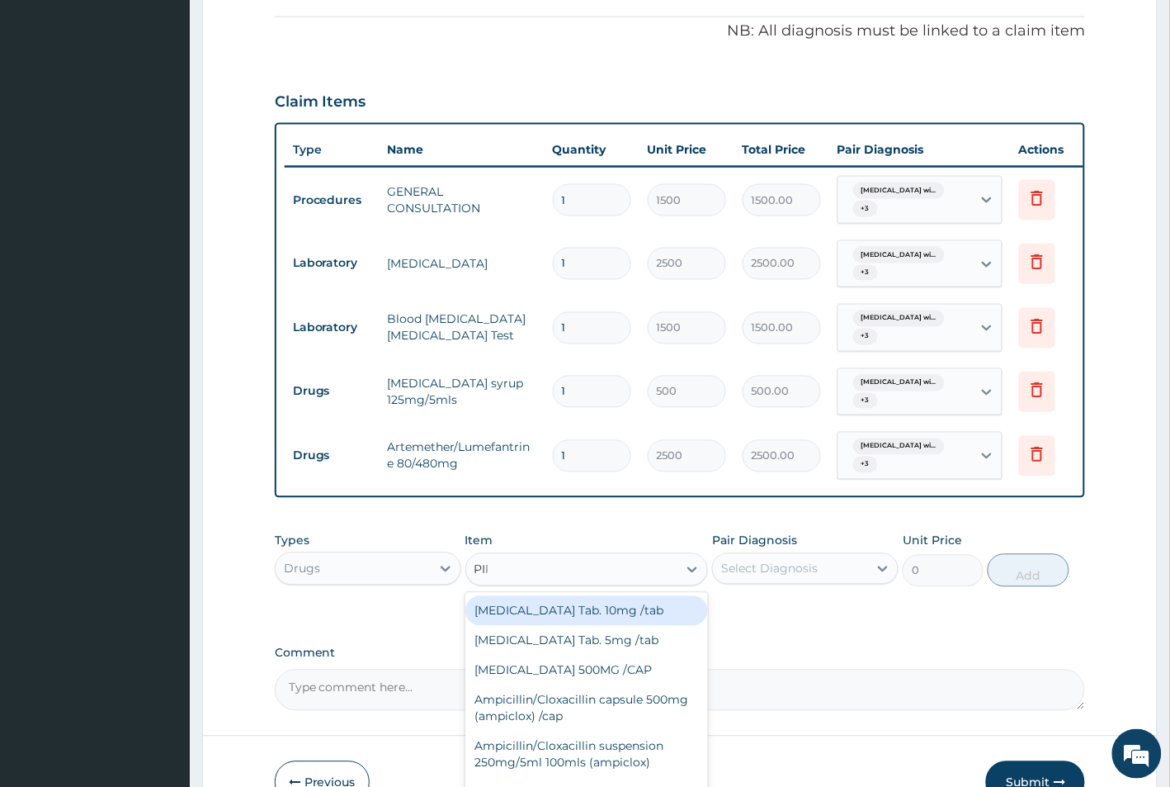
type input "PIRI"
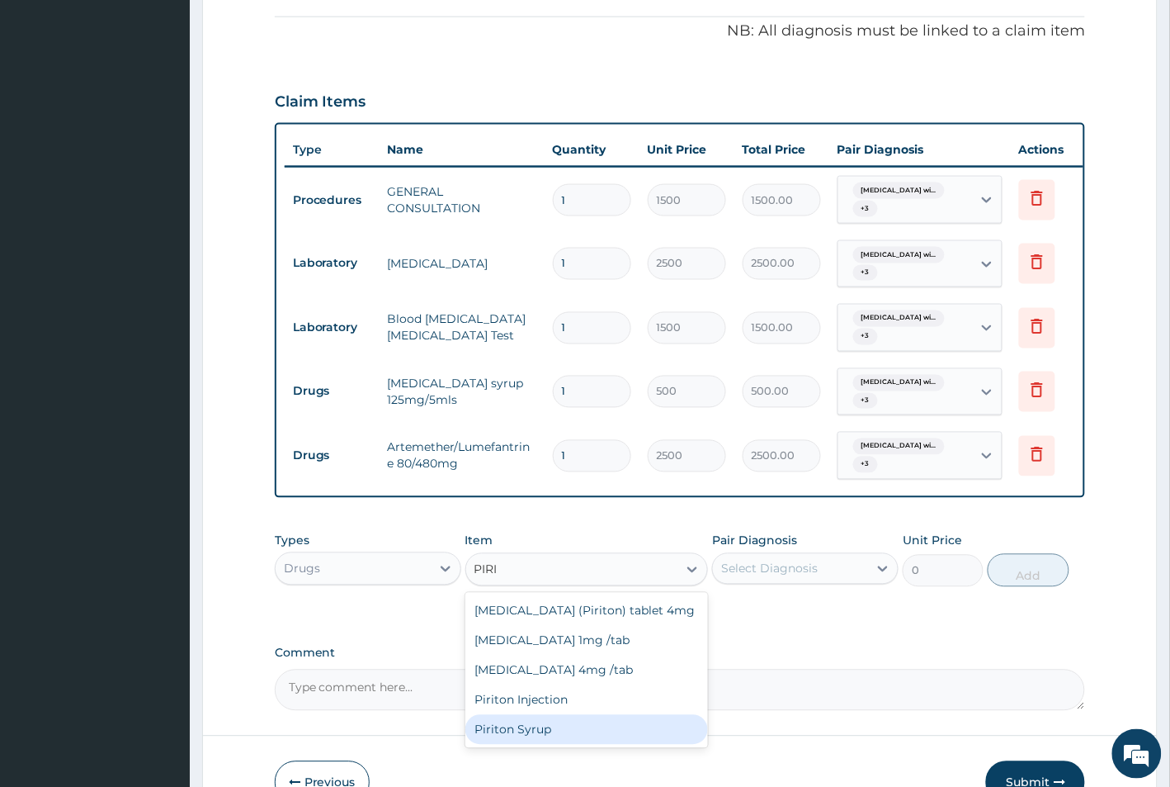
click at [518, 744] on div "Piriton Syrup" at bounding box center [586, 730] width 243 height 30
type input "800"
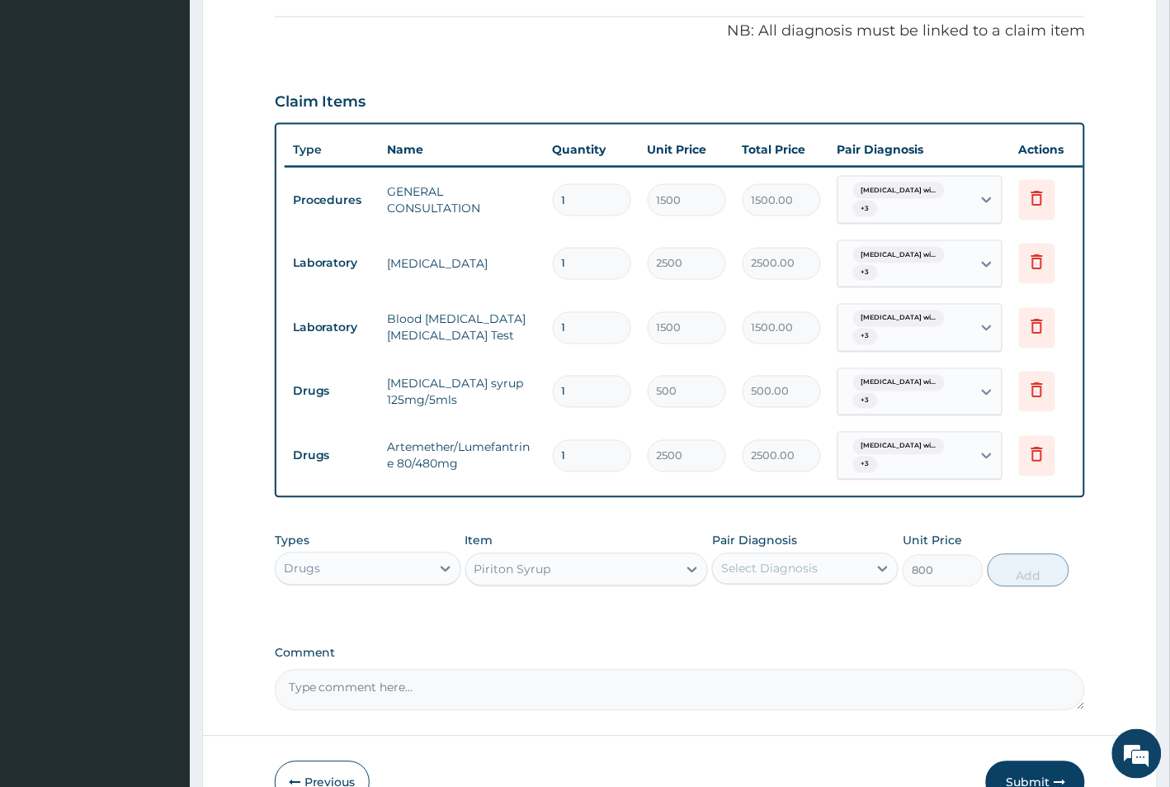
click at [784, 577] on div "Select Diagnosis" at bounding box center [769, 568] width 97 height 17
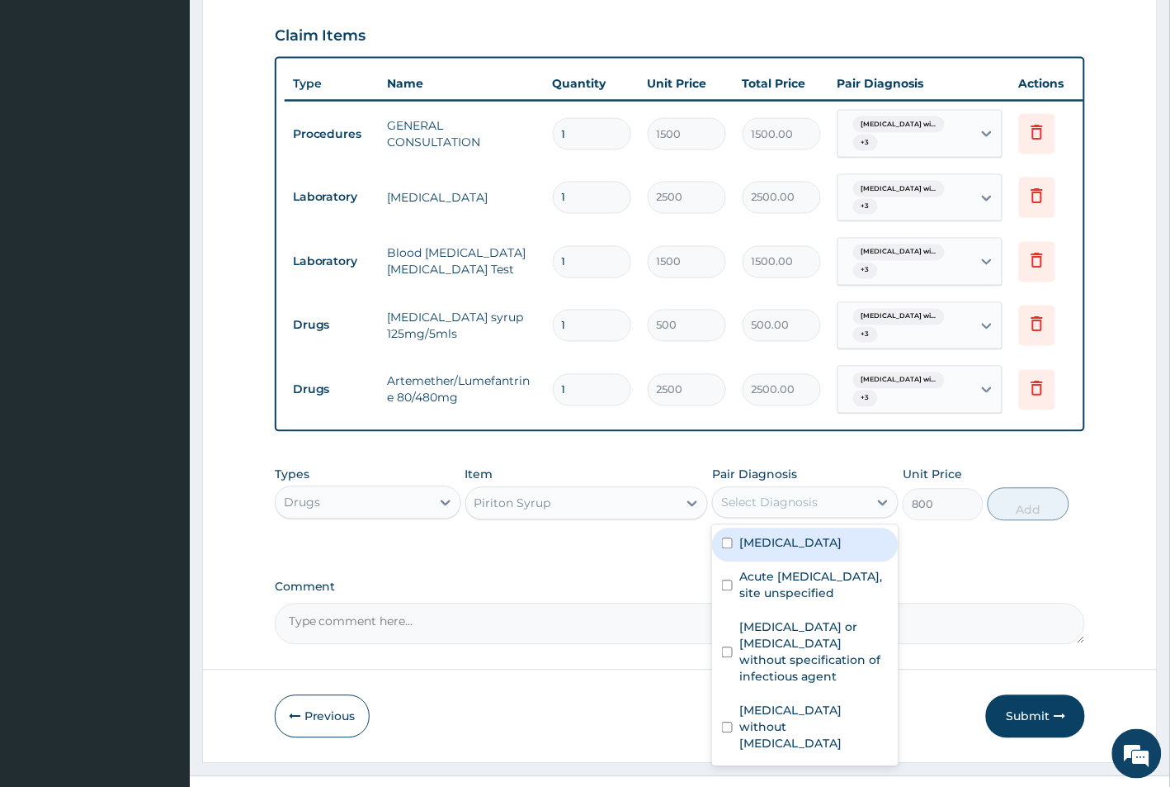
scroll to position [637, 0]
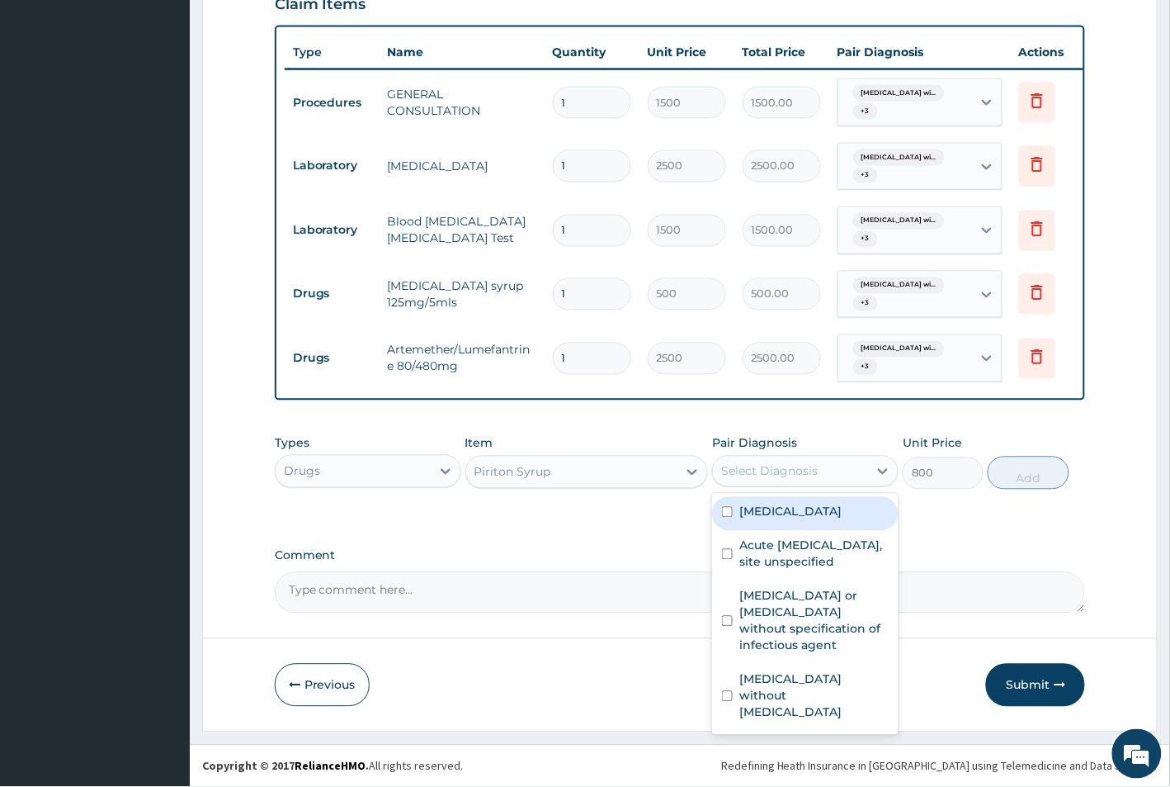
click at [726, 517] on input "checkbox" at bounding box center [727, 512] width 11 height 11
checkbox input "true"
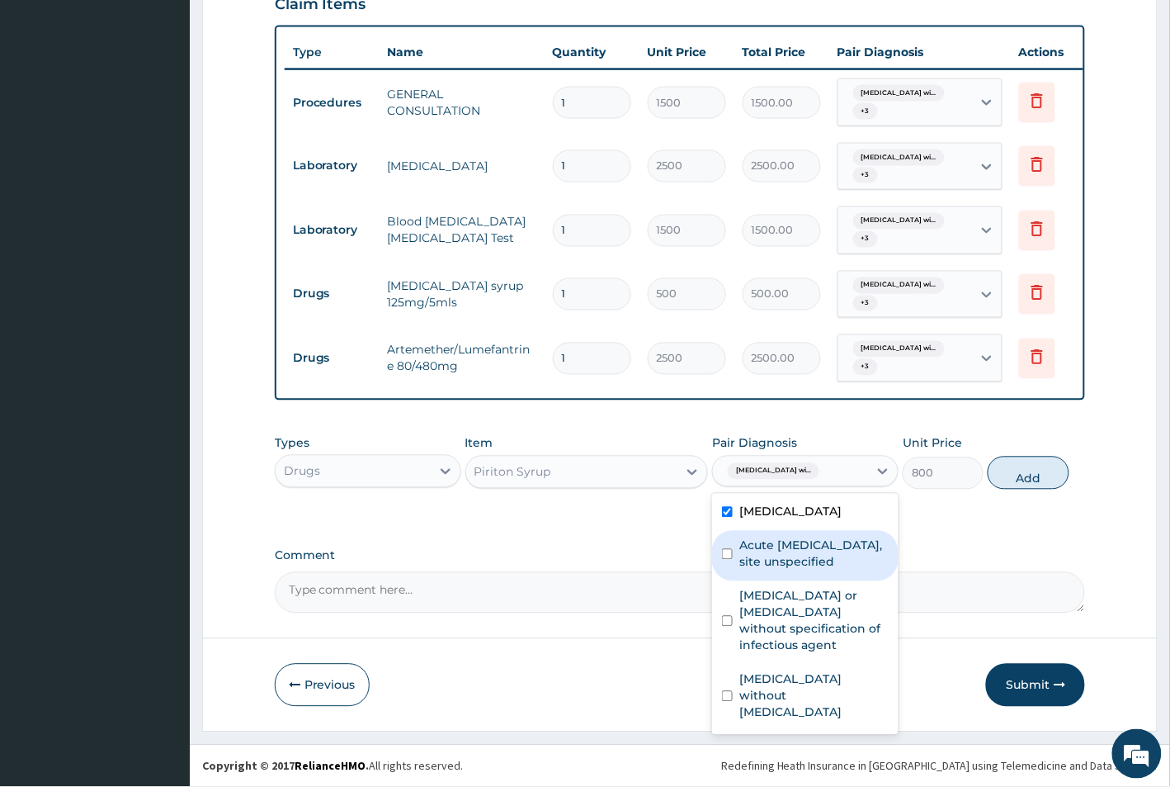
click at [729, 560] on input "checkbox" at bounding box center [727, 554] width 11 height 11
checkbox input "true"
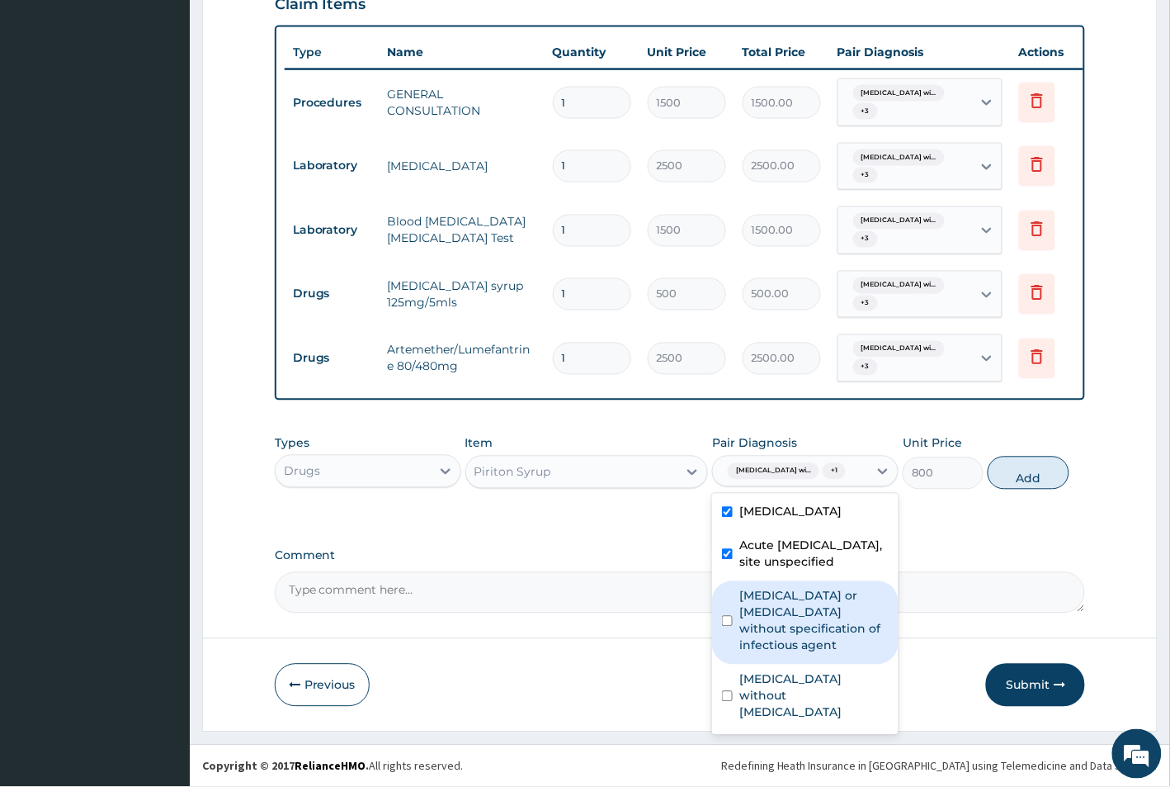
click at [726, 626] on input "checkbox" at bounding box center [727, 621] width 11 height 11
checkbox input "true"
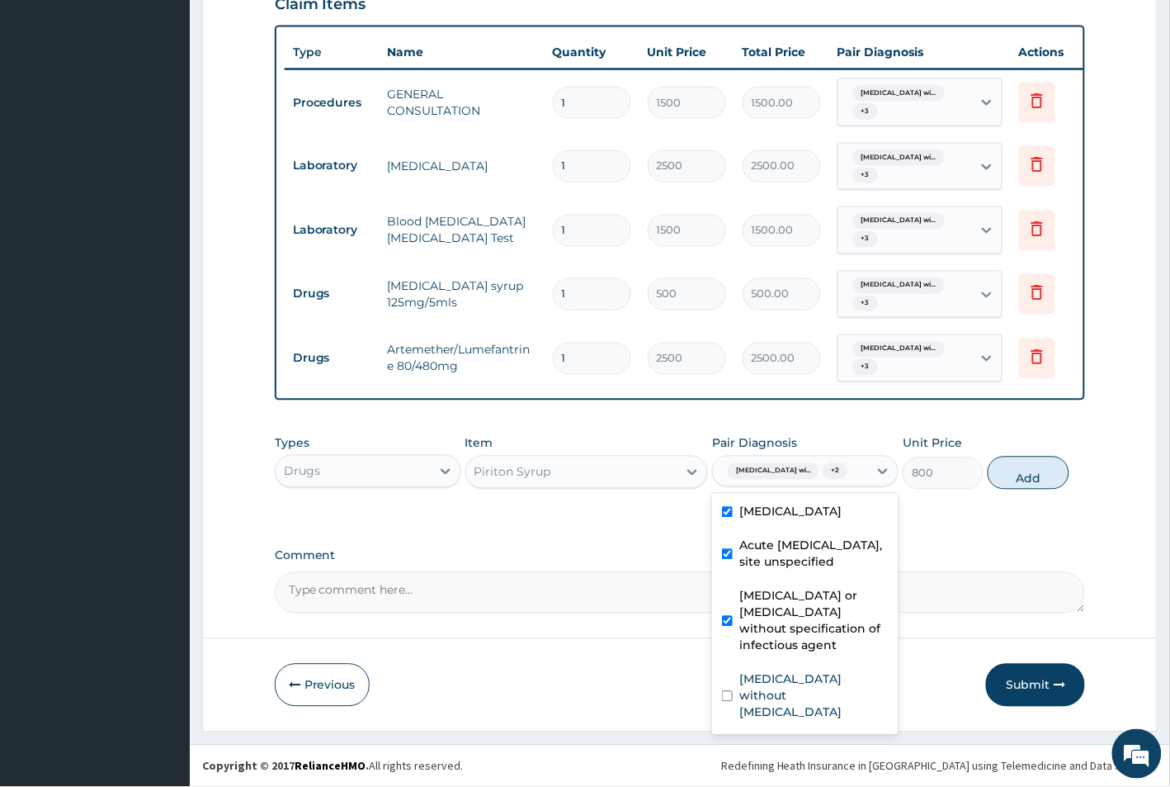
scroll to position [43, 0]
click at [728, 702] on input "checkbox" at bounding box center [727, 696] width 11 height 11
checkbox input "true"
click at [1033, 489] on button "Add" at bounding box center [1028, 472] width 81 height 33
type input "0"
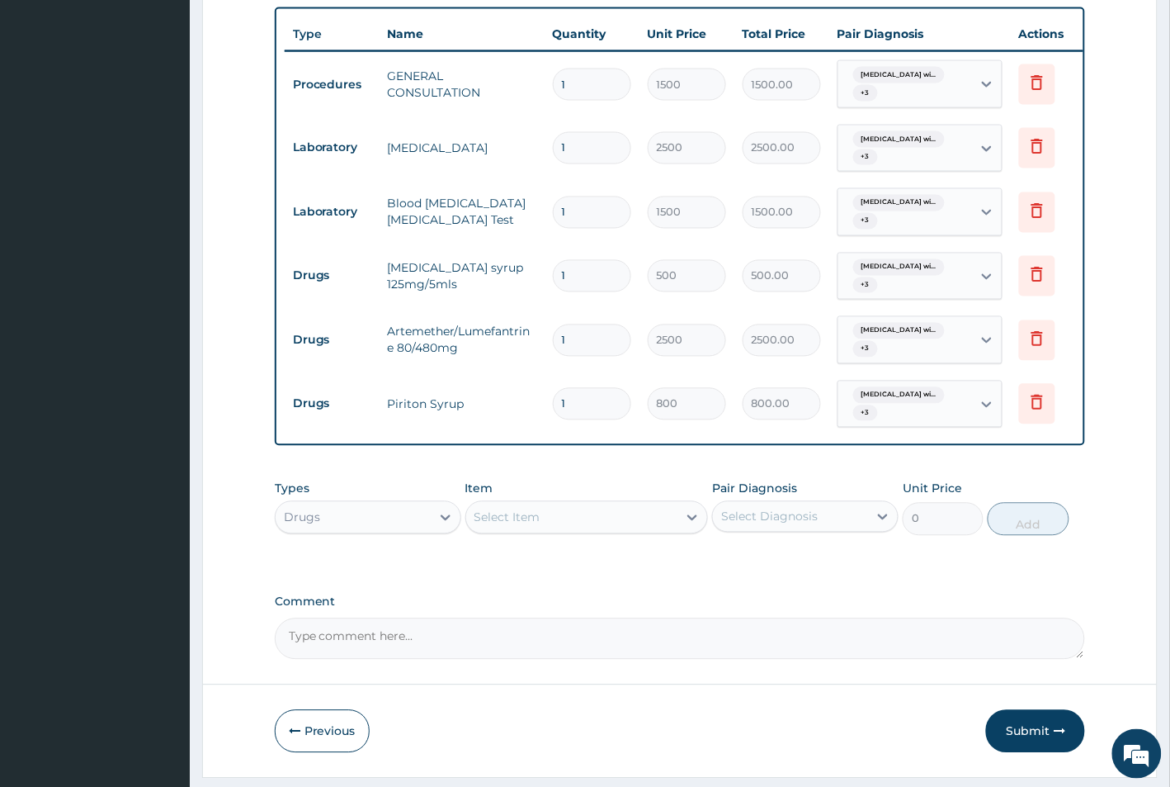
click at [499, 526] on div "Select Item" at bounding box center [508, 517] width 66 height 17
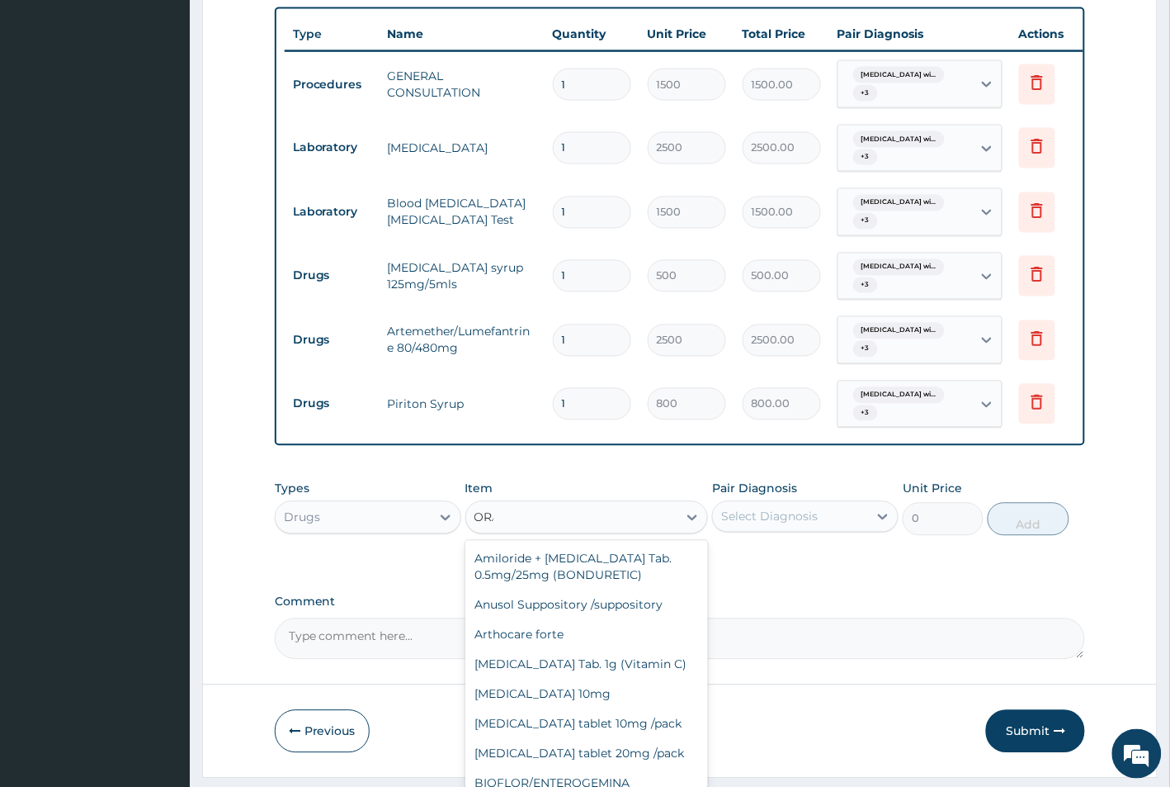
type input "ORAL"
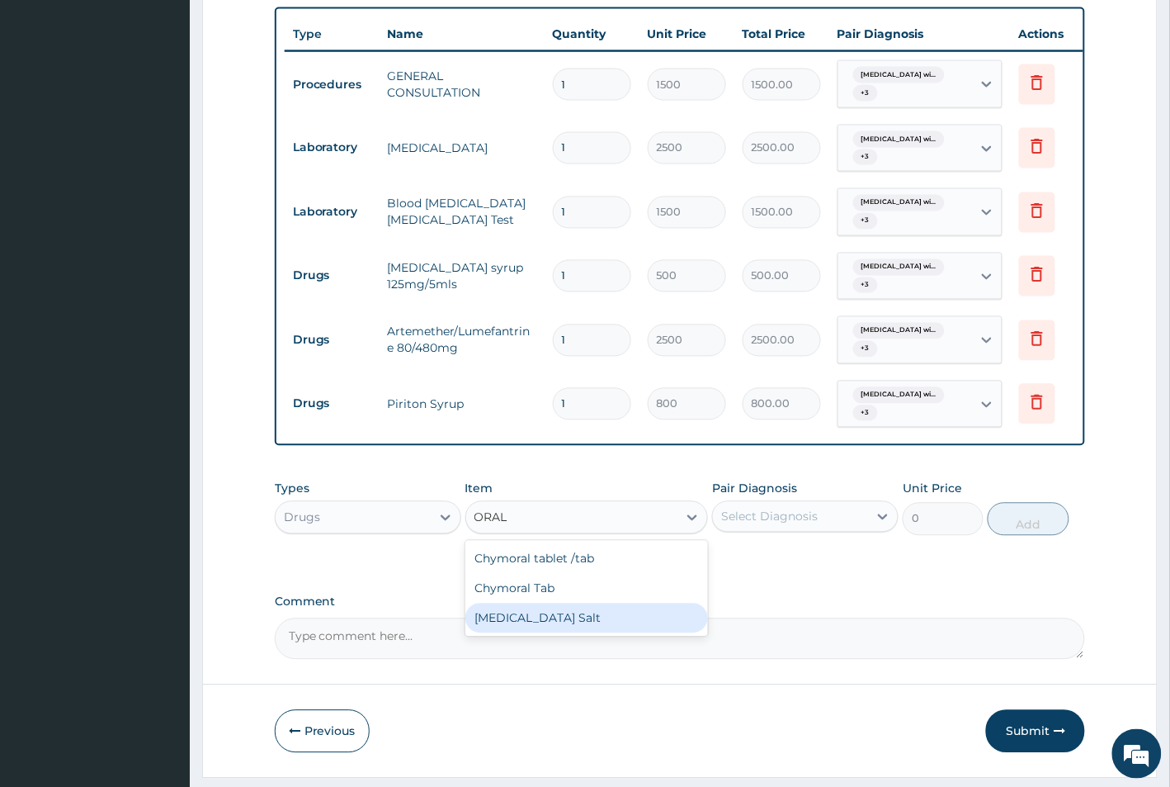
click at [567, 633] on div "[MEDICAL_DATA] Salt" at bounding box center [586, 618] width 243 height 30
type input "250"
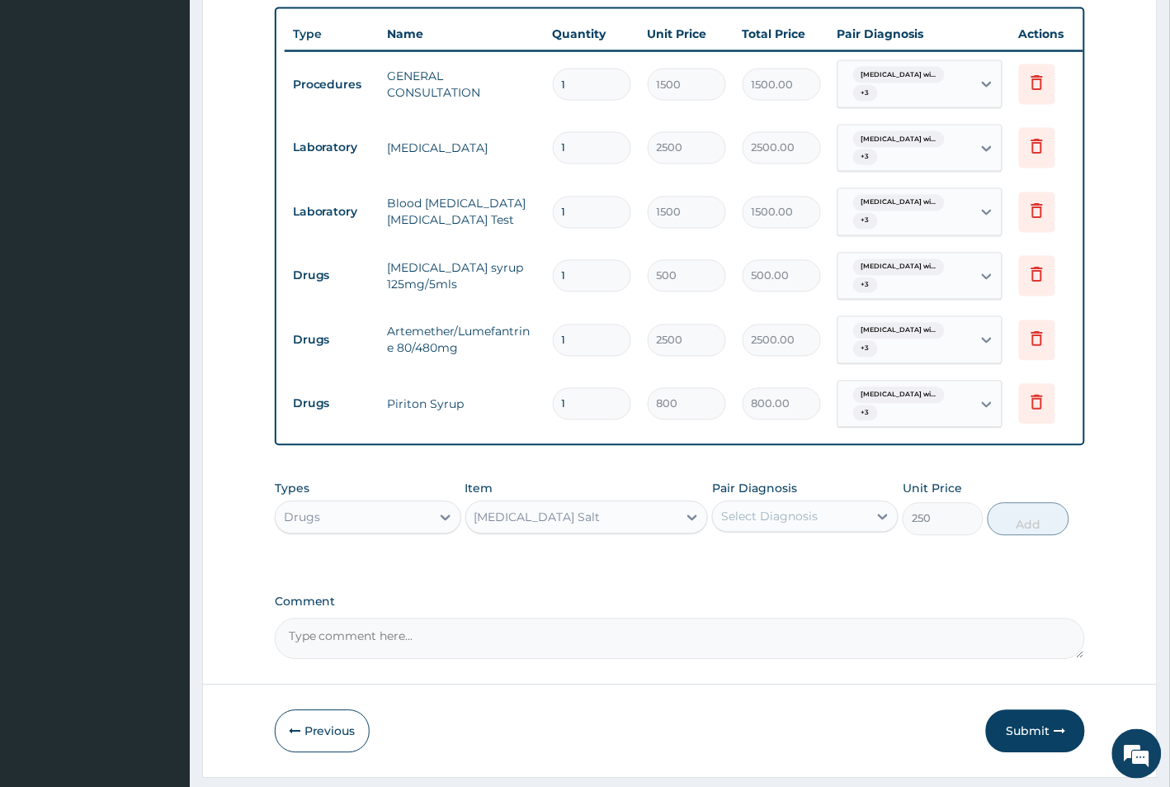
click at [745, 525] on div "Select Diagnosis" at bounding box center [769, 516] width 97 height 17
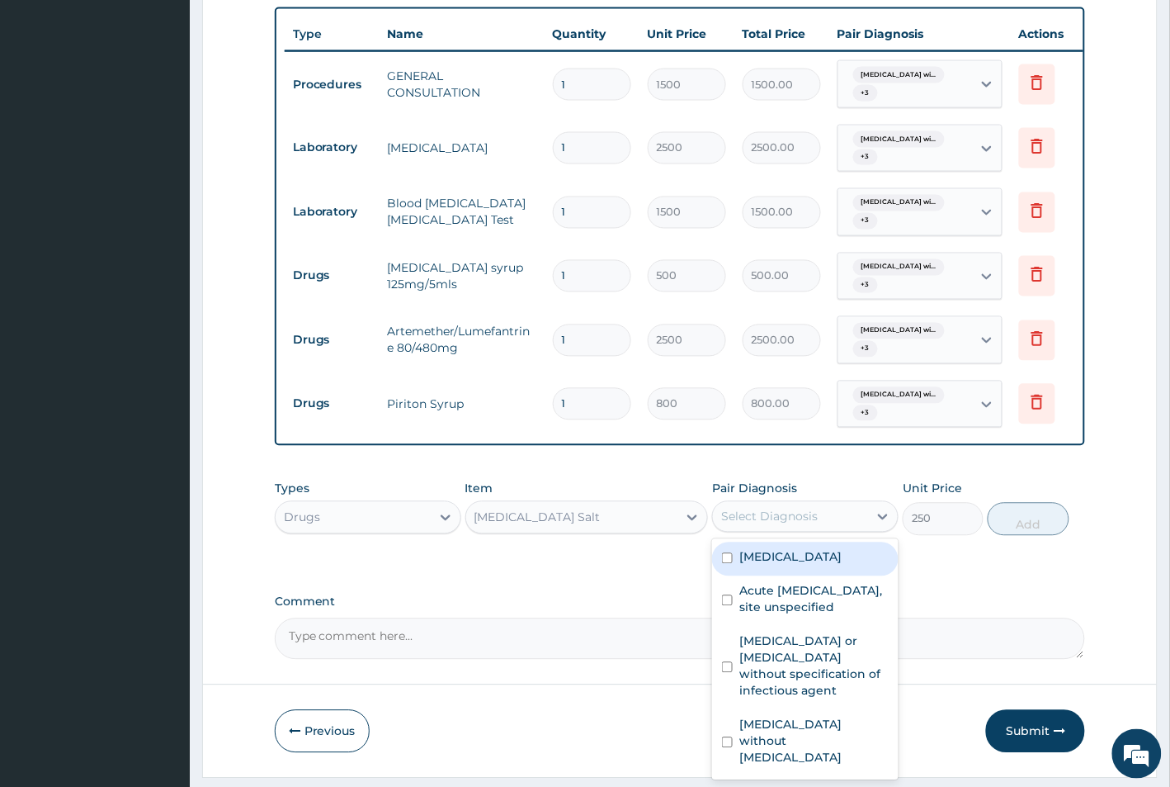
click at [729, 564] on input "checkbox" at bounding box center [727, 558] width 11 height 11
checkbox input "true"
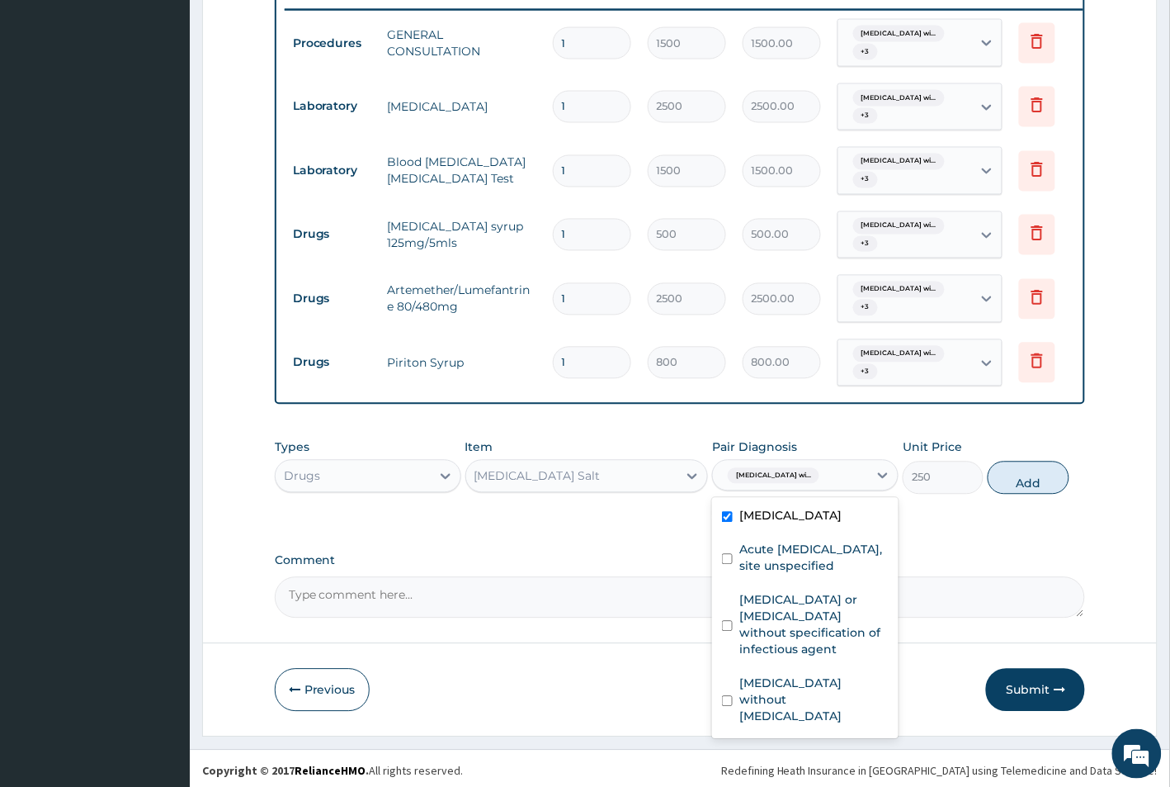
scroll to position [702, 0]
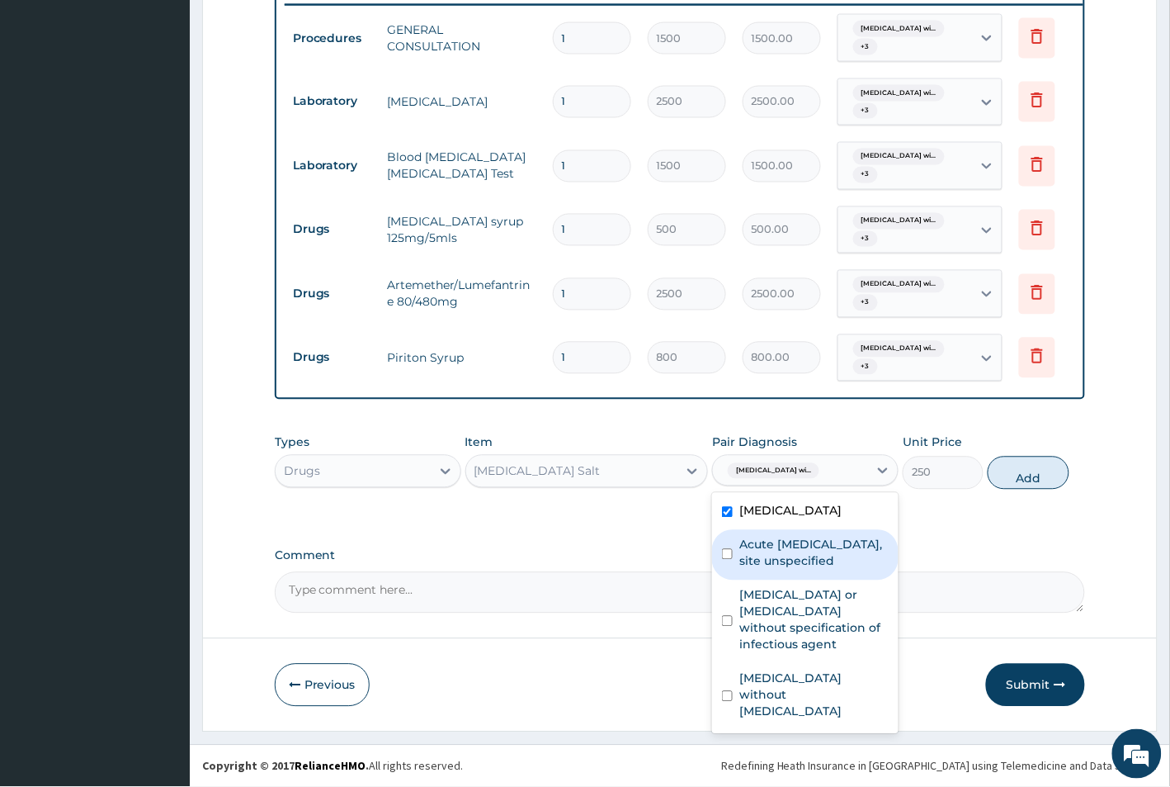
click at [724, 560] on input "checkbox" at bounding box center [727, 554] width 11 height 11
checkbox input "true"
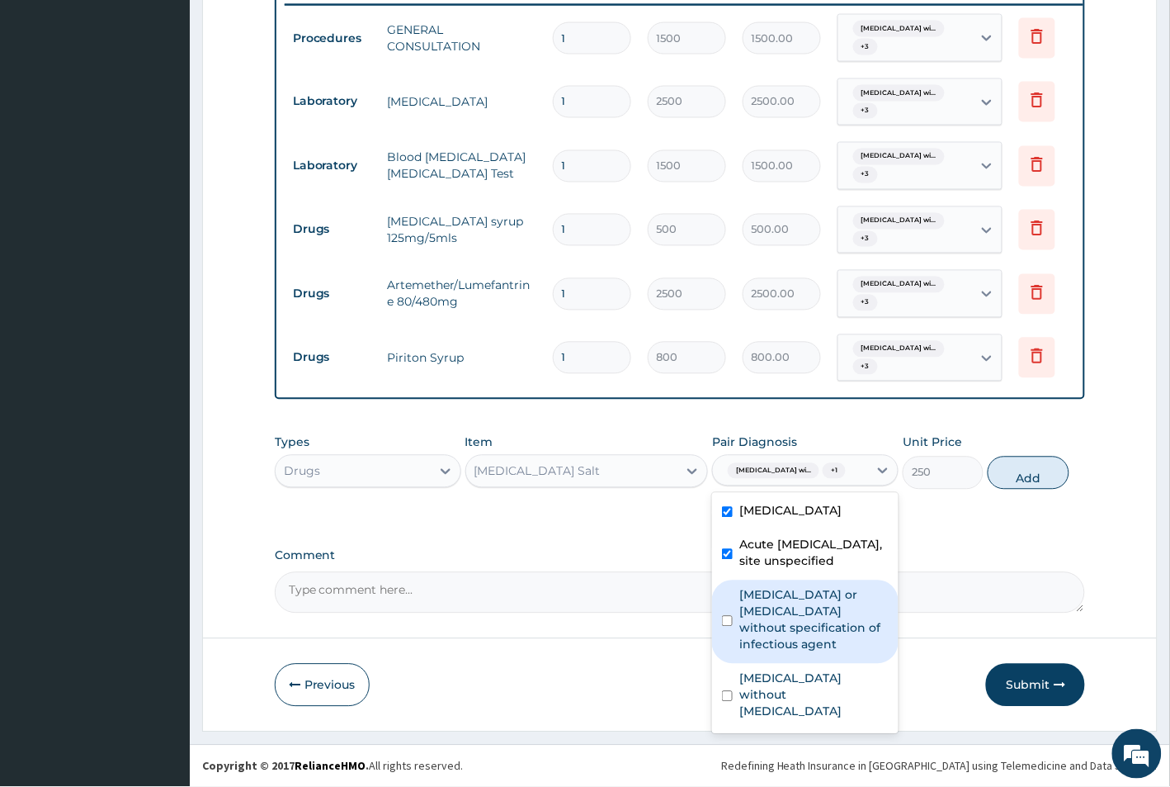
scroll to position [43, 0]
click at [726, 626] on input "checkbox" at bounding box center [727, 621] width 11 height 11
checkbox input "true"
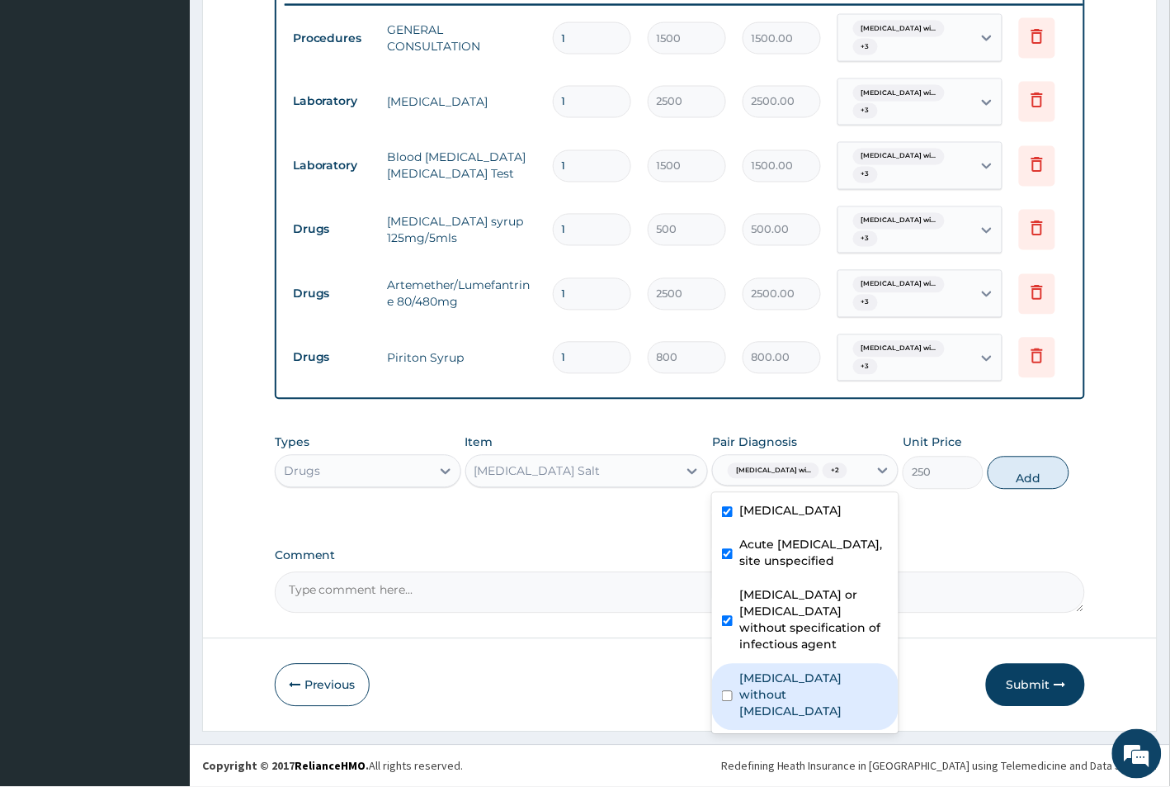
click at [725, 702] on input "checkbox" at bounding box center [727, 696] width 11 height 11
checkbox input "true"
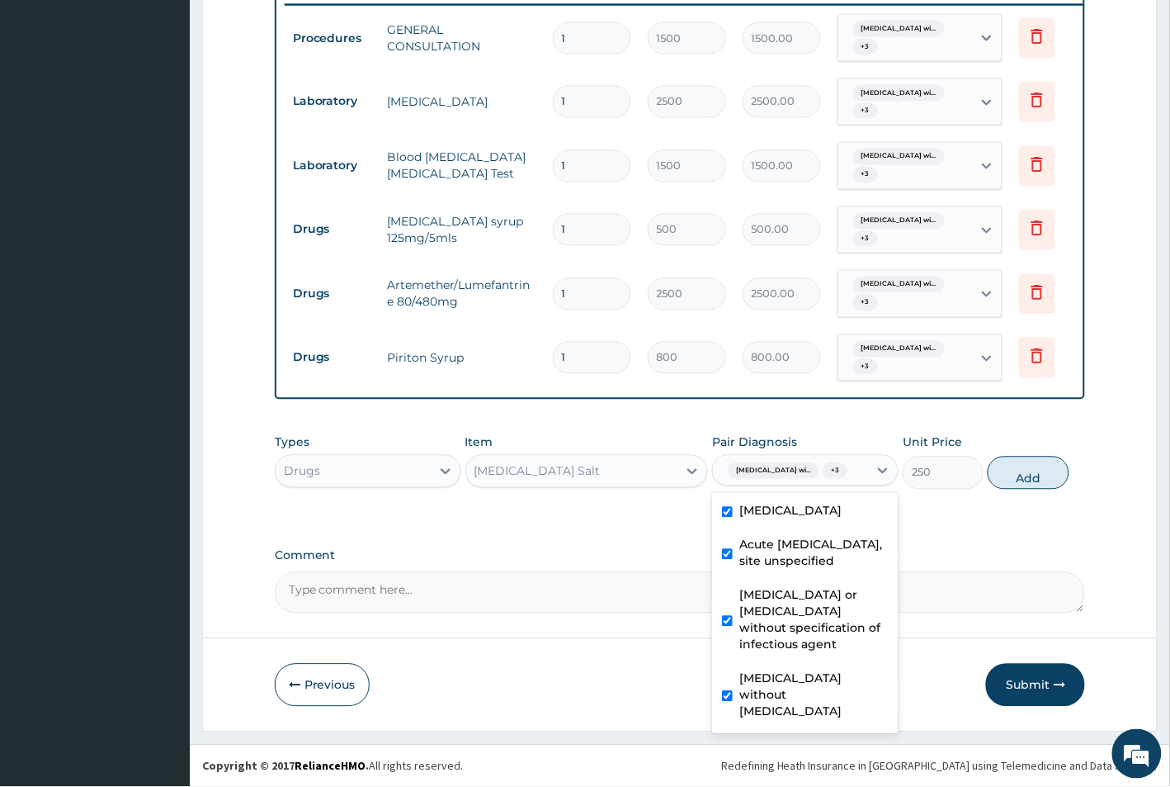
scroll to position [0, 0]
click at [1025, 489] on button "Add" at bounding box center [1028, 472] width 81 height 33
type input "0"
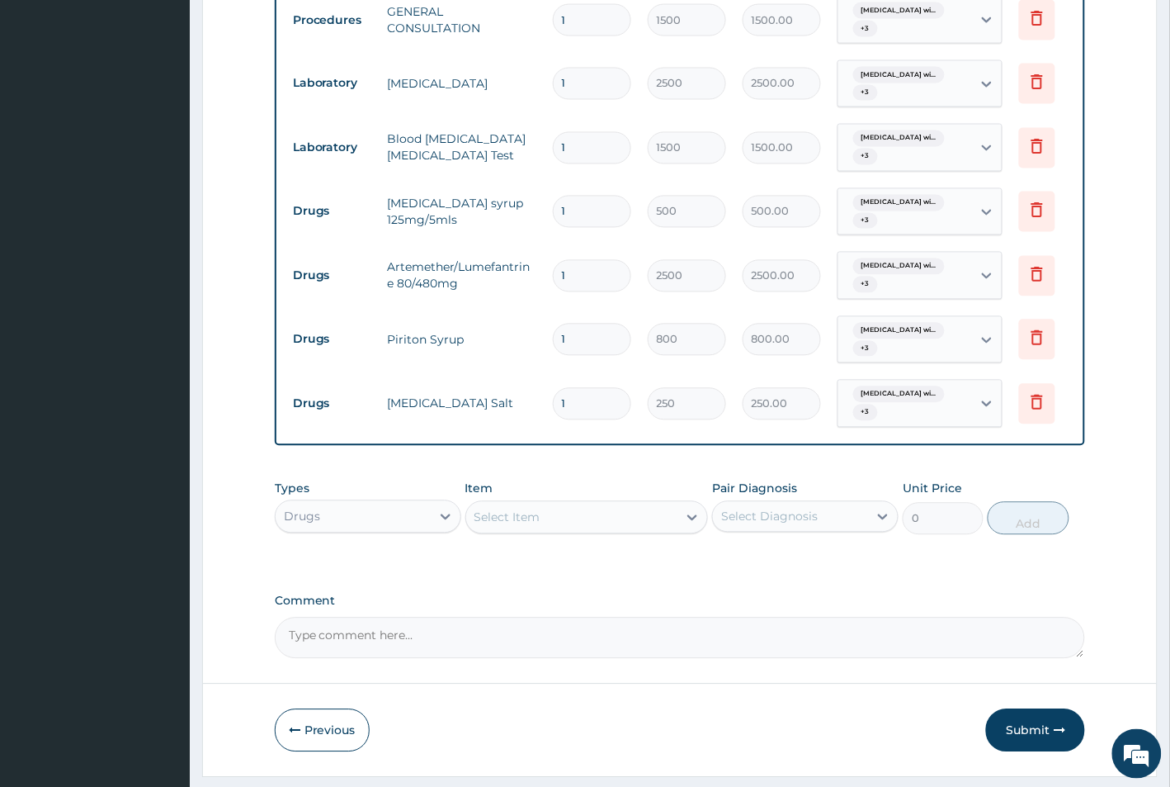
click at [513, 526] on div "Select Item" at bounding box center [508, 517] width 66 height 17
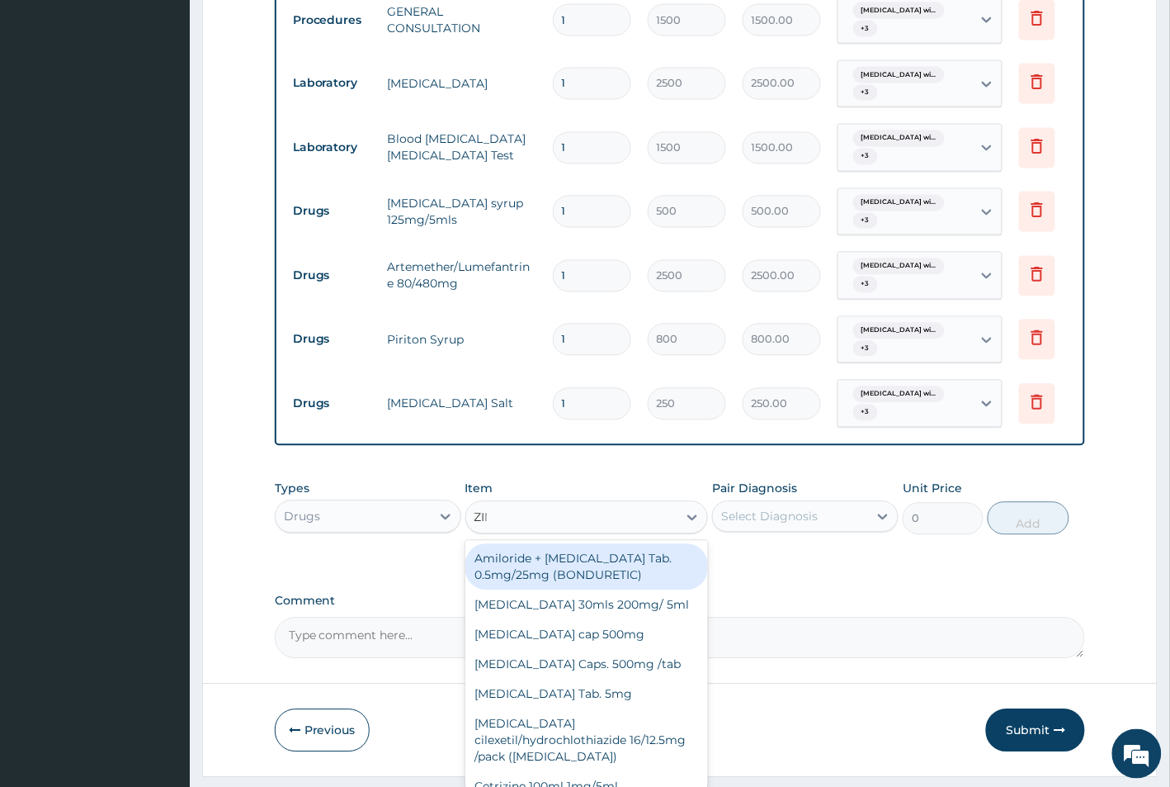
type input "ZINC"
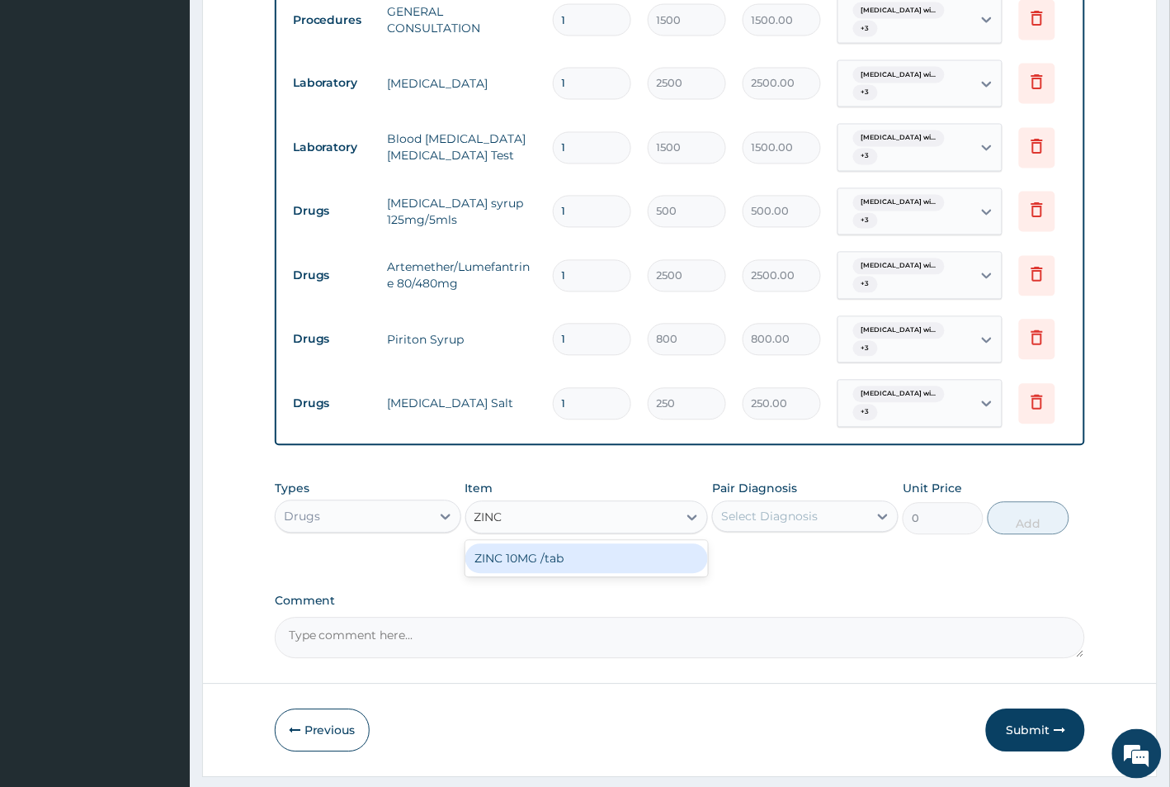
click at [531, 574] on div "ZINC 10MG /tab" at bounding box center [586, 559] width 243 height 30
type input "300"
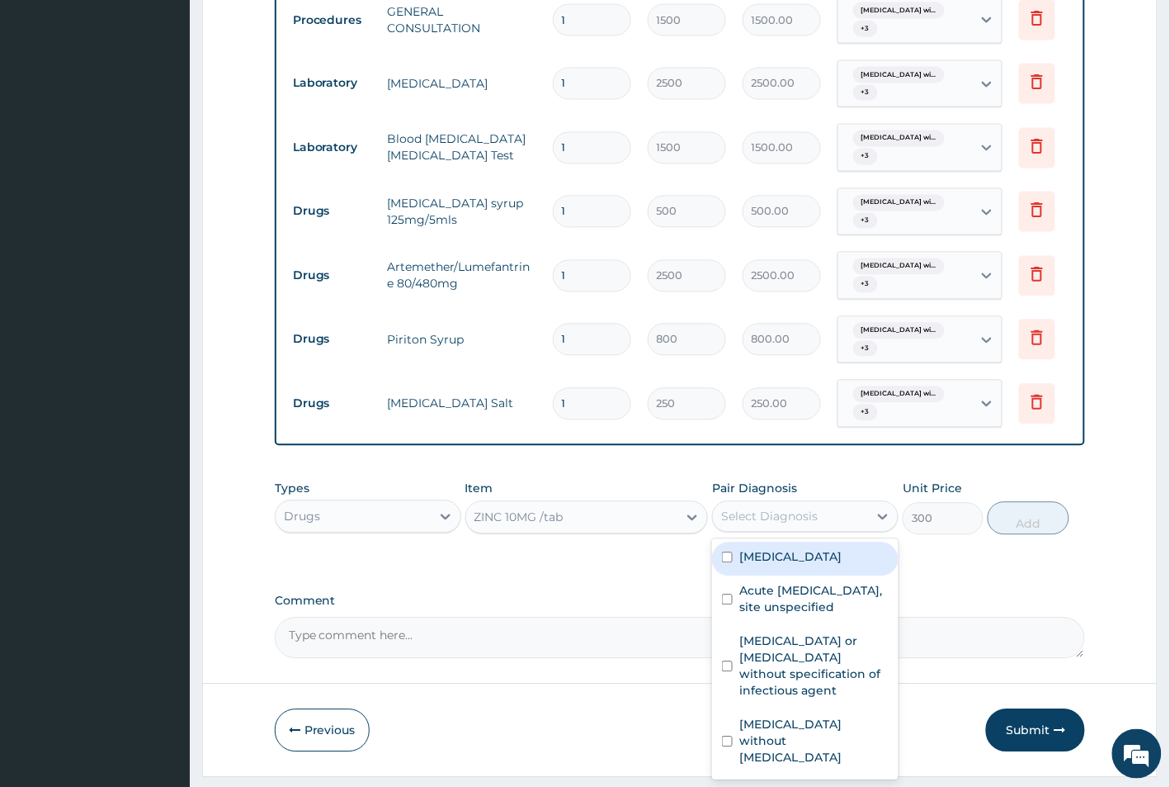
click at [761, 525] on div "Select Diagnosis" at bounding box center [769, 516] width 97 height 17
click at [729, 563] on input "checkbox" at bounding box center [727, 557] width 11 height 11
checkbox input "true"
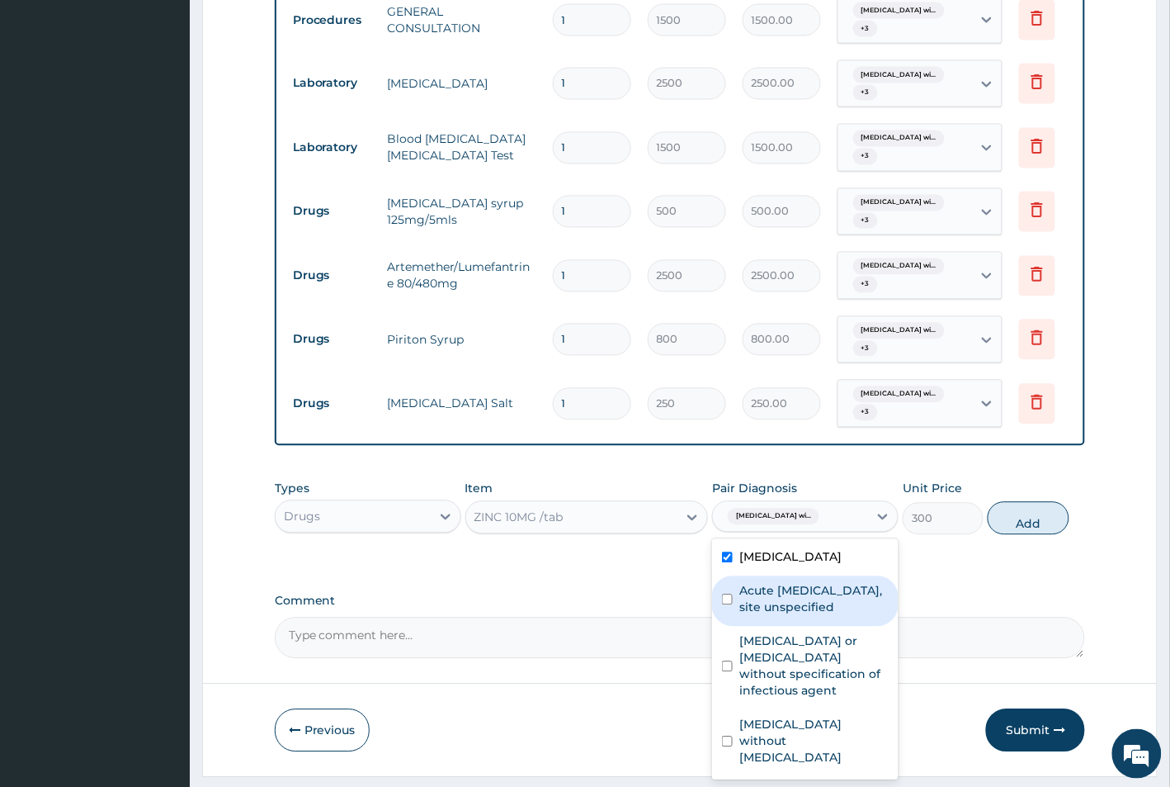
scroll to position [43, 0]
click at [728, 605] on input "checkbox" at bounding box center [727, 599] width 11 height 11
checkbox input "true"
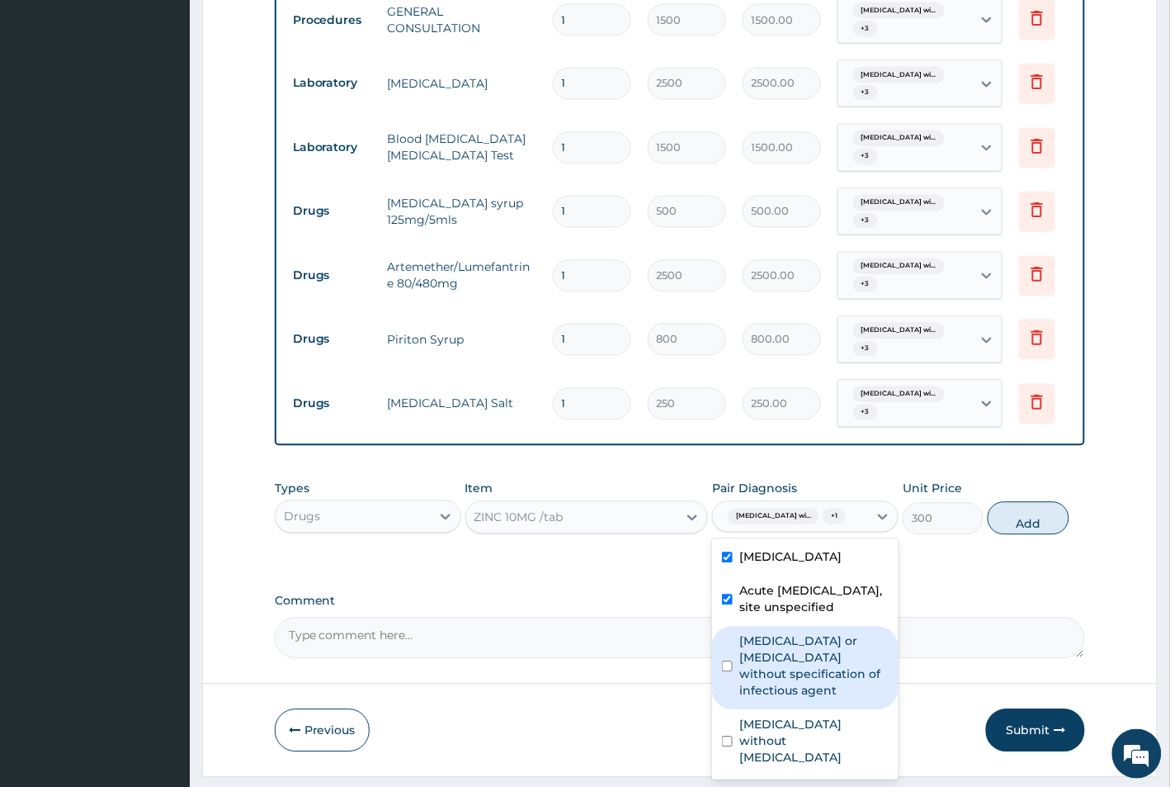
click at [729, 672] on input "checkbox" at bounding box center [727, 666] width 11 height 11
checkbox input "true"
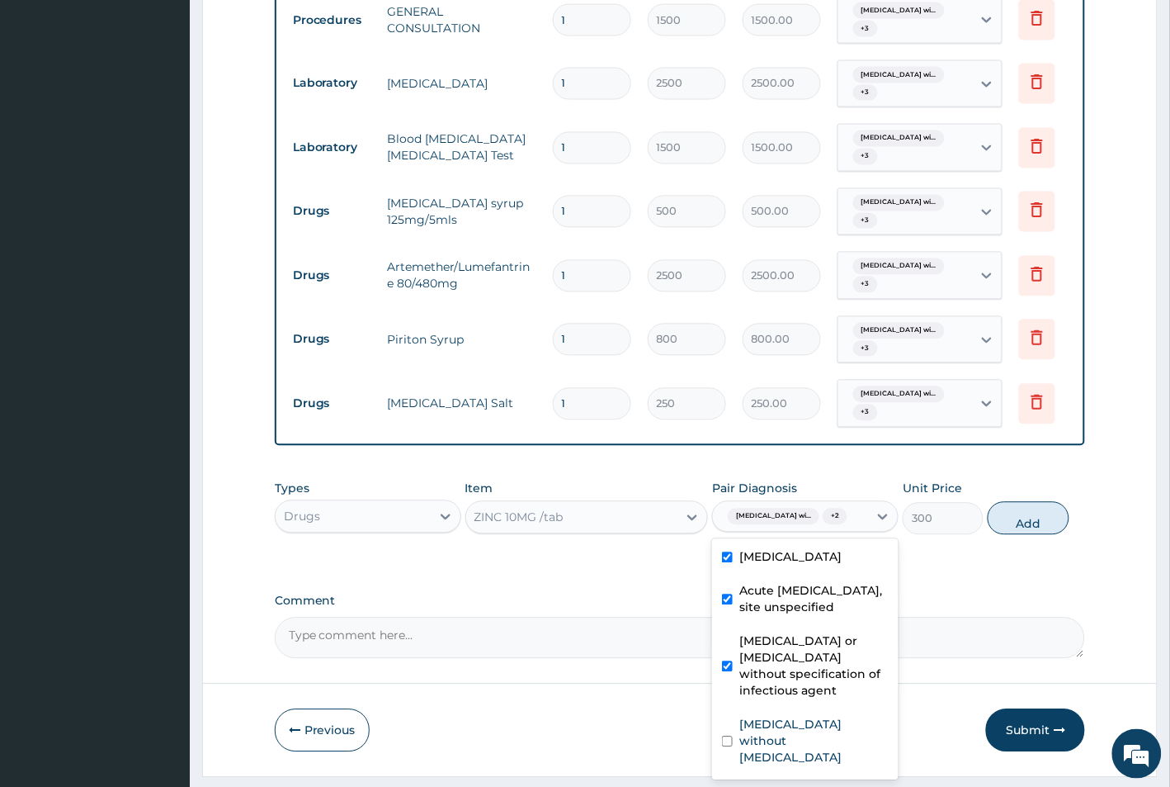
scroll to position [780, 0]
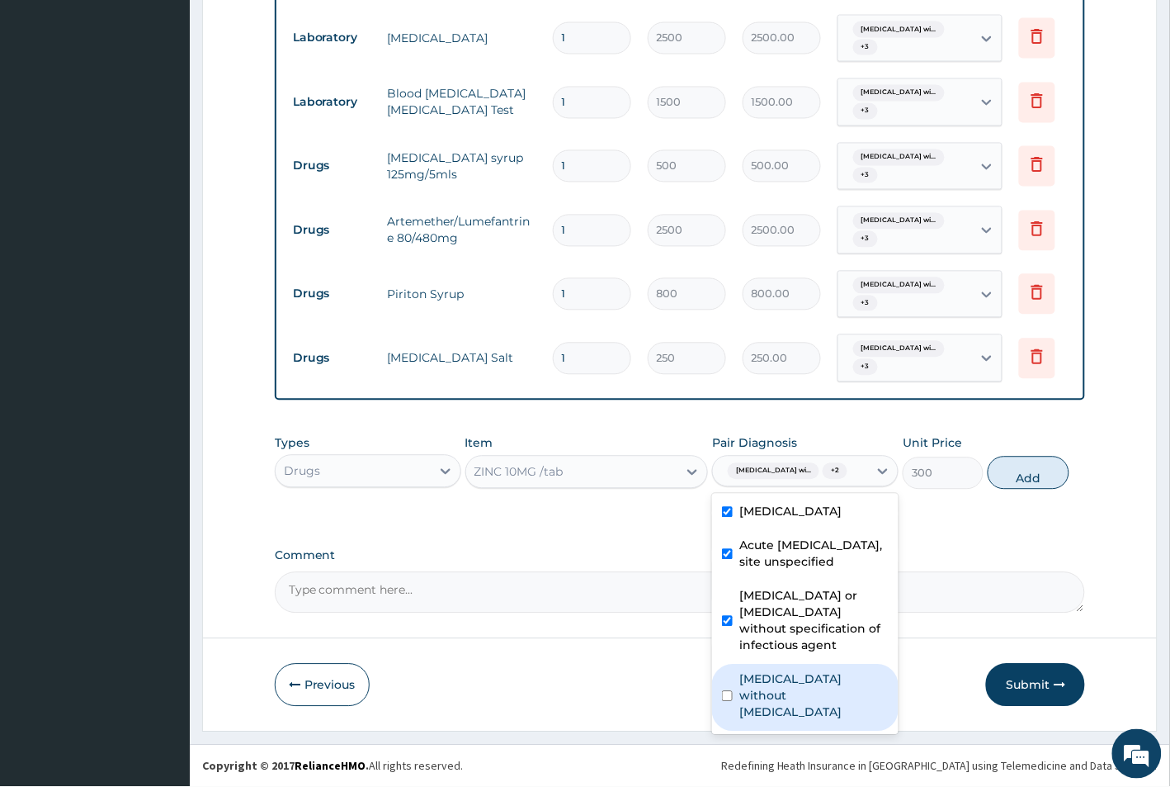
click at [732, 702] on input "checkbox" at bounding box center [727, 696] width 11 height 11
checkbox input "true"
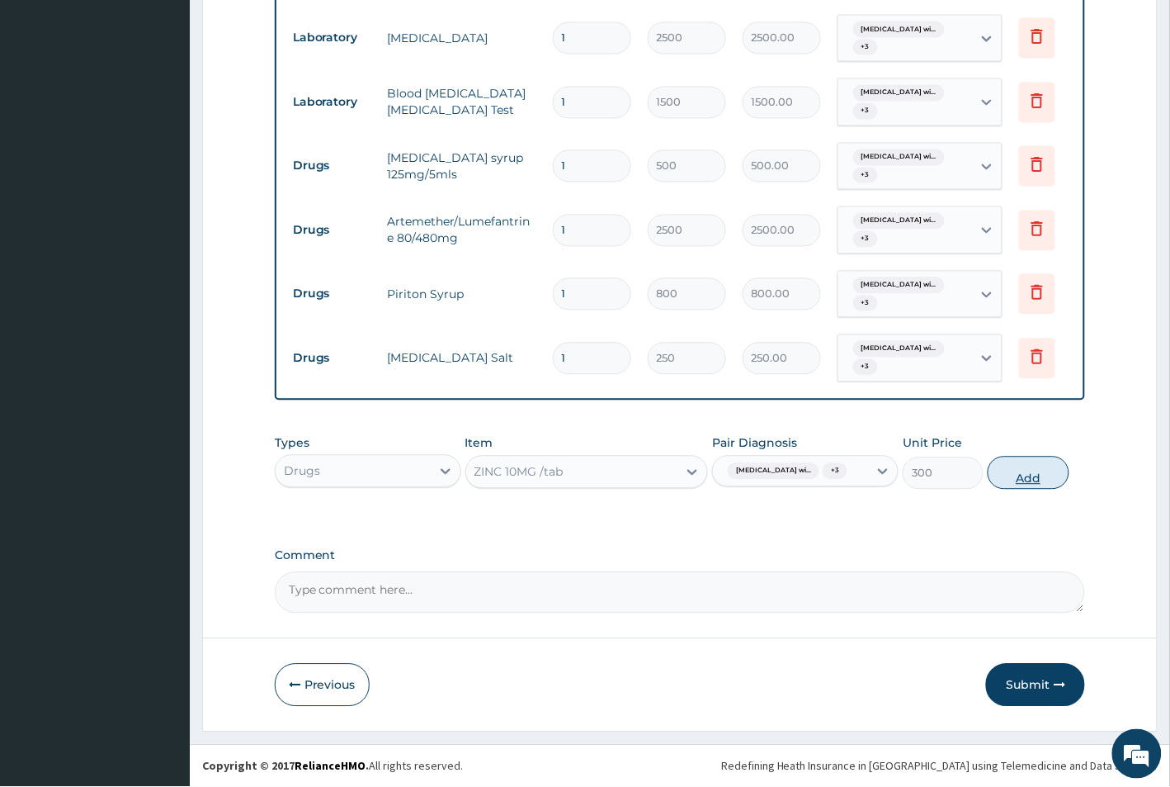
click at [1021, 470] on button "Add" at bounding box center [1028, 472] width 81 height 33
type input "0"
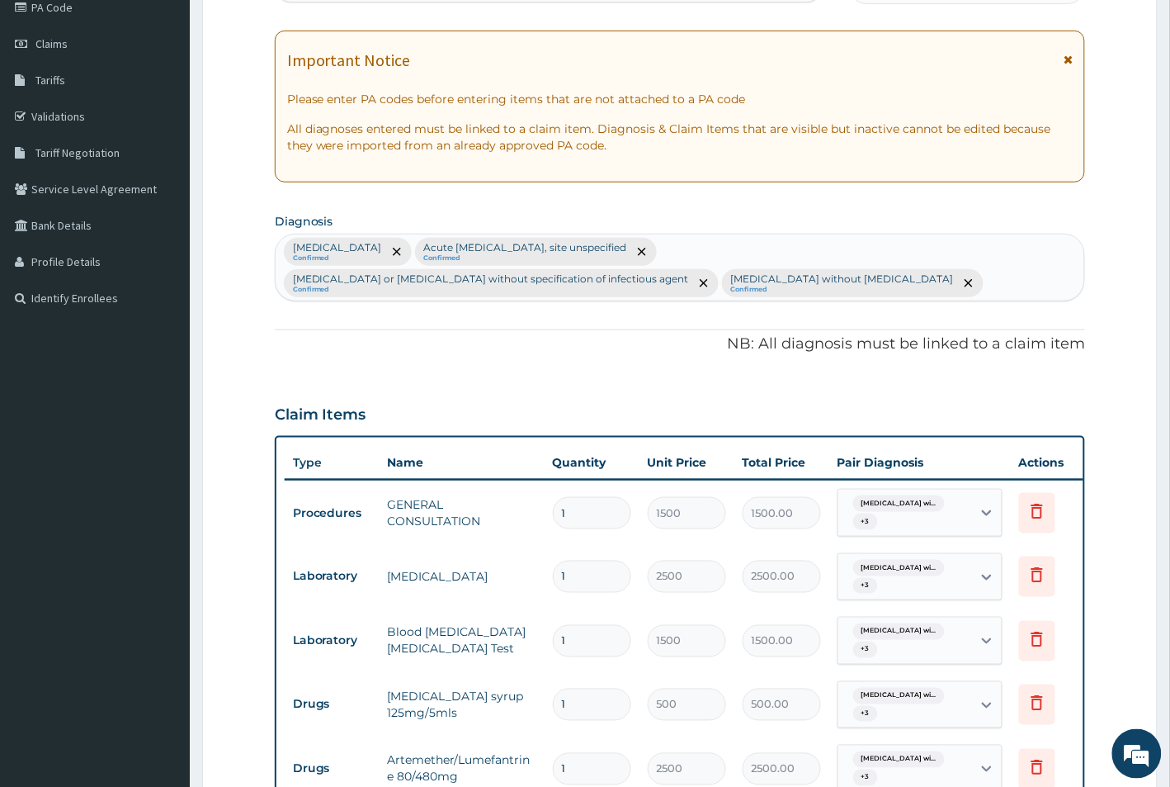
scroll to position [58, 0]
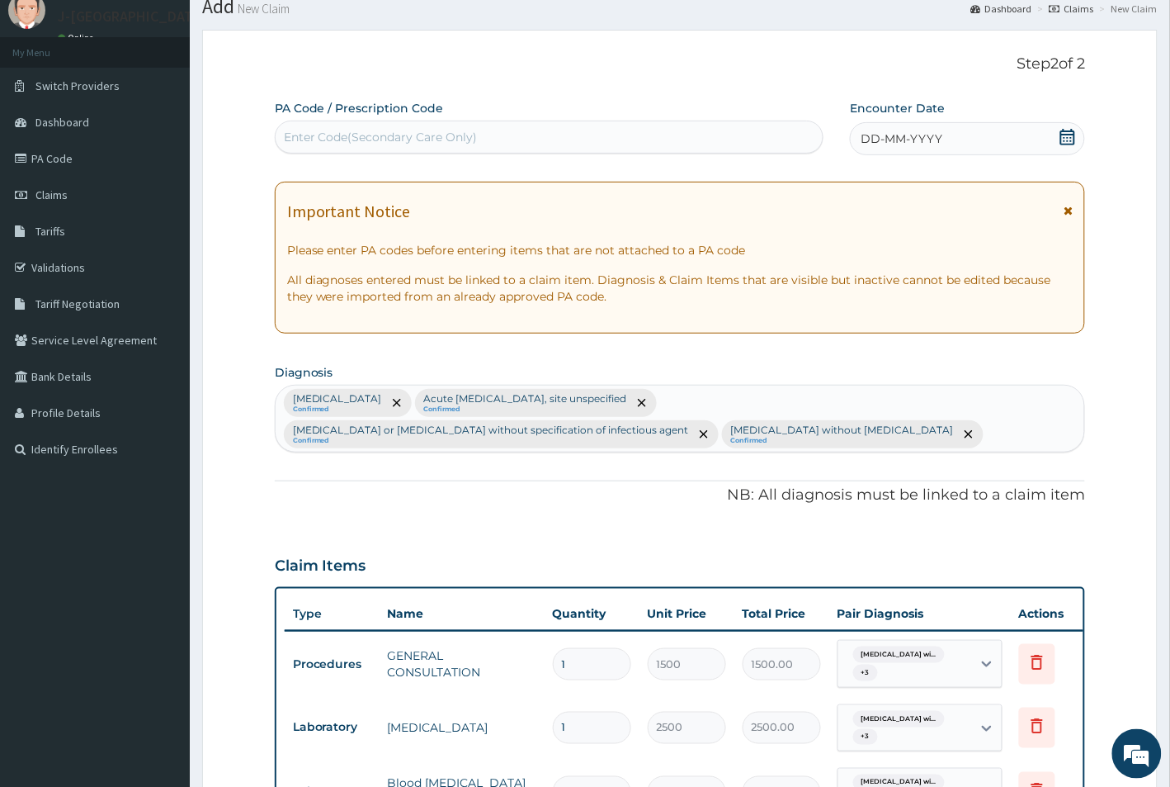
click at [877, 140] on span "DD-MM-YYYY" at bounding box center [902, 138] width 82 height 17
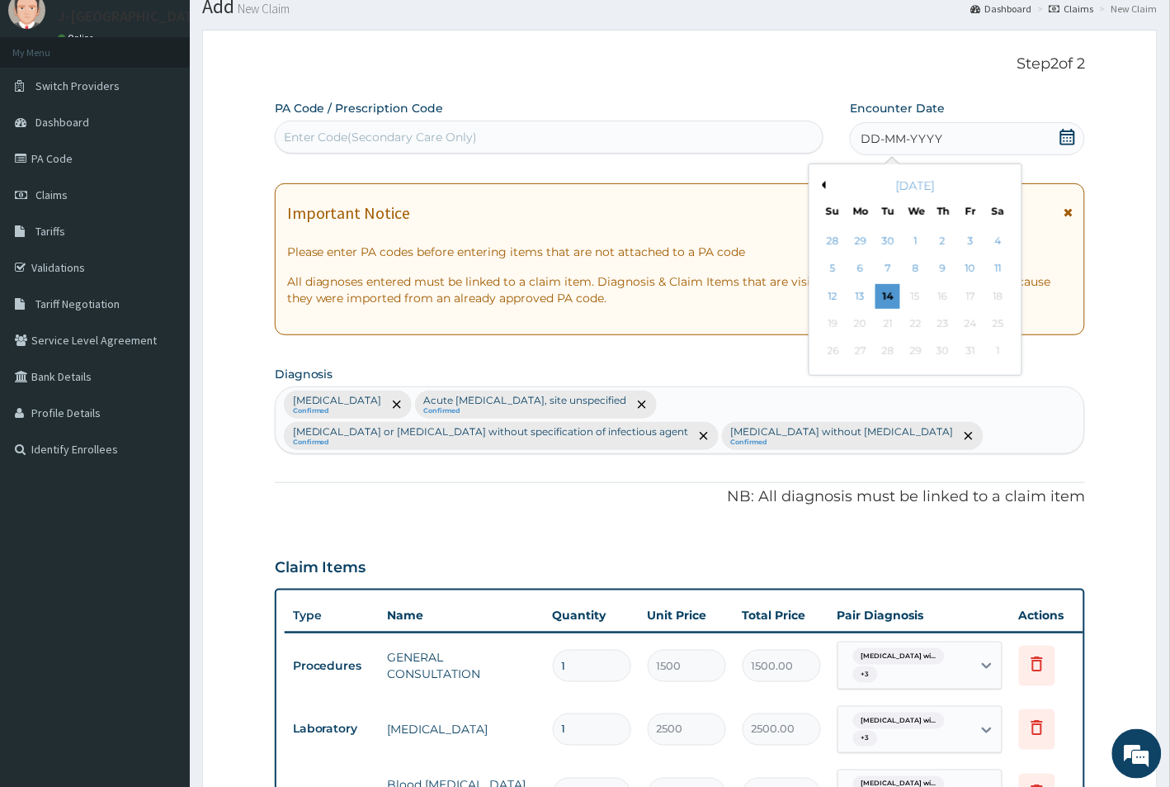
click at [822, 187] on button "Previous Month" at bounding box center [822, 185] width 8 height 8
click at [997, 327] on div "27" at bounding box center [998, 323] width 25 height 25
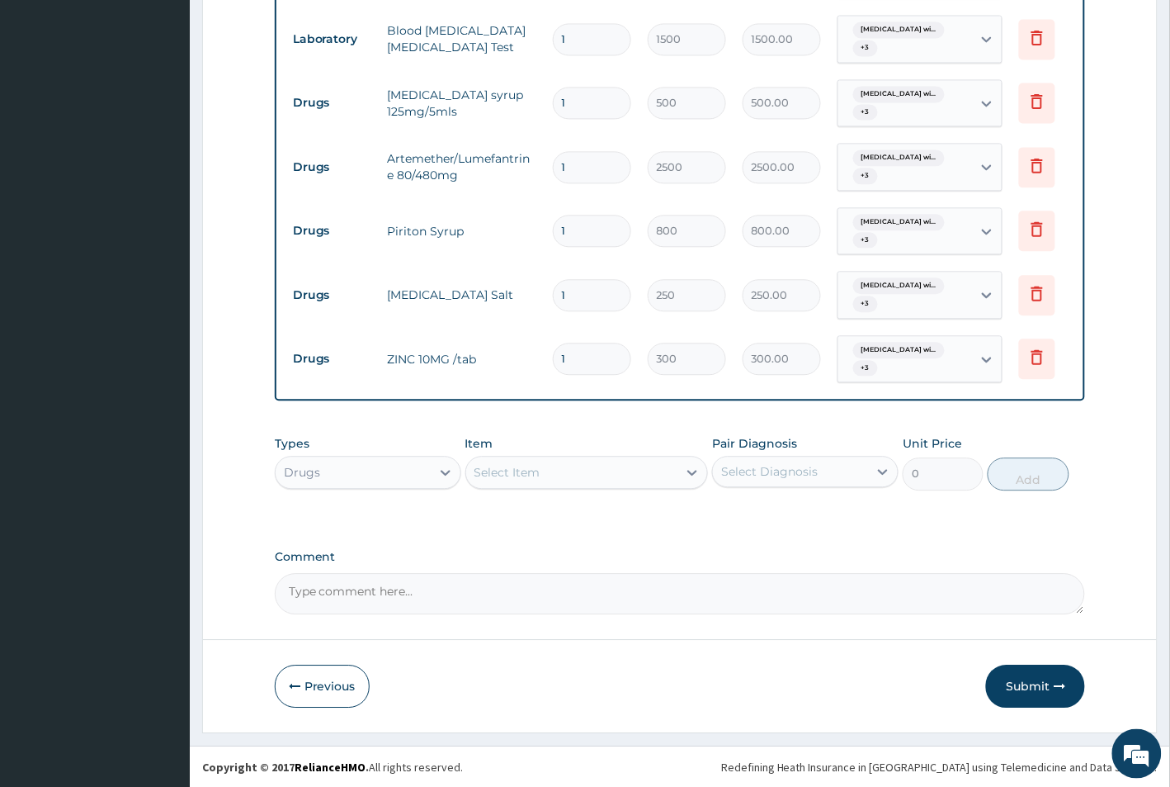
scroll to position [830, 0]
click at [1037, 687] on button "Submit" at bounding box center [1035, 685] width 99 height 43
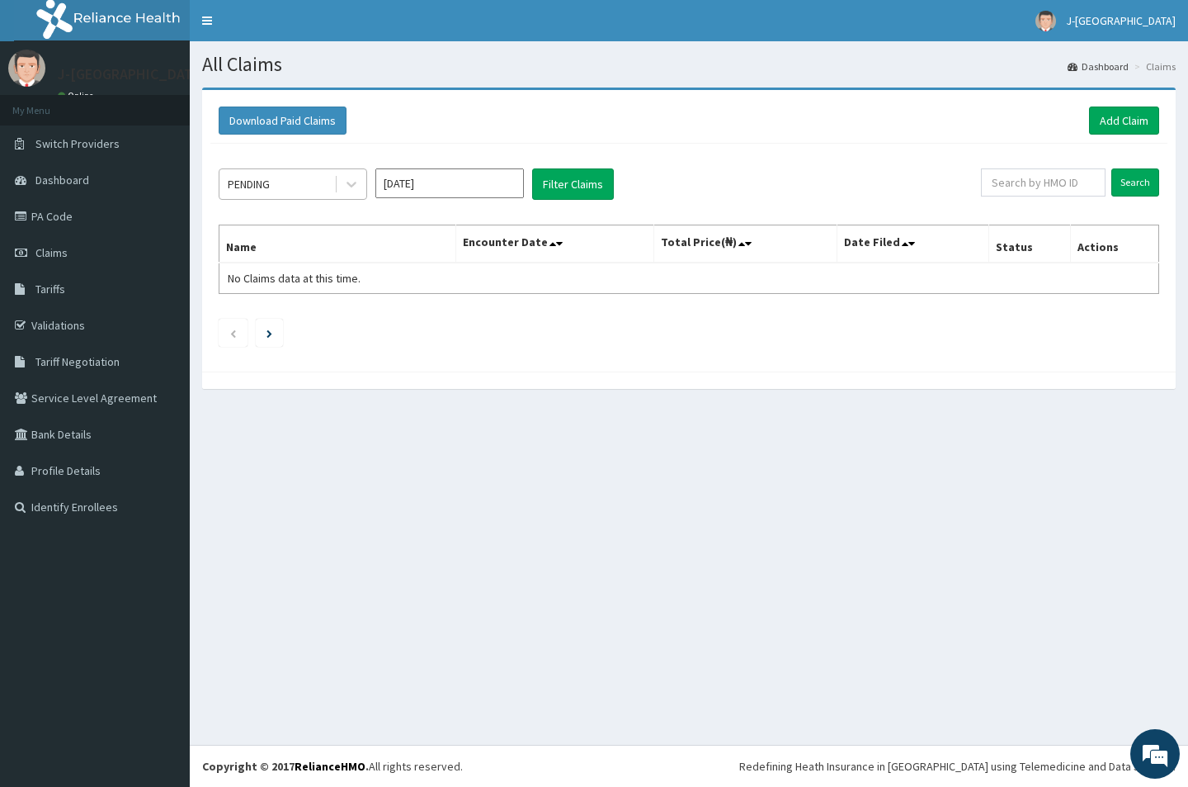
click at [273, 182] on div "PENDING" at bounding box center [277, 184] width 115 height 26
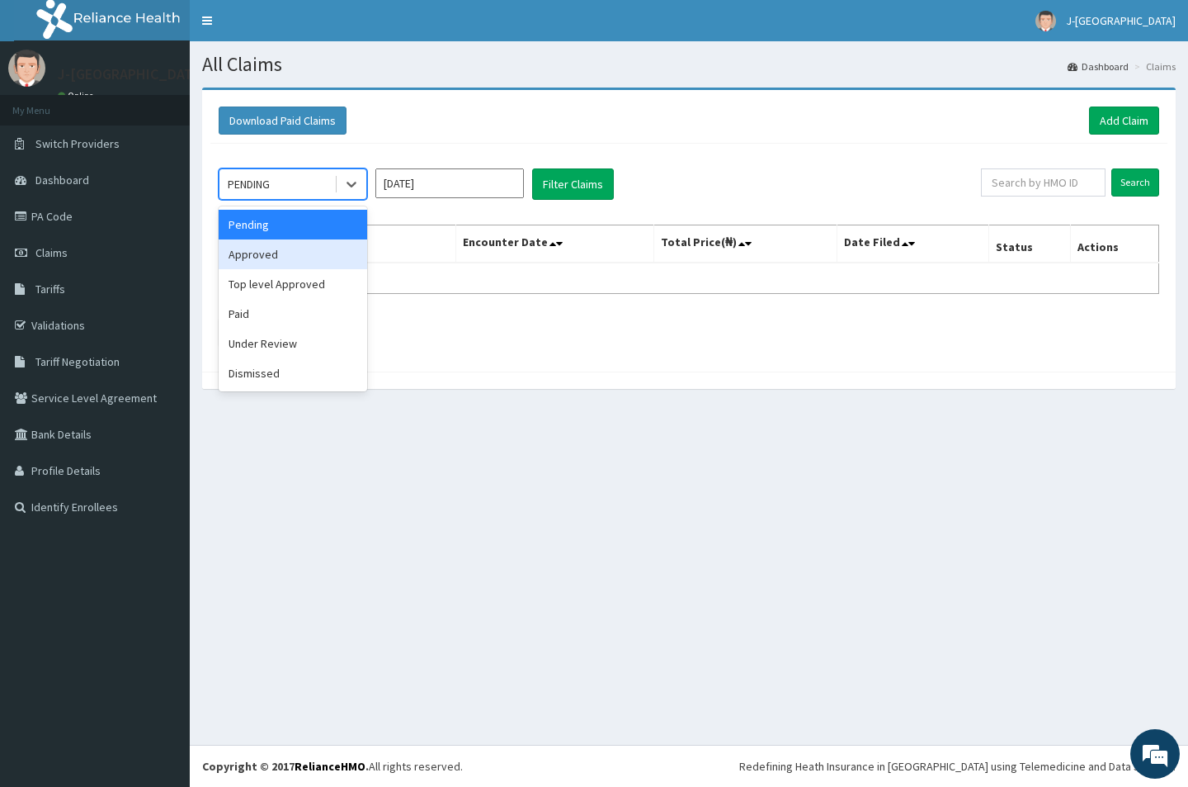
click at [275, 249] on div "Approved" at bounding box center [293, 254] width 149 height 30
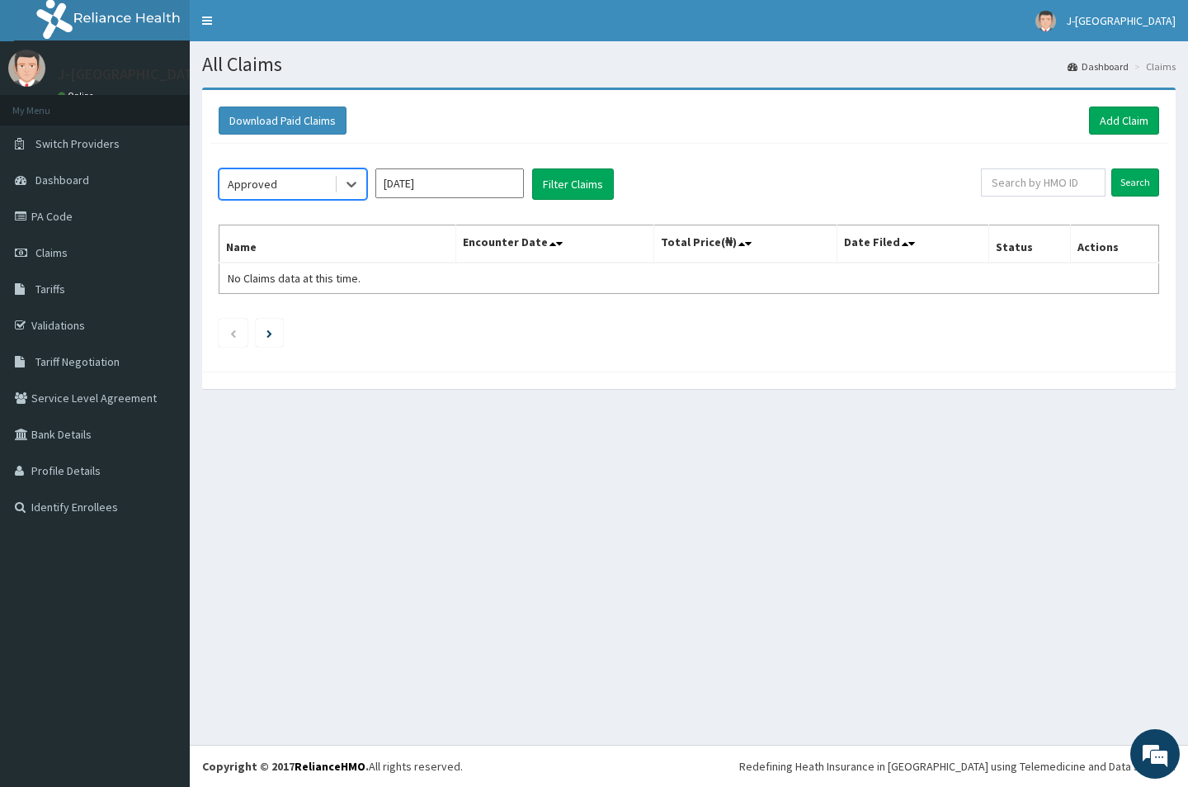
click at [425, 186] on input "Oct 2025" at bounding box center [450, 183] width 149 height 30
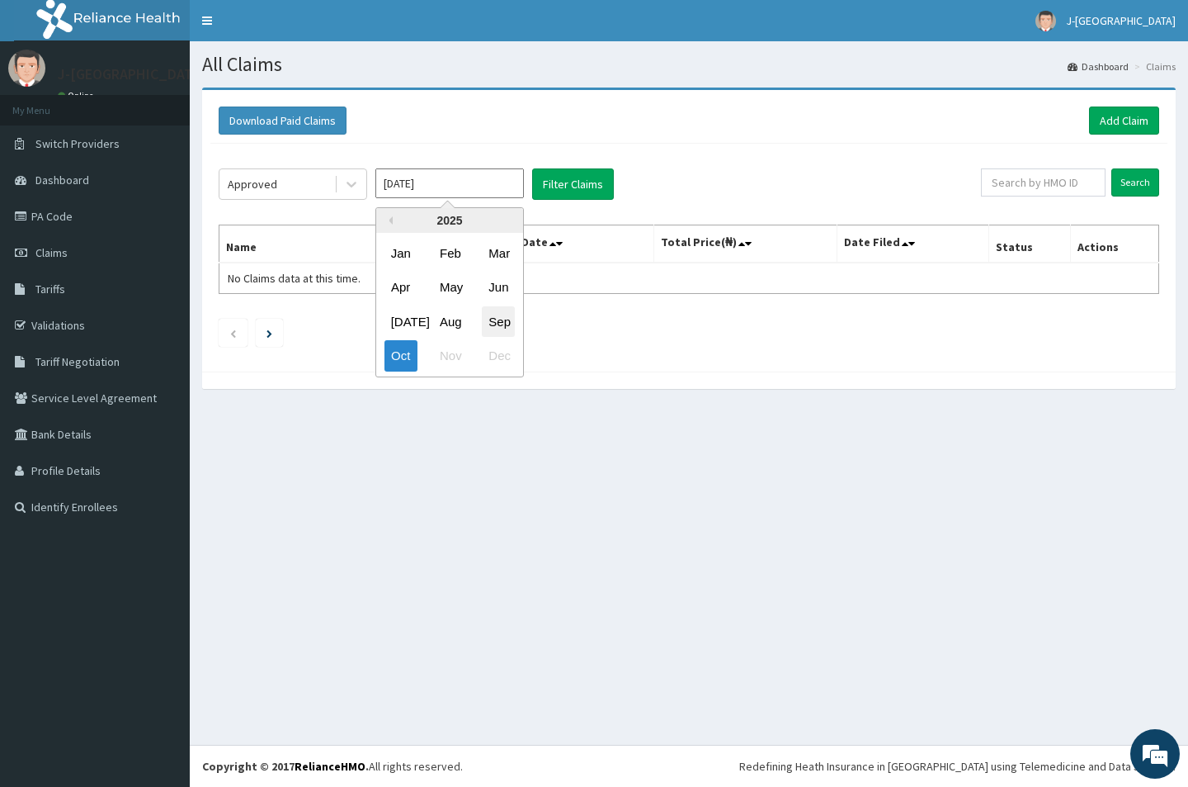
click at [495, 323] on div "Sep" at bounding box center [498, 321] width 33 height 31
type input "Sep 2025"
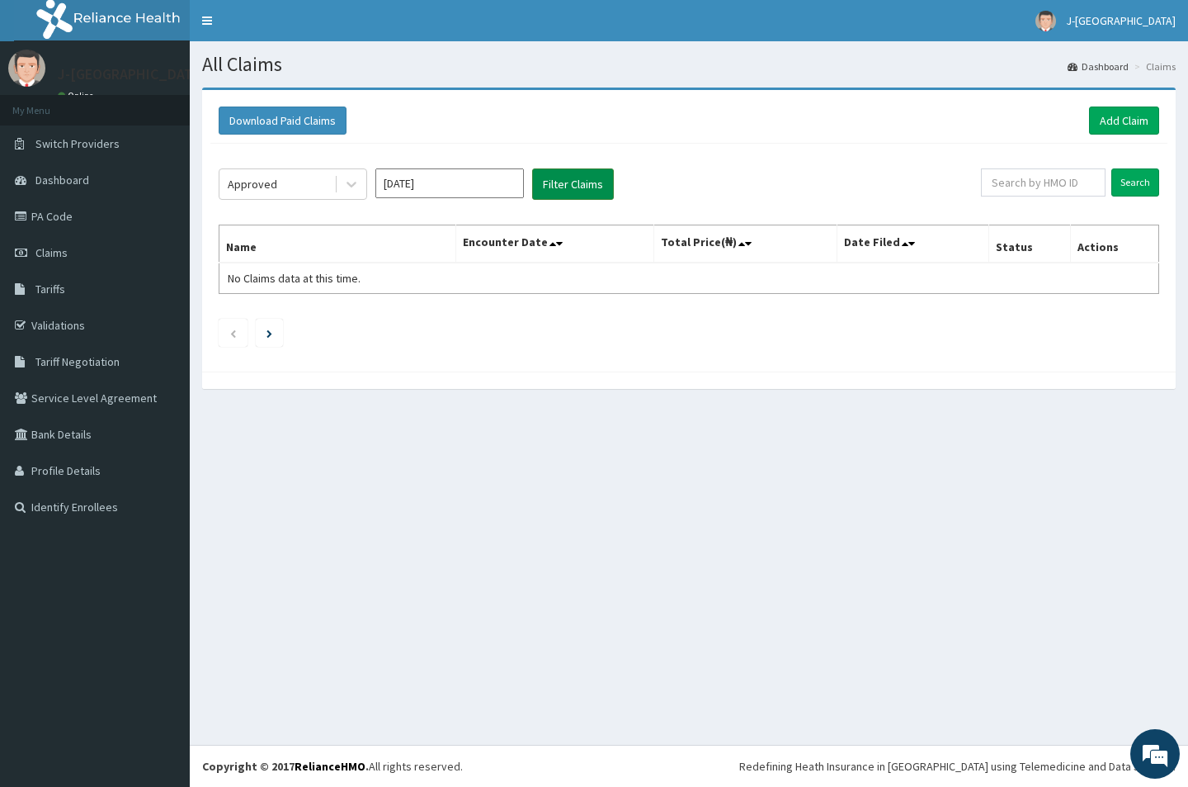
click at [550, 176] on button "Filter Claims" at bounding box center [573, 183] width 82 height 31
